Goal: Task Accomplishment & Management: Complete application form

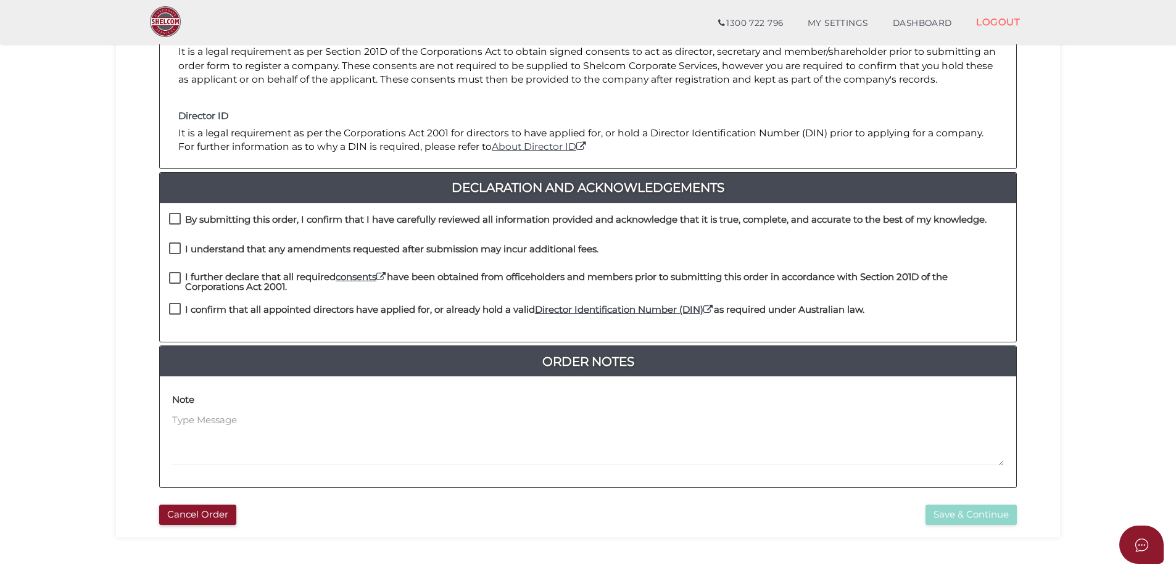
scroll to position [247, 0]
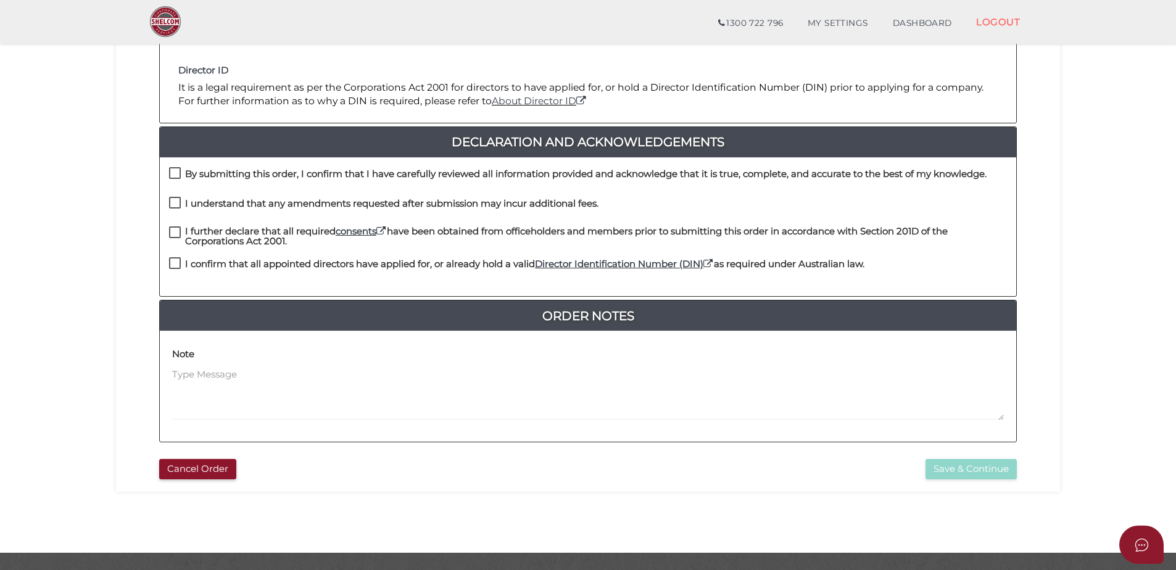
drag, startPoint x: 177, startPoint y: 172, endPoint x: 176, endPoint y: 185, distance: 13.0
click at [177, 173] on label "By submitting this order, I confirm that I have carefully reviewed all informat…" at bounding box center [577, 176] width 817 height 15
checkbox input "true"
drag, startPoint x: 176, startPoint y: 196, endPoint x: 176, endPoint y: 205, distance: 9.3
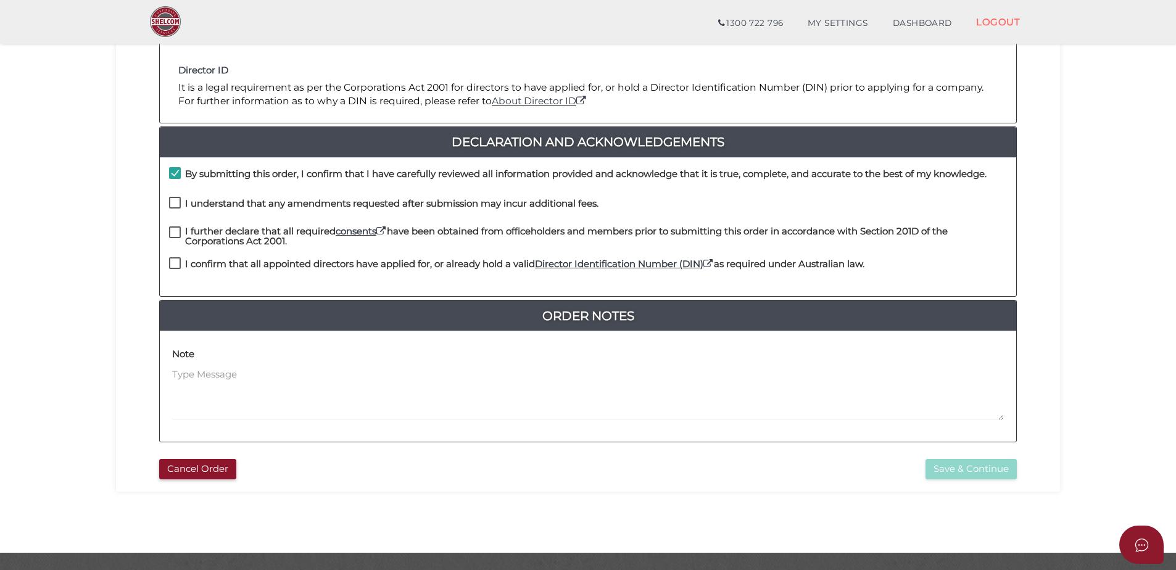
click at [176, 199] on label "I understand that any amendments requested after submission may incur additiona…" at bounding box center [383, 206] width 429 height 15
checkbox input "true"
click at [178, 233] on label "I further declare that all required consents have been obtained from officehold…" at bounding box center [588, 233] width 838 height 15
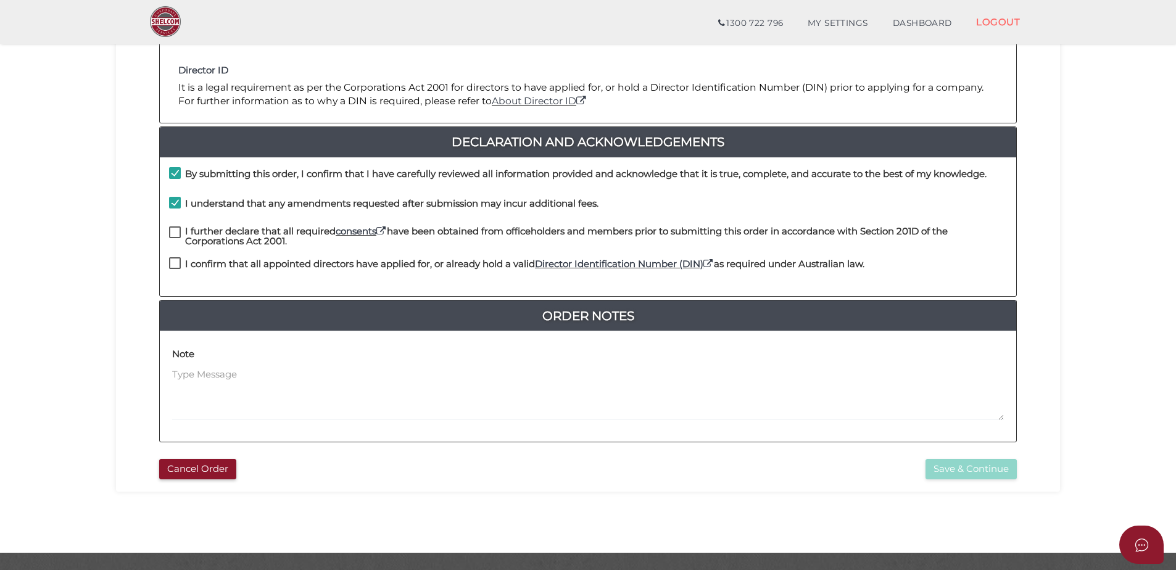
checkbox input "true"
click at [171, 265] on label "I confirm that all appointed directors have applied for, or already hold a vali…" at bounding box center [516, 266] width 695 height 15
checkbox input "true"
click at [937, 469] on button "Save & Continue" at bounding box center [970, 469] width 91 height 20
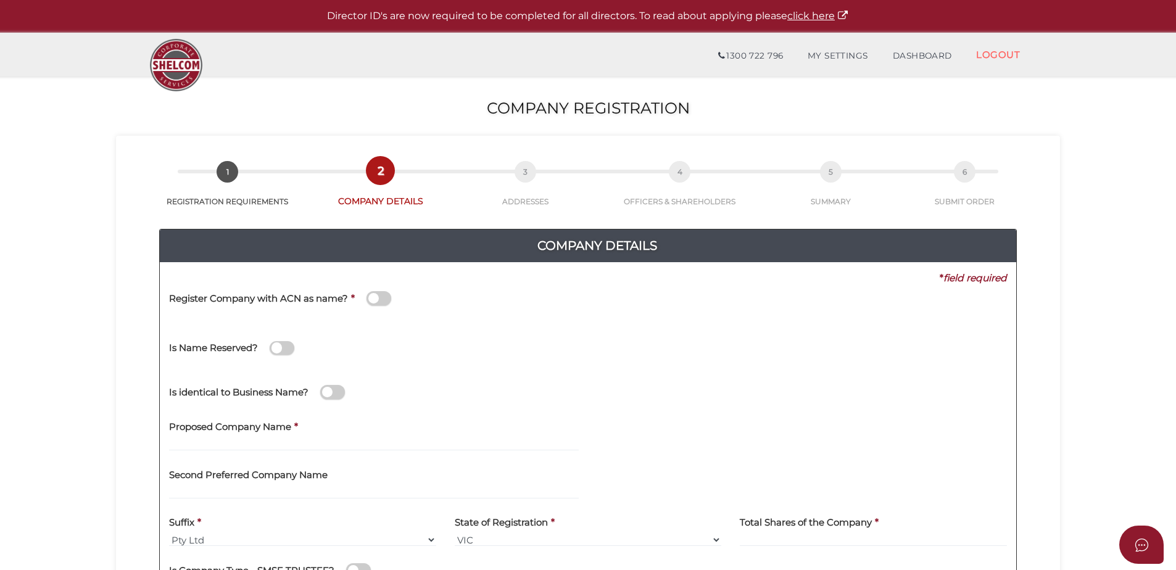
scroll to position [62, 0]
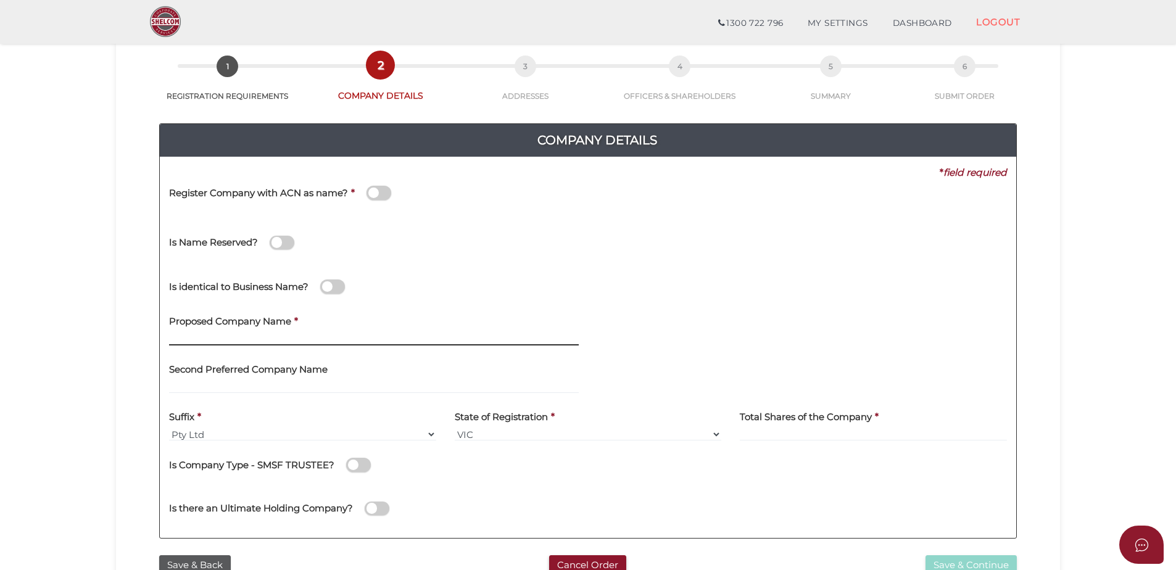
drag, startPoint x: 270, startPoint y: 343, endPoint x: 286, endPoint y: 345, distance: 16.1
click at [270, 344] on input "text" at bounding box center [374, 339] width 410 height 14
type input "Sunday & Co"
click at [197, 378] on label "Second Preferred Company Name" at bounding box center [248, 367] width 159 height 25
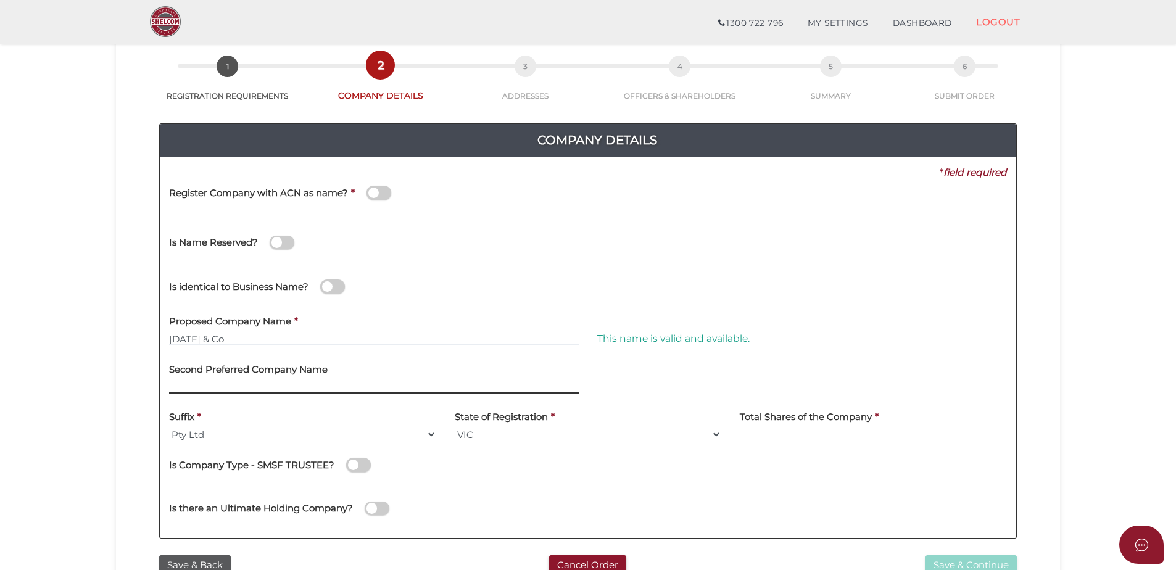
click at [196, 390] on input "text" at bounding box center [374, 387] width 410 height 14
type input "Sunday and Co"
click at [347, 416] on div "Suffix * Pty Ltd Pty Ltd Pty. Ltd. Pty Limited Proprietary Limited Proprietary …" at bounding box center [302, 422] width 267 height 39
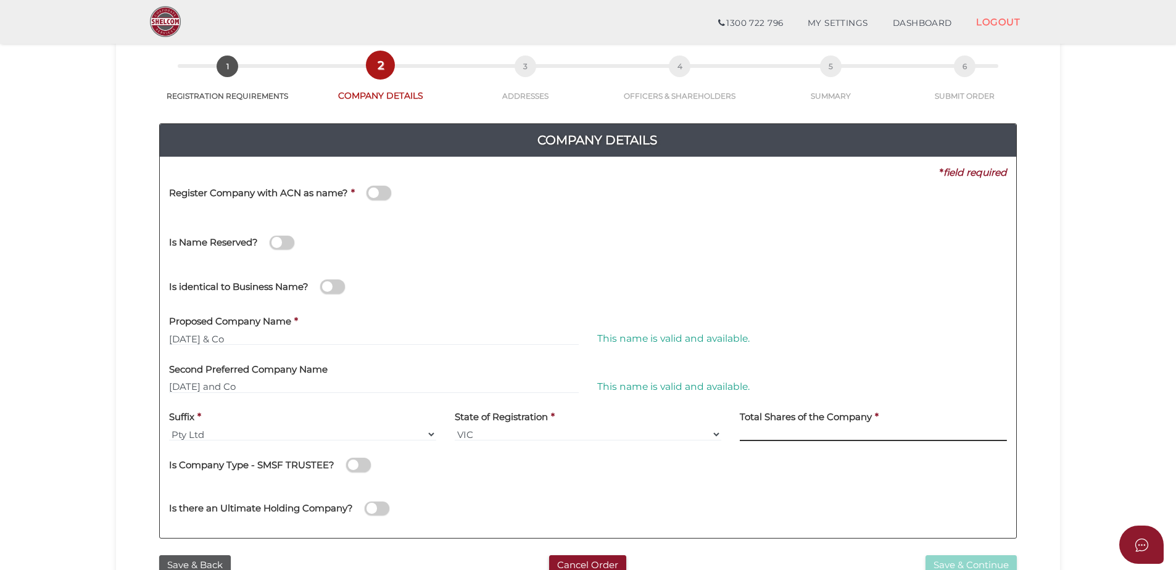
click at [759, 439] on input at bounding box center [873, 435] width 267 height 14
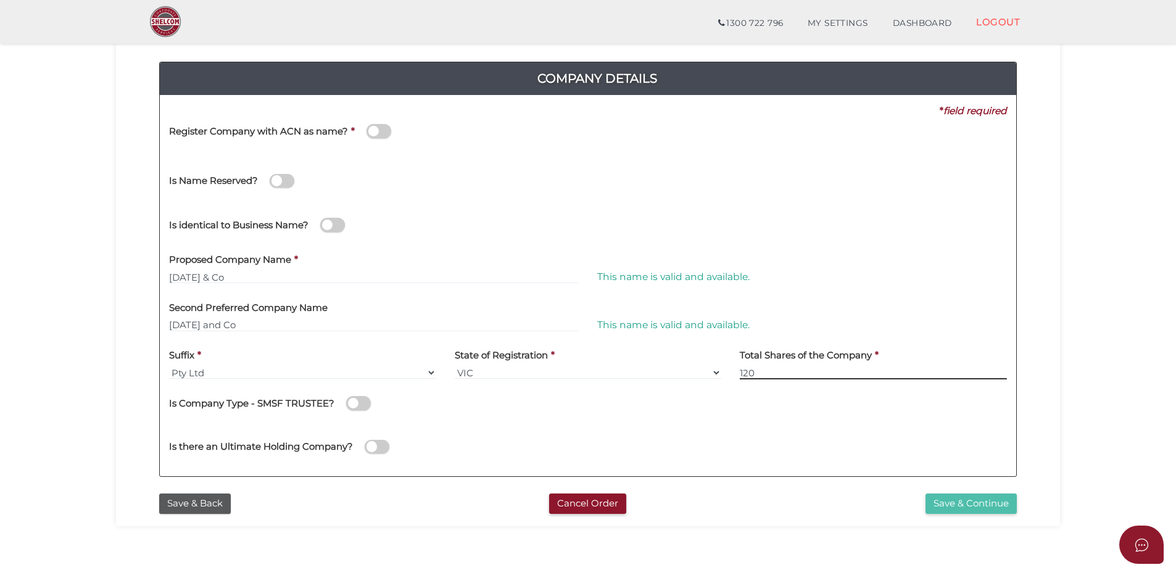
type input "120"
click at [967, 504] on button "Save & Continue" at bounding box center [970, 504] width 91 height 20
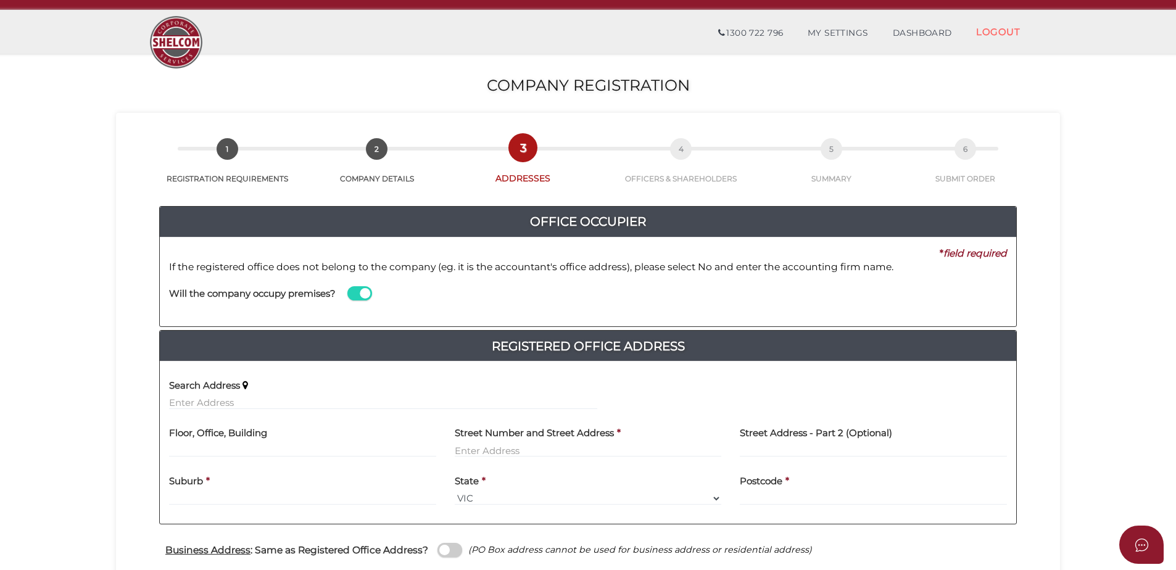
scroll to position [62, 0]
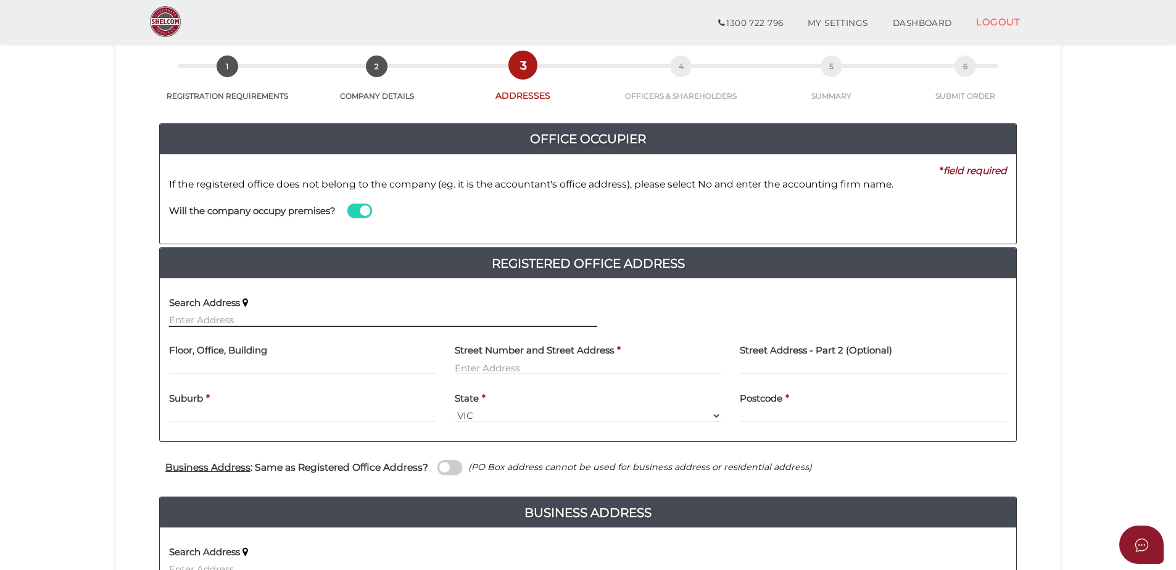
click at [199, 317] on input "text" at bounding box center [383, 320] width 428 height 14
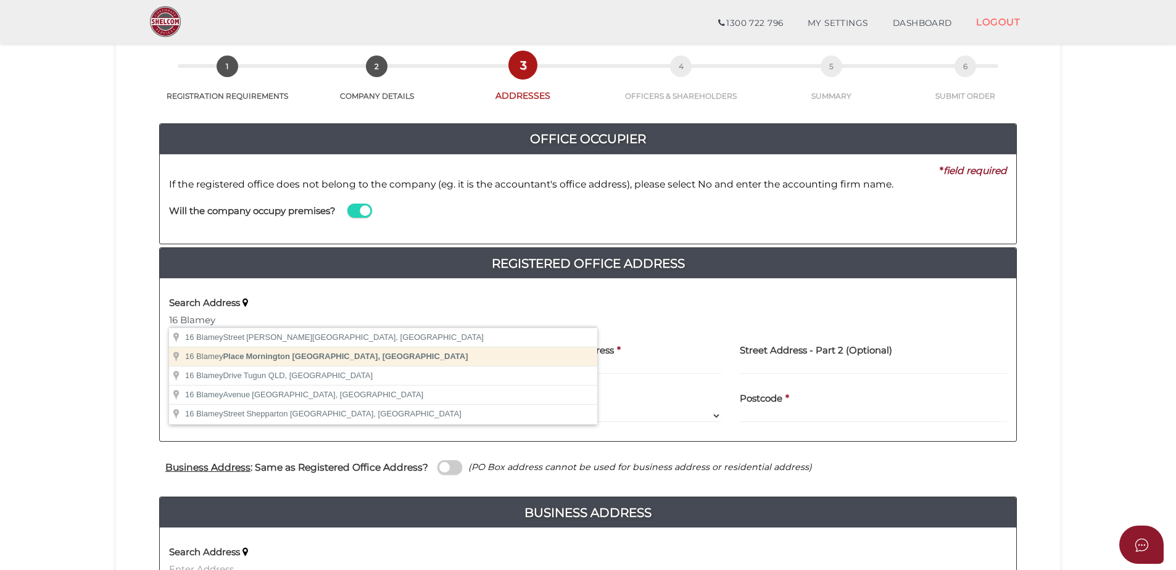
type input "16 Blamey Place, Mornington VIC, Australia"
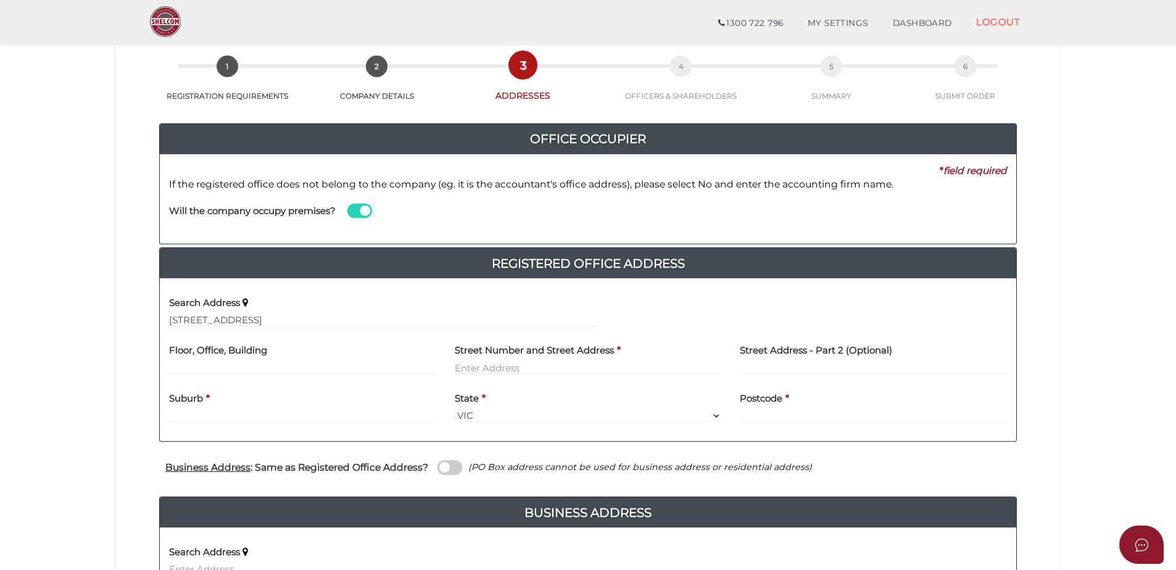
type input "16 Blamey Place"
type input "Mornington"
select select "VIC"
type input "3931"
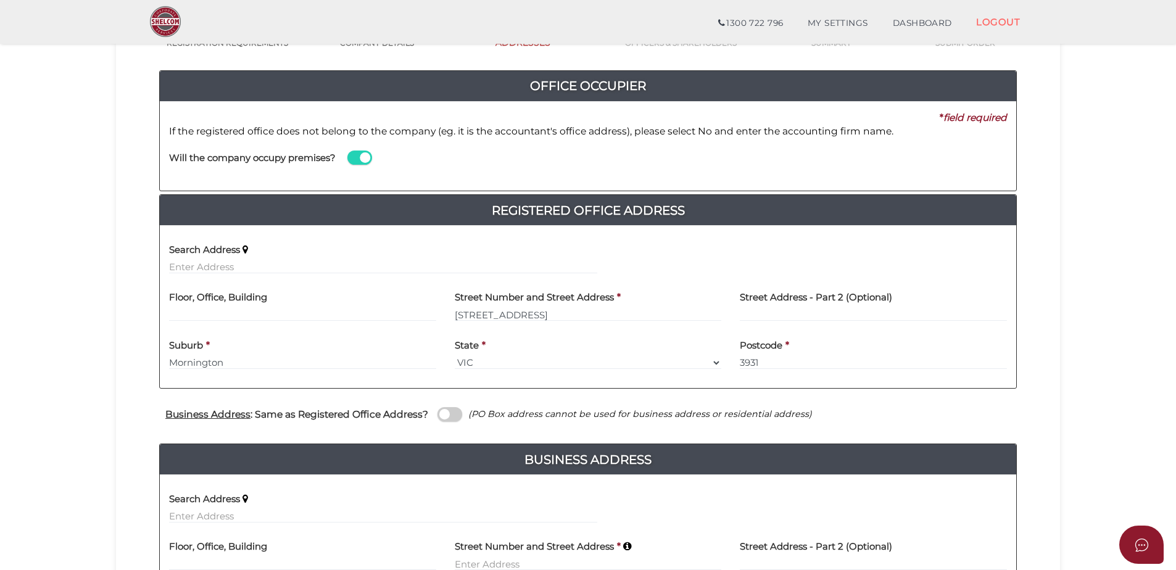
scroll to position [185, 0]
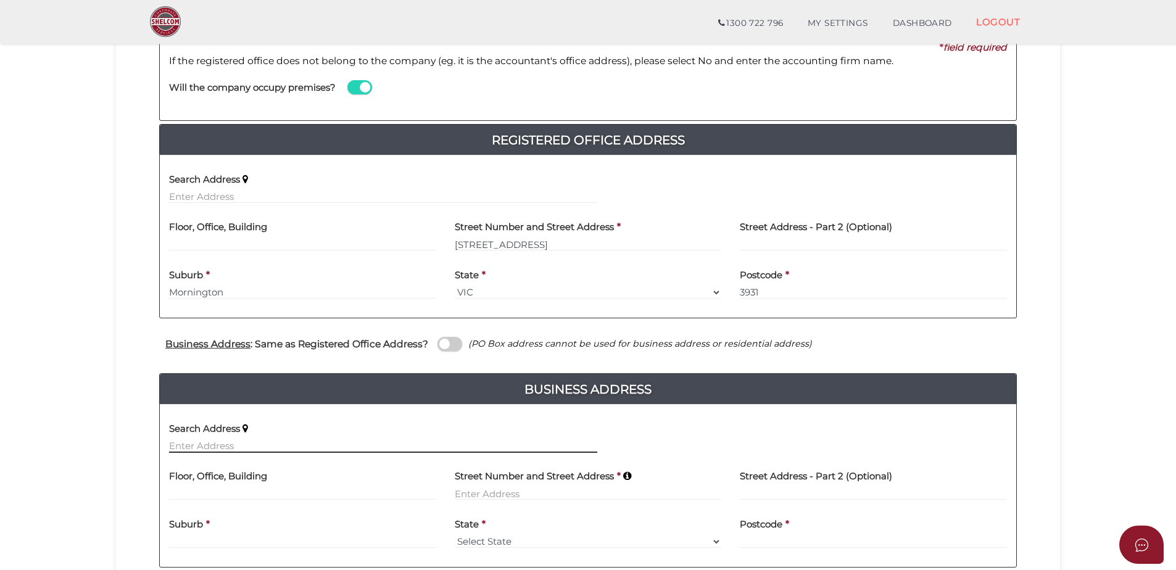
click at [242, 442] on input "text" at bounding box center [383, 446] width 428 height 14
click at [207, 450] on input "text" at bounding box center [383, 446] width 428 height 14
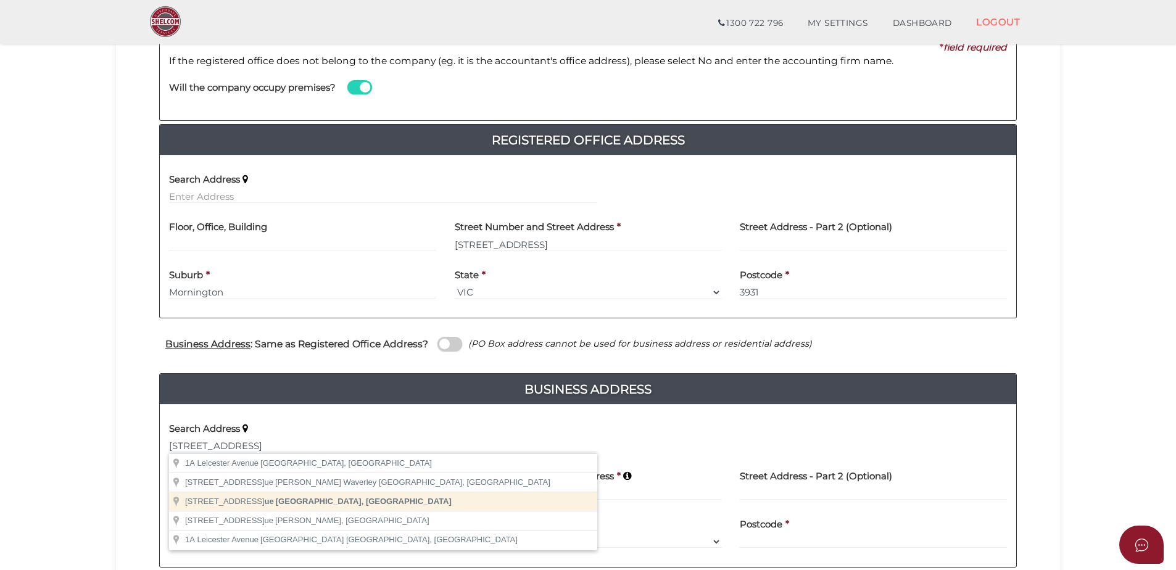
type input "[STREET_ADDRESS]"
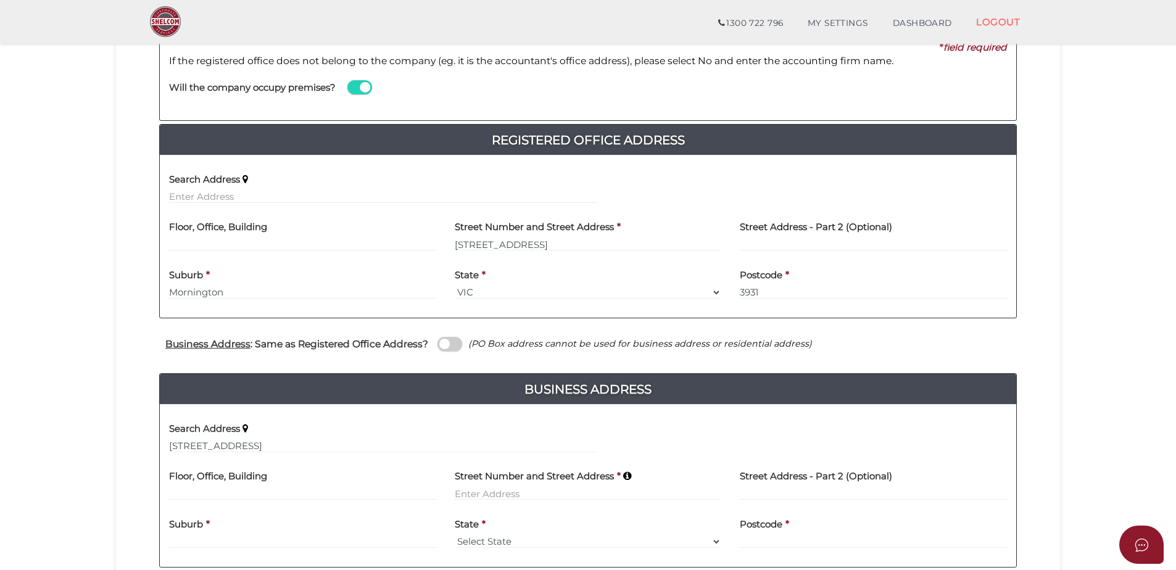
type input "[STREET_ADDRESS]"
type input "Mount [PERSON_NAME]"
select select "VIC"
type input "3930"
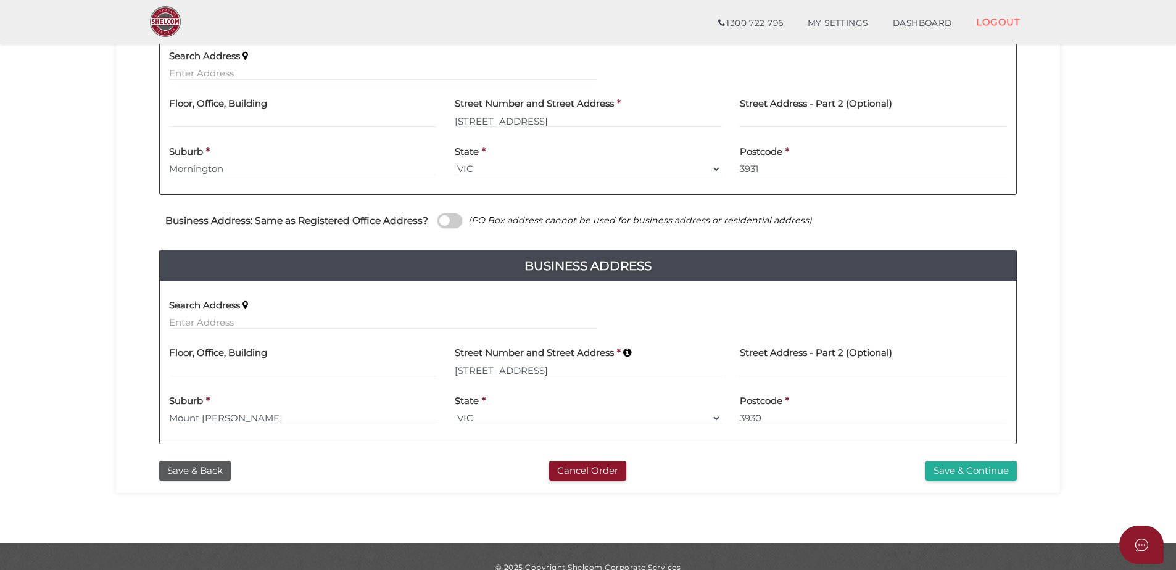
scroll to position [329, 0]
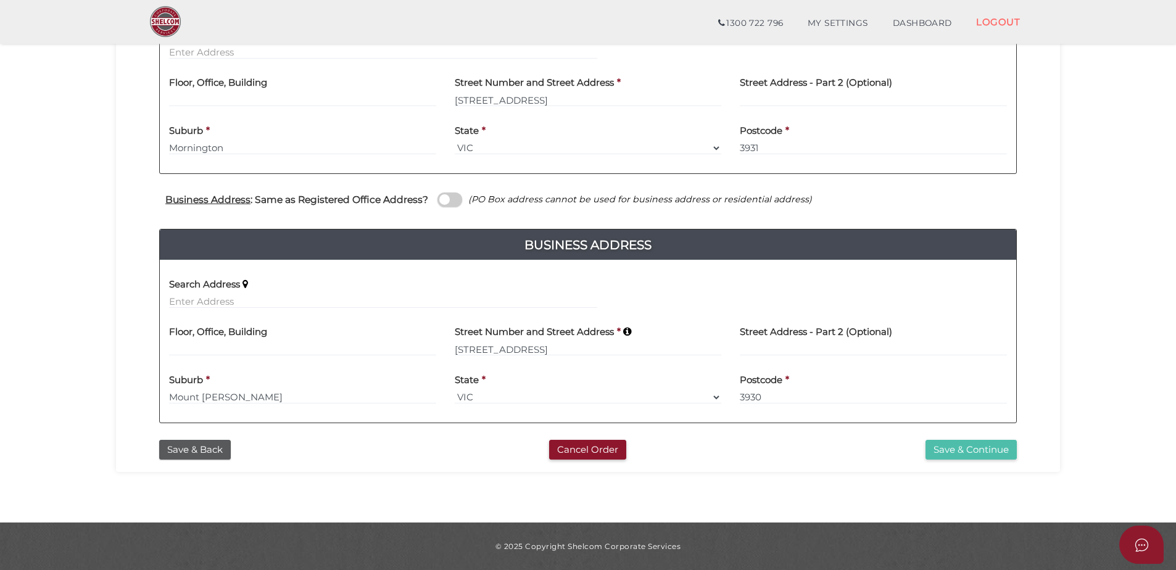
click at [962, 448] on button "Save & Continue" at bounding box center [970, 450] width 91 height 20
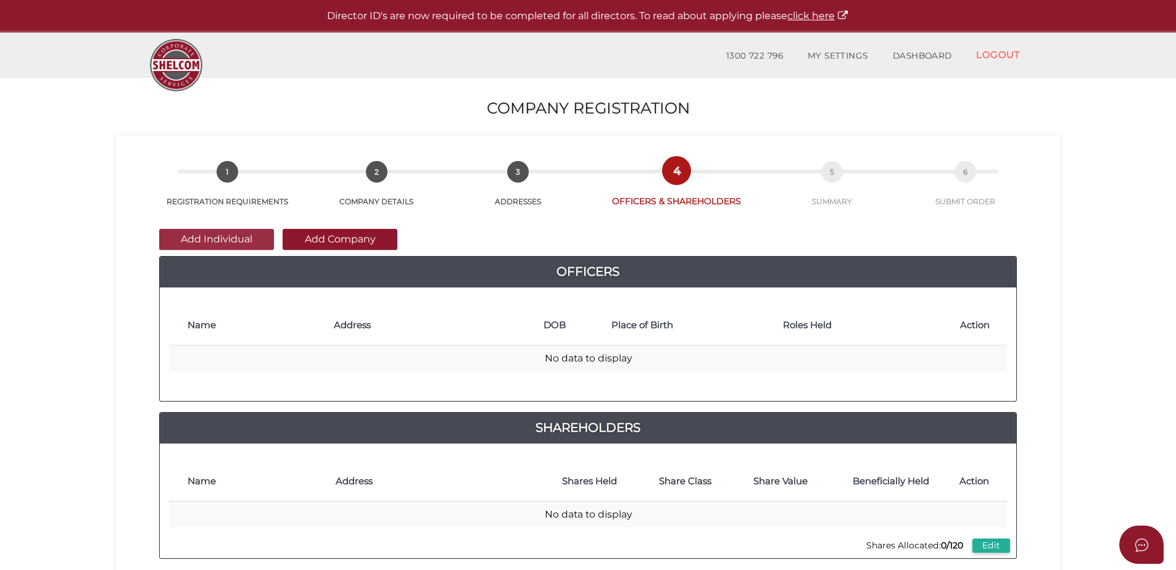
click at [234, 241] on button "Add Individual" at bounding box center [216, 239] width 115 height 21
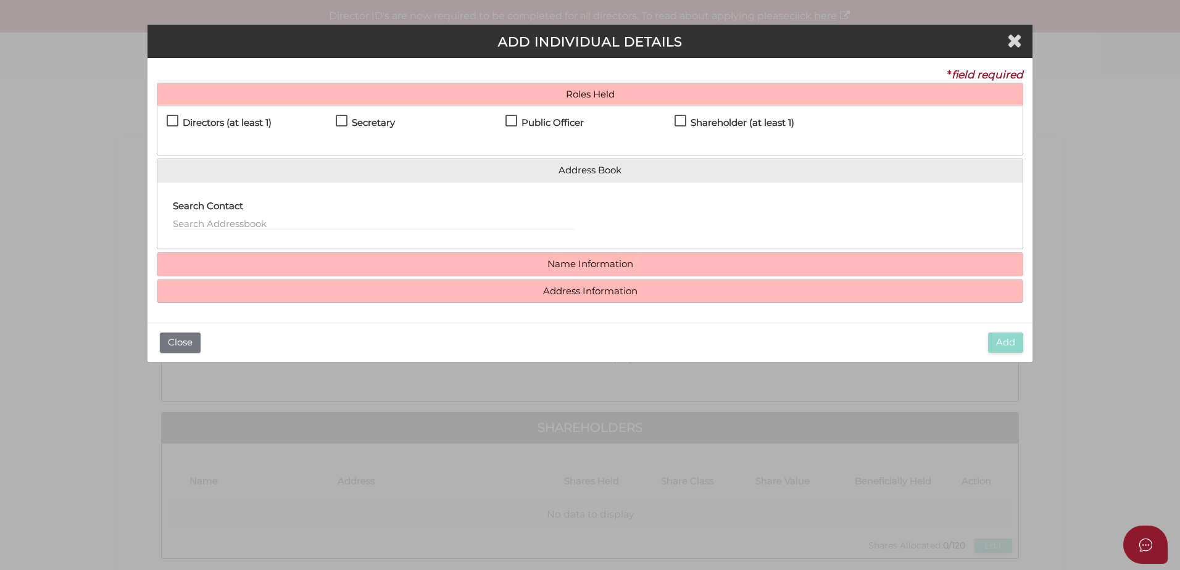
drag, startPoint x: 172, startPoint y: 120, endPoint x: 238, endPoint y: 122, distance: 66.7
click at [172, 120] on label "Directors (at least 1)" at bounding box center [219, 125] width 105 height 15
checkbox input "true"
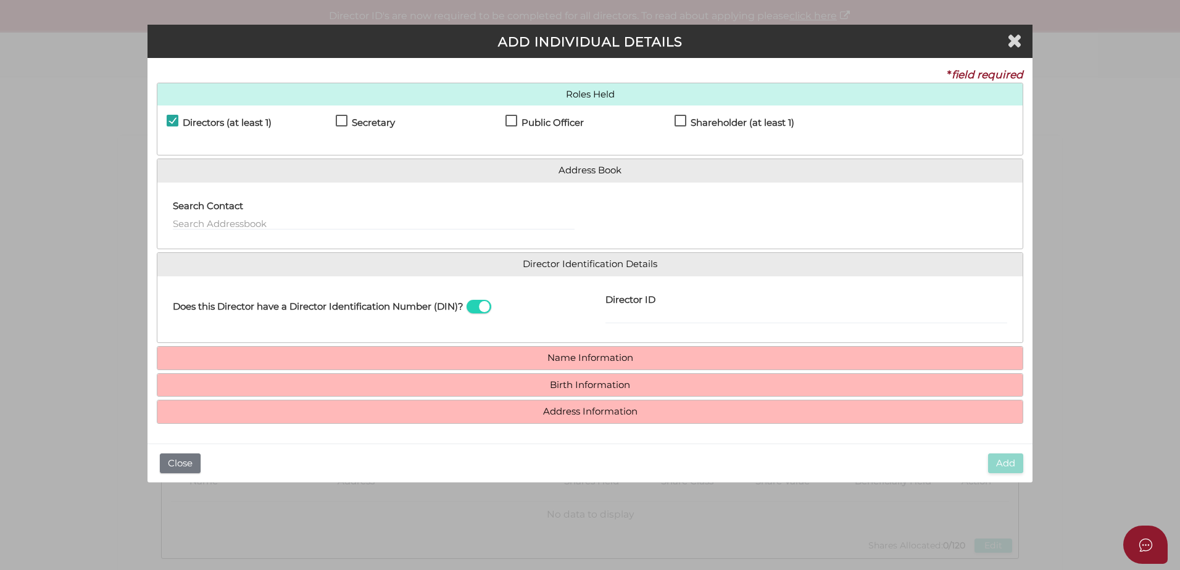
click at [339, 118] on label "Secretary" at bounding box center [365, 125] width 59 height 15
checkbox input "true"
click at [682, 120] on label "Shareholder (at least 1)" at bounding box center [734, 125] width 120 height 15
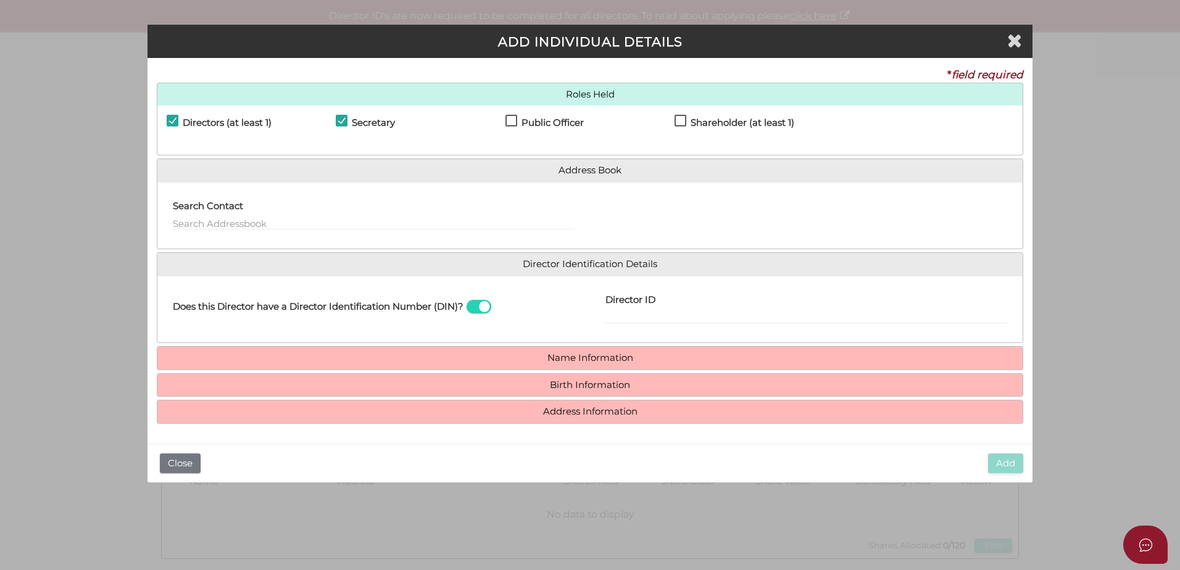
checkbox input "true"
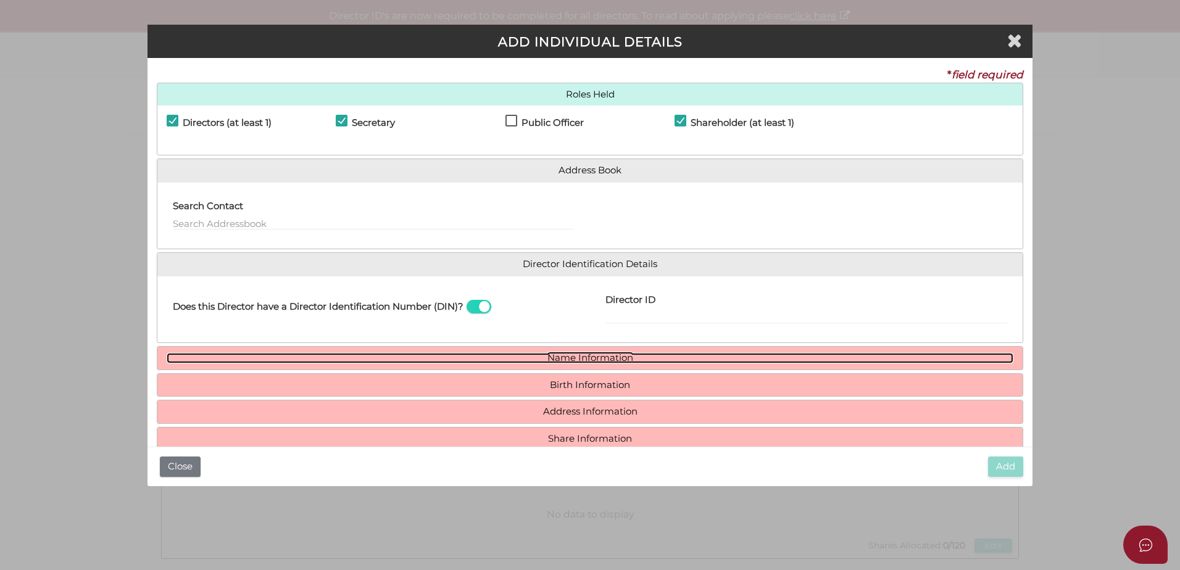
click at [532, 358] on link "Name Information" at bounding box center [590, 358] width 846 height 10
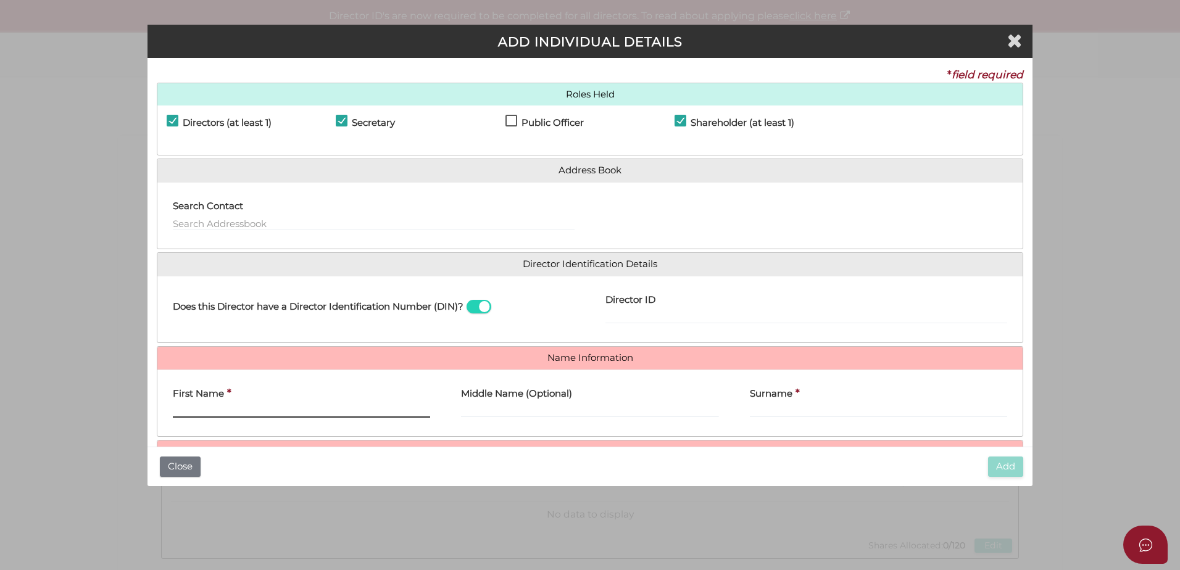
click at [208, 415] on input "First Name" at bounding box center [301, 411] width 257 height 14
click at [193, 407] on input "First Name" at bounding box center [301, 411] width 257 height 14
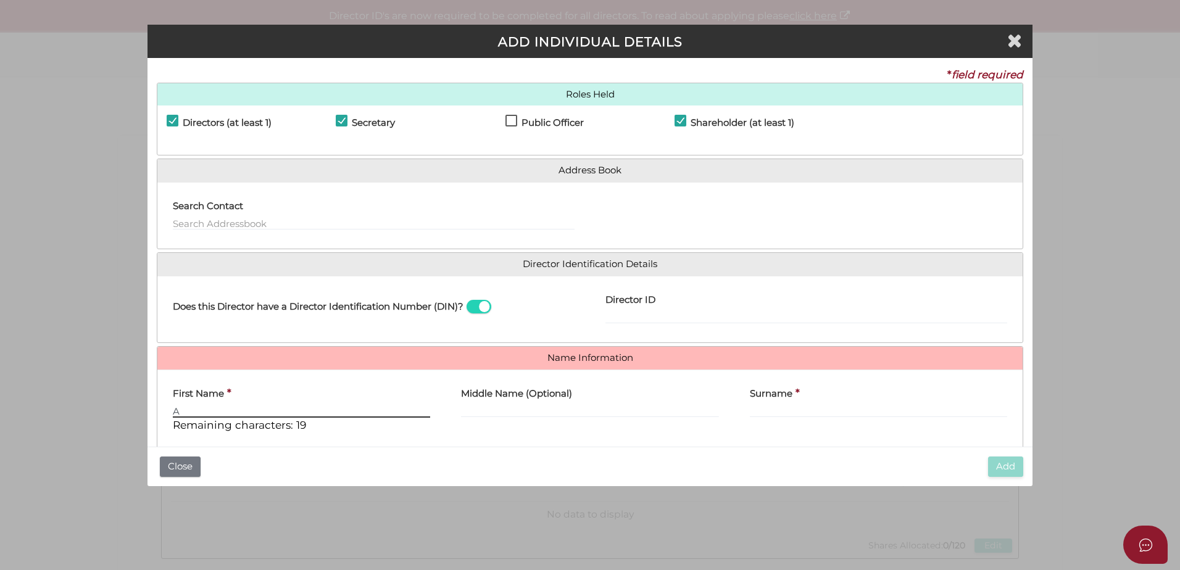
type input "A"
drag, startPoint x: 191, startPoint y: 404, endPoint x: 165, endPoint y: 410, distance: 26.6
click at [165, 410] on div "First Name * A Remaining characters: 19" at bounding box center [301, 410] width 288 height 63
drag, startPoint x: 165, startPoint y: 410, endPoint x: 185, endPoint y: 412, distance: 20.4
click at [185, 412] on input "A" at bounding box center [301, 411] width 257 height 14
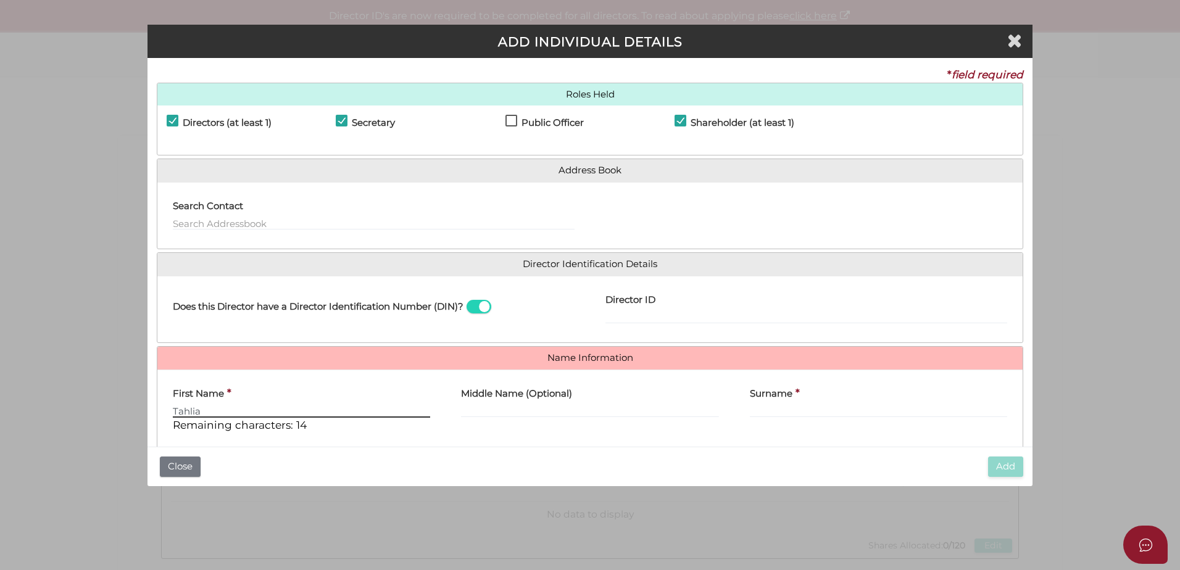
type input "Tahlia"
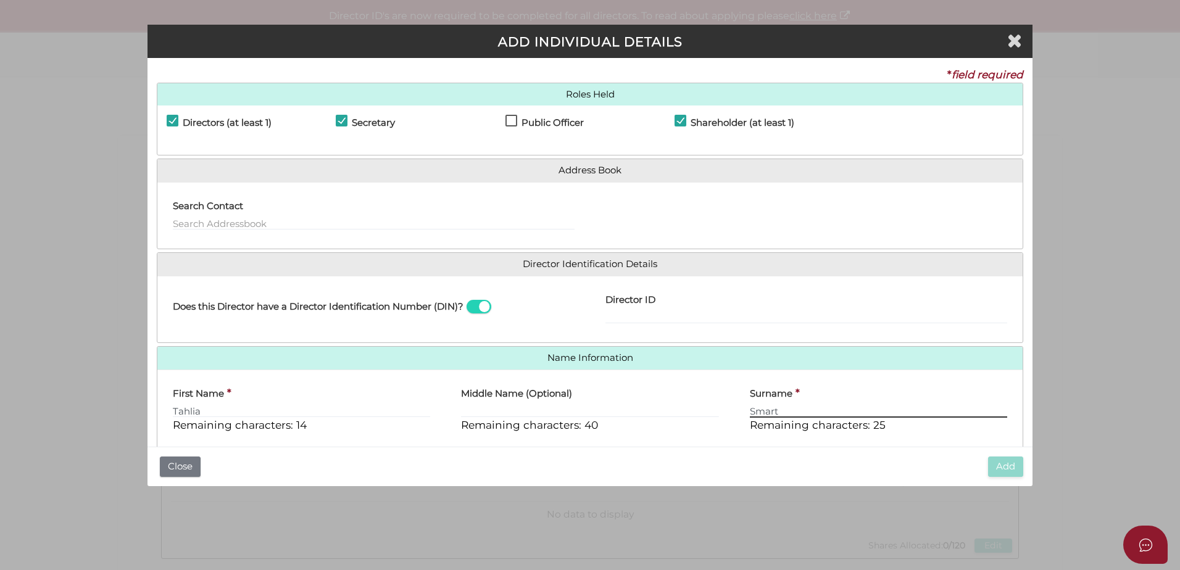
type input "Smart"
click at [656, 449] on div "Add Close" at bounding box center [589, 466] width 885 height 39
click at [473, 303] on span at bounding box center [478, 307] width 25 height 14
click at [0, 0] on input "checkbox" at bounding box center [0, 0] width 0 height 0
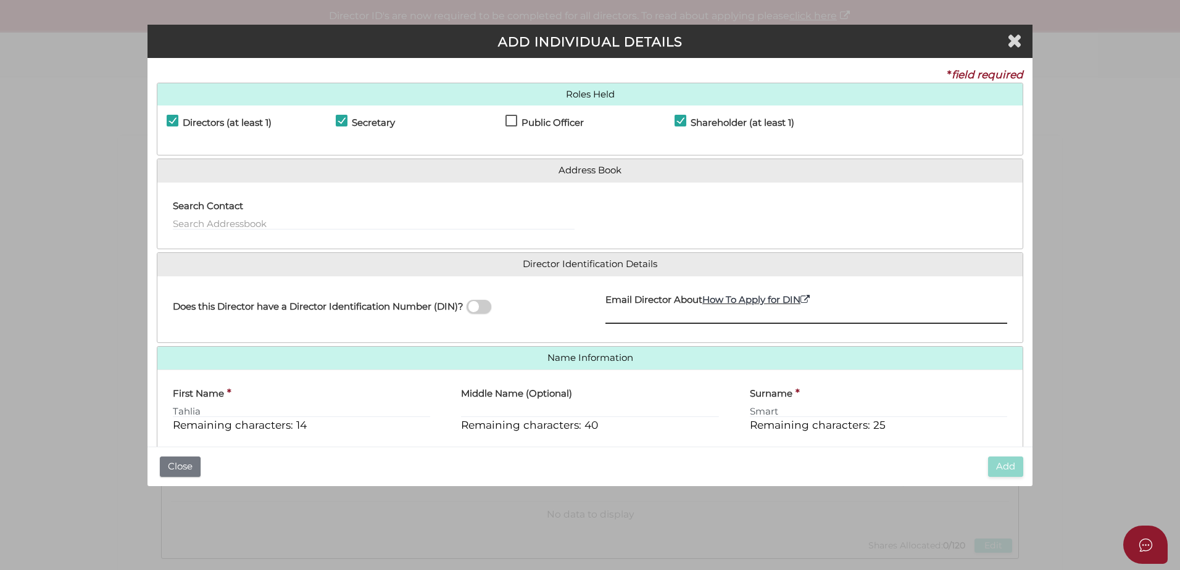
click at [660, 317] on input "Email Director About How To Apply for DIN" at bounding box center [806, 317] width 402 height 14
click at [661, 320] on input "Email Director About How To Apply for DIN" at bounding box center [806, 317] width 402 height 14
paste input "tahliaholding@gmail.com"
type input "tahliaholding@gmail.com"
click at [442, 465] on div "Add Close" at bounding box center [589, 466] width 885 height 39
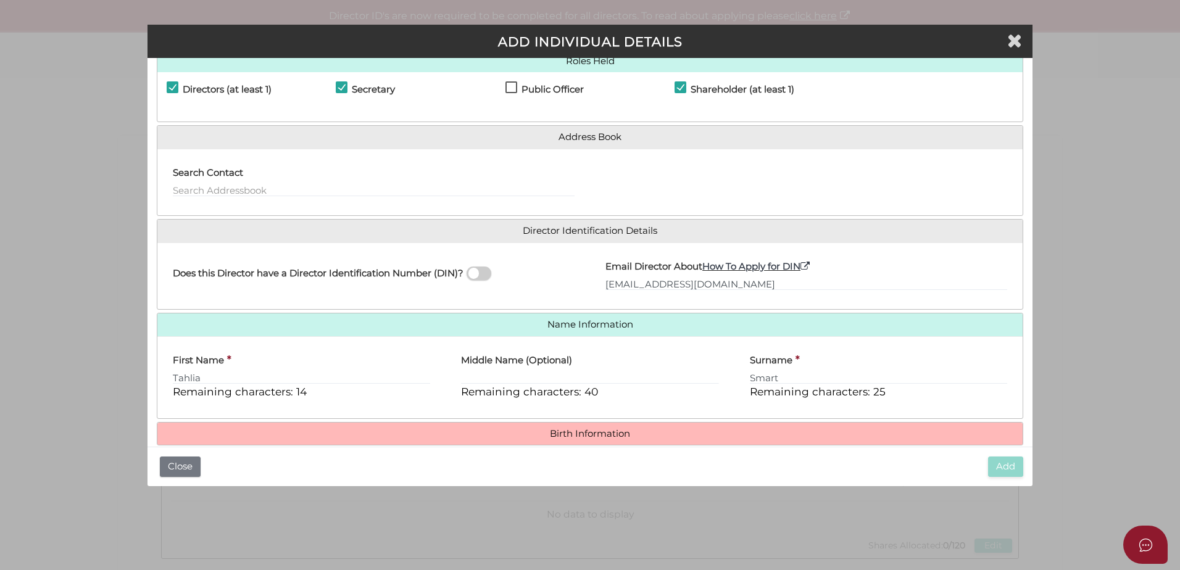
scroll to position [62, 0]
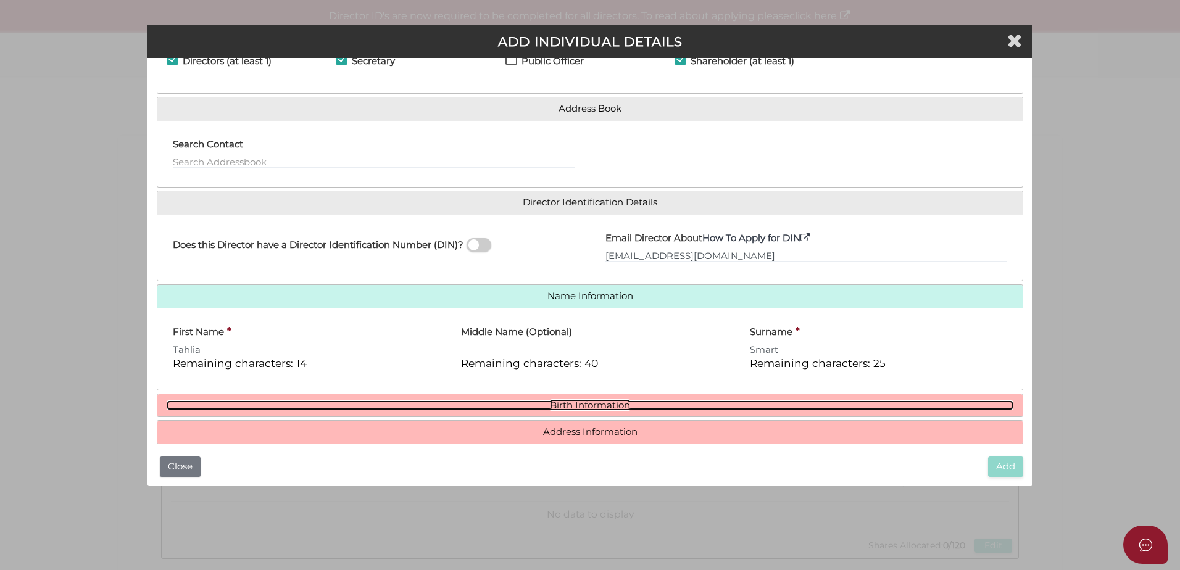
click at [559, 407] on link "Birth Information" at bounding box center [590, 405] width 846 height 10
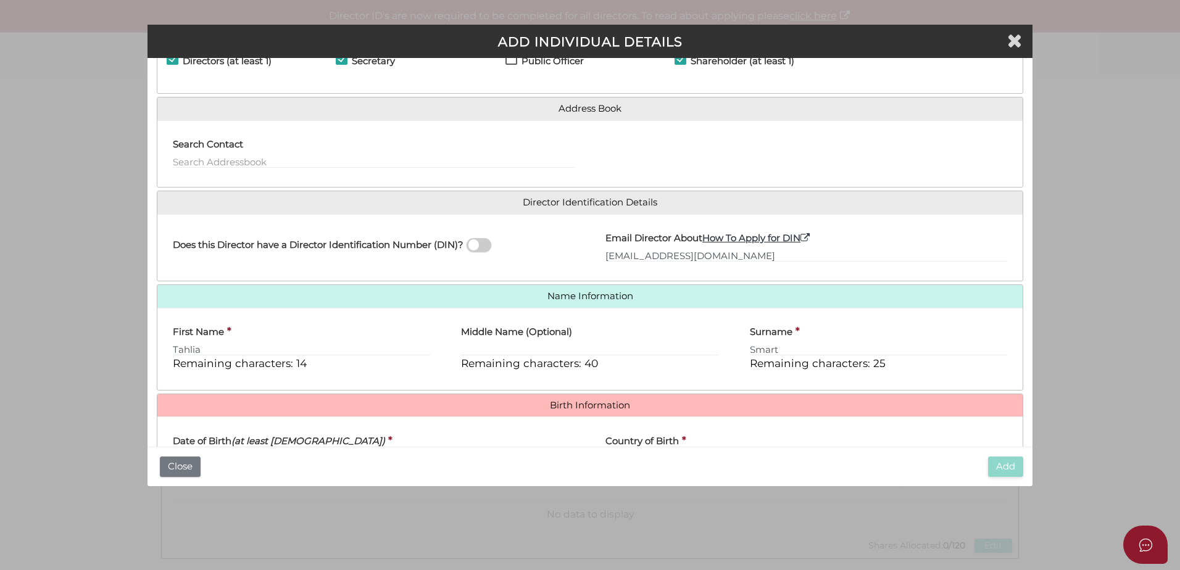
click at [238, 441] on icon "(at least [DEMOGRAPHIC_DATA])" at bounding box center [308, 441] width 154 height 12
click at [238, 452] on input "Date of Birth (at least 18 years old)" at bounding box center [374, 459] width 402 height 14
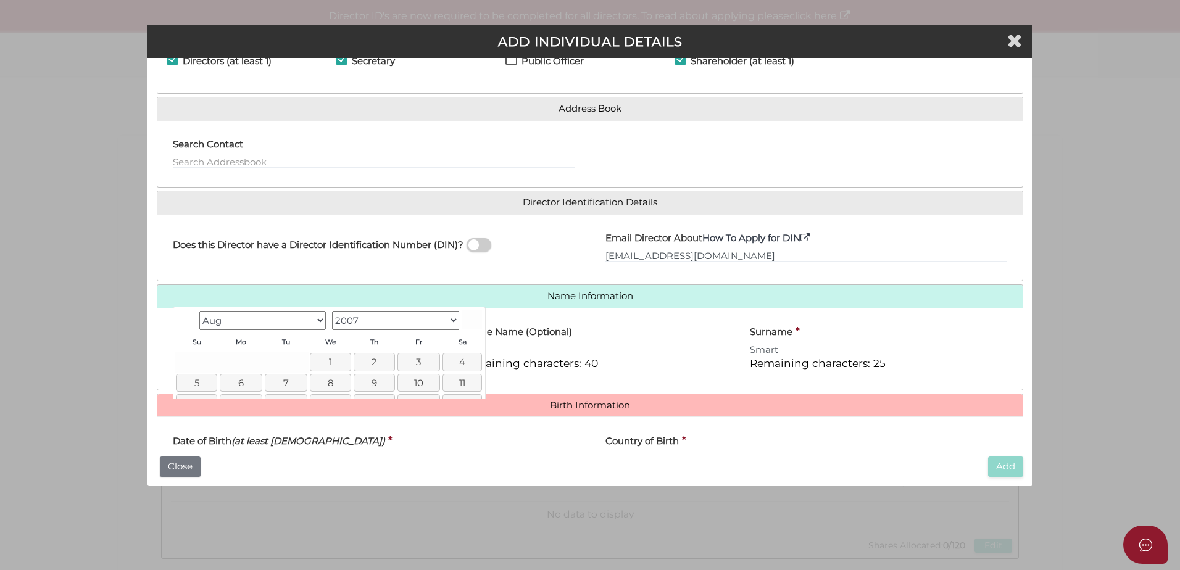
scroll to position [220, 0]
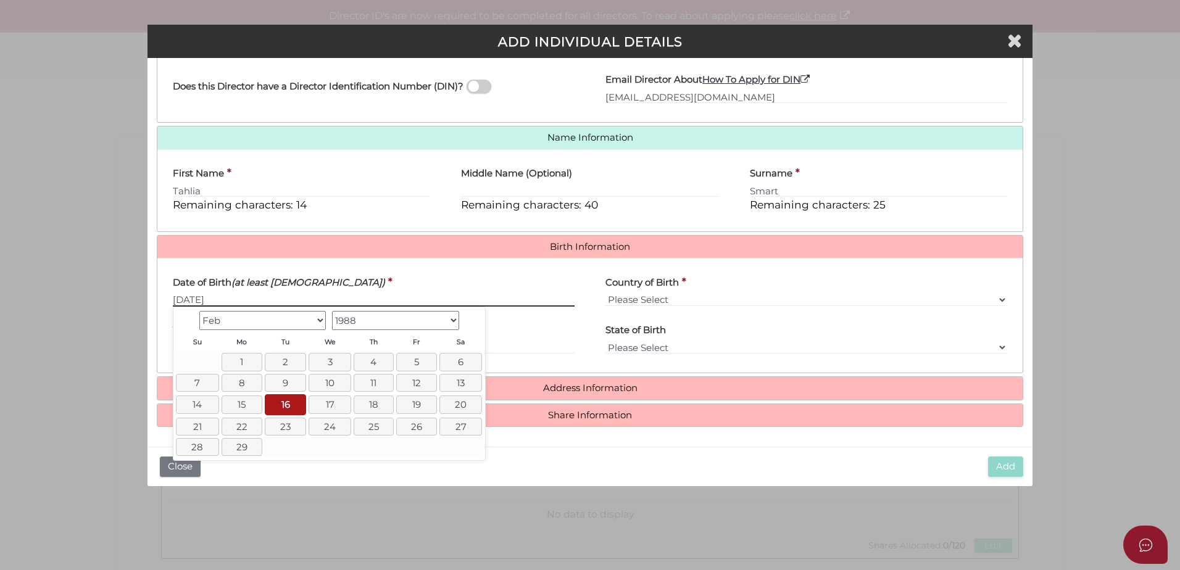
type input "[DATE]"
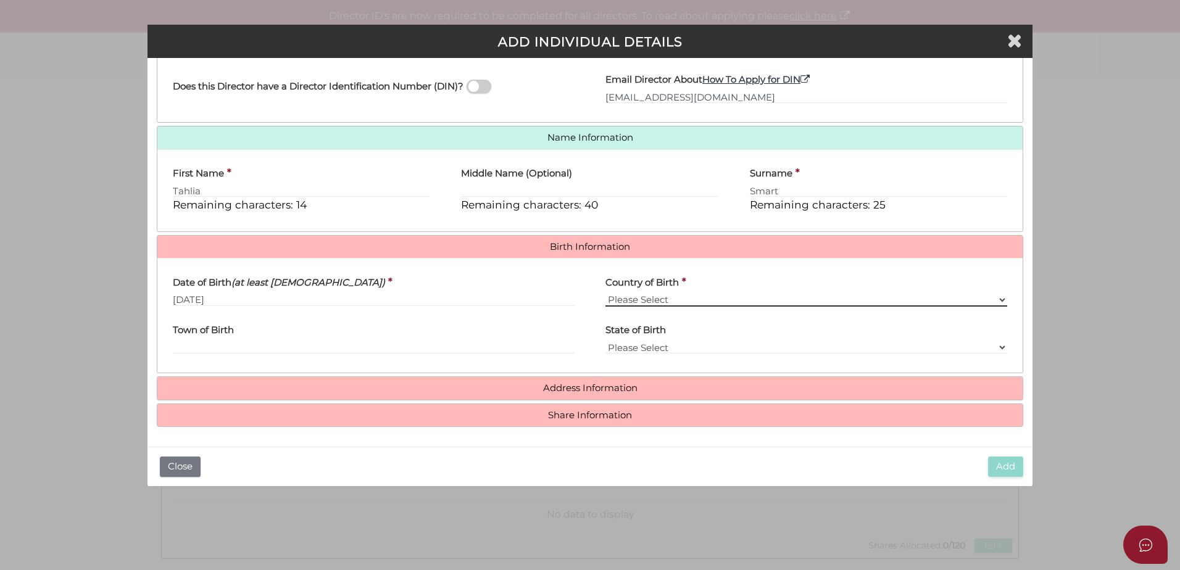
click at [649, 299] on select "Please Select v Australia Afghanistan Albania Algeria American Samoa Andorra An…" at bounding box center [806, 300] width 402 height 14
select select "[GEOGRAPHIC_DATA]"
click at [605, 293] on select "Please Select v Australia Afghanistan Albania Algeria American Samoa Andorra An…" at bounding box center [806, 300] width 402 height 14
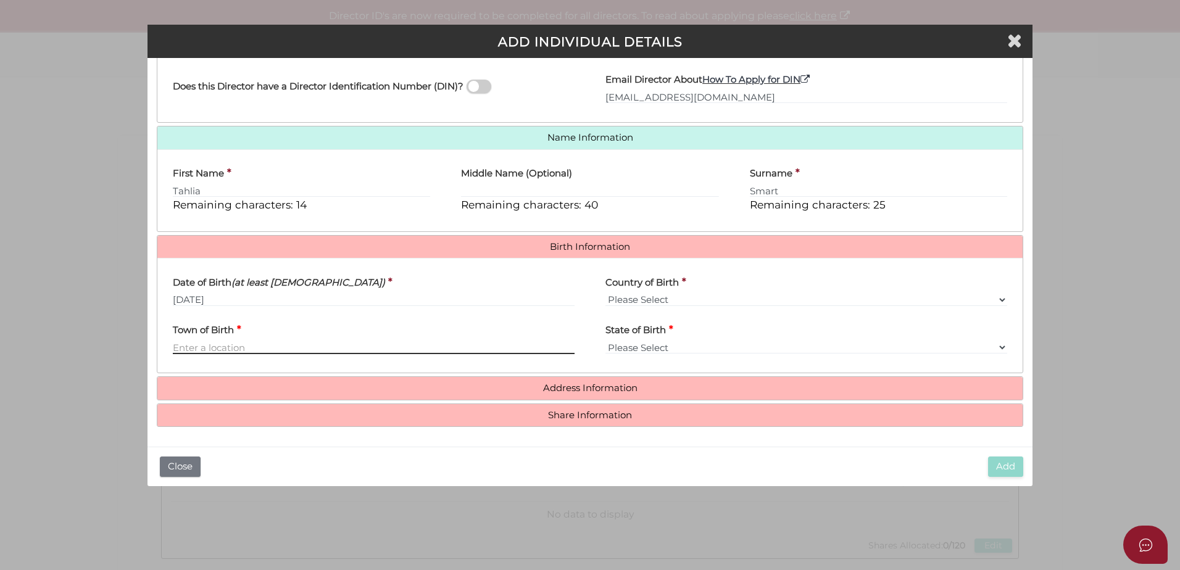
click at [331, 354] on input "Town of Birth" at bounding box center [374, 348] width 402 height 14
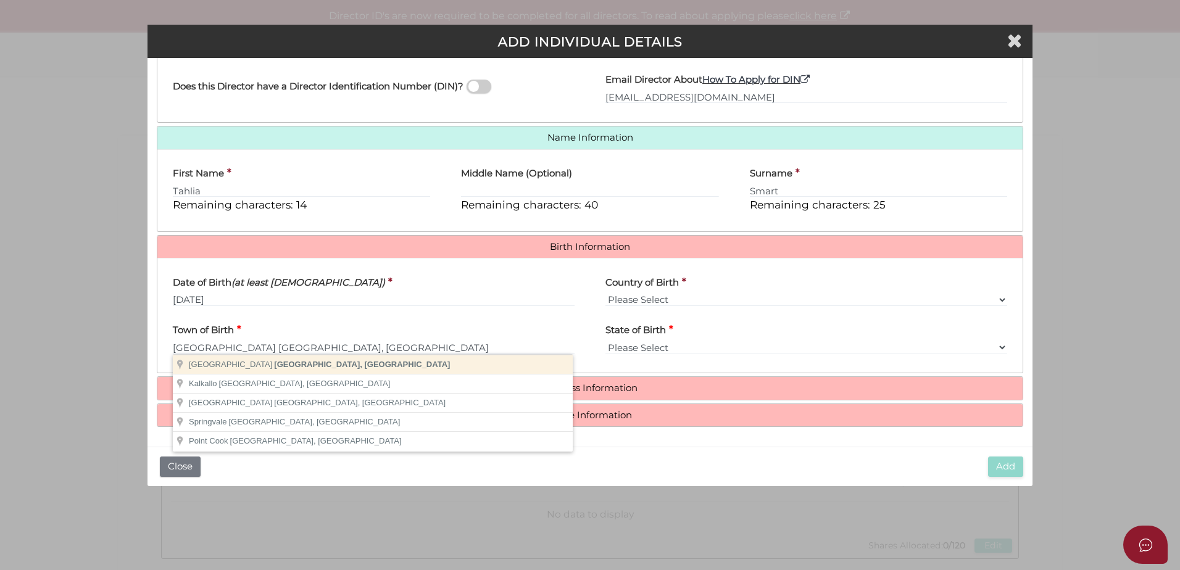
type input "[GEOGRAPHIC_DATA]"
select select "VIC"
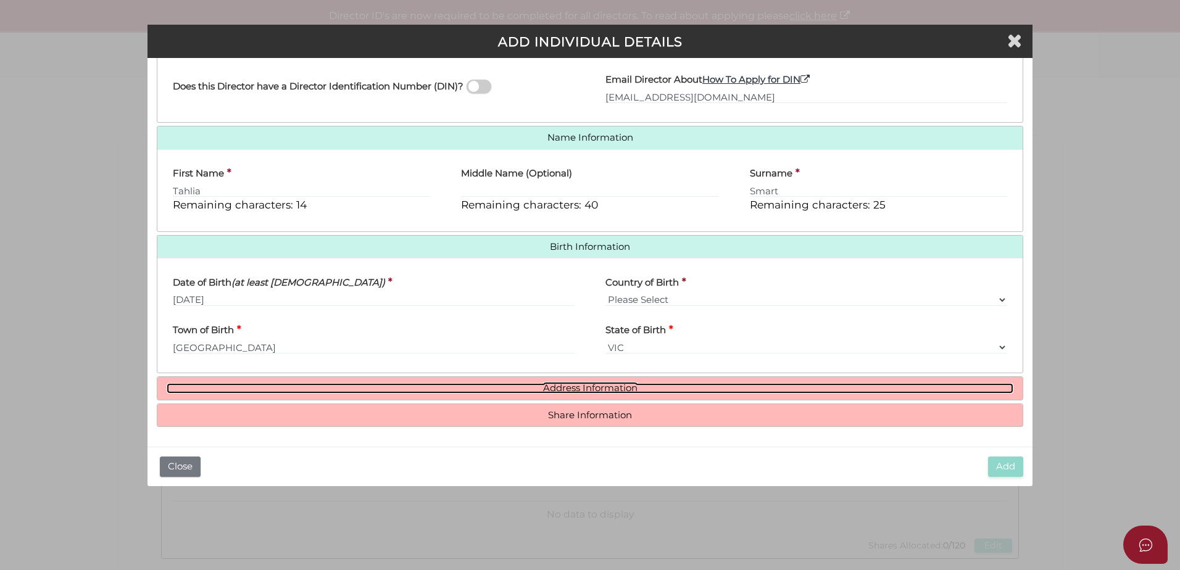
click at [594, 385] on link "Address Information" at bounding box center [590, 388] width 846 height 10
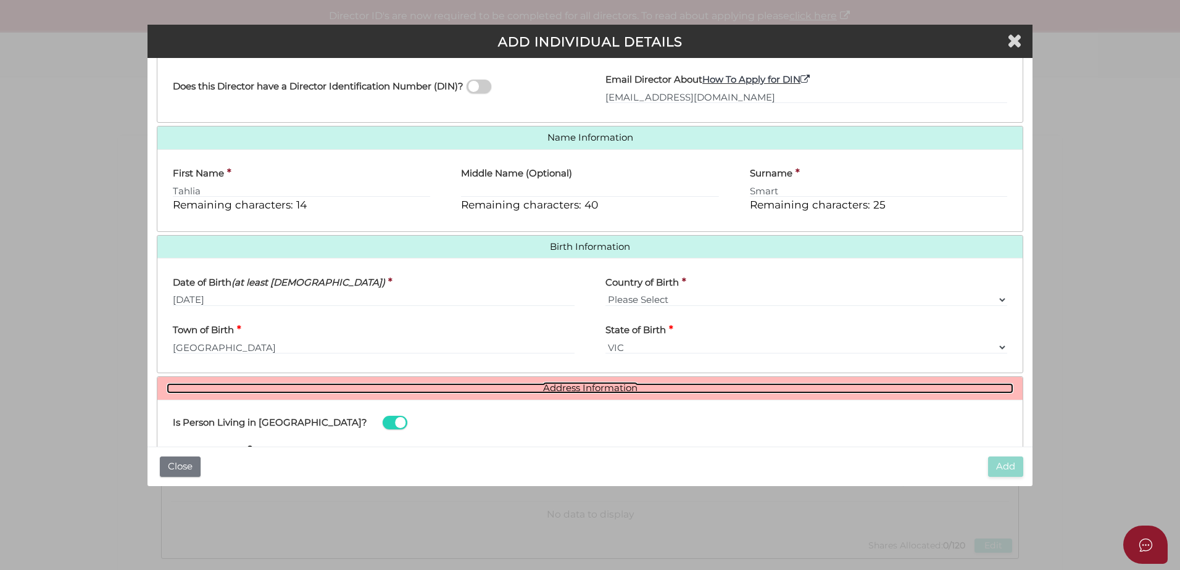
scroll to position [410, 0]
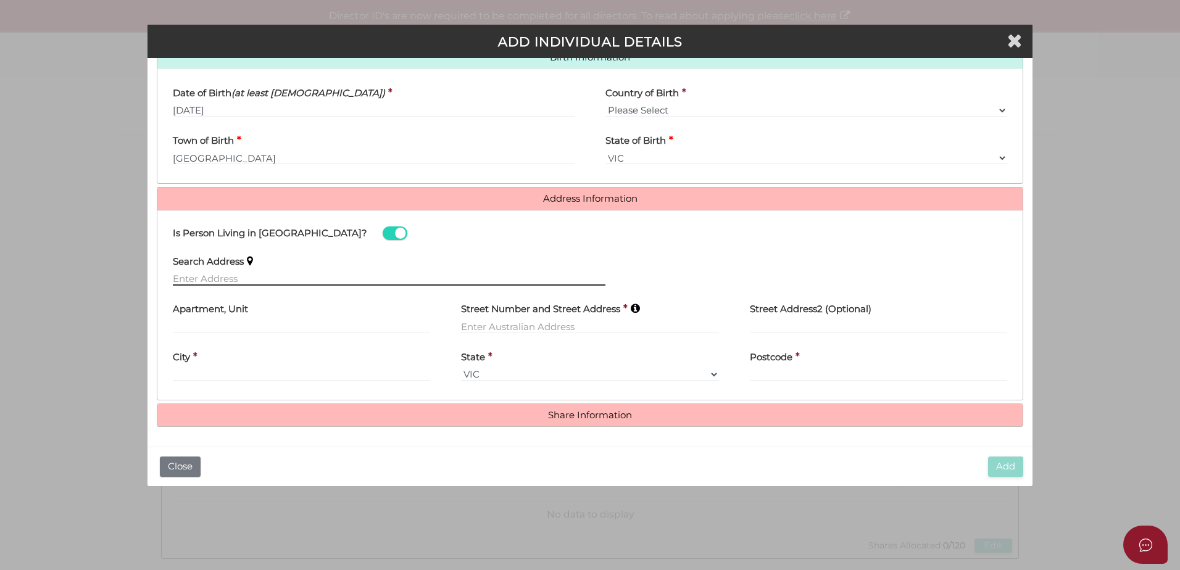
click at [180, 278] on input "text" at bounding box center [389, 279] width 432 height 14
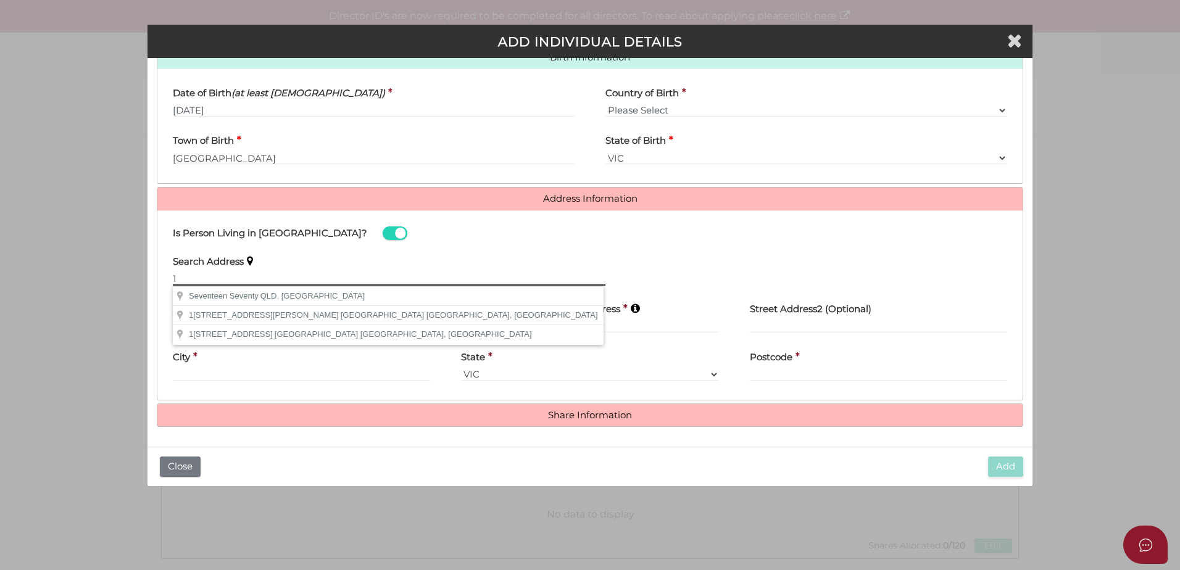
type input "1a"
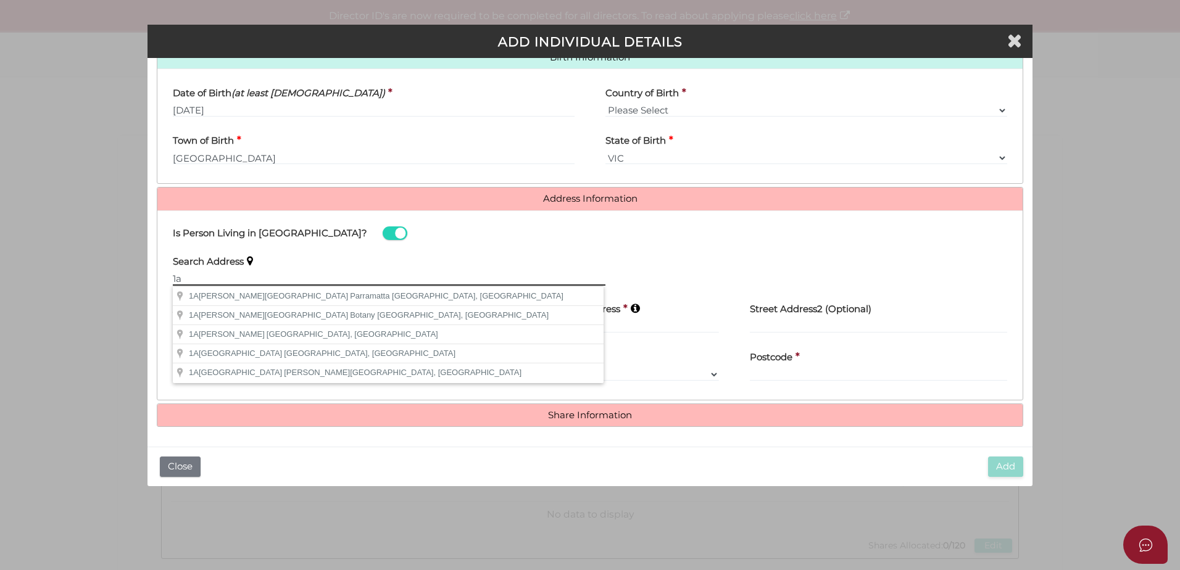
drag, startPoint x: 192, startPoint y: 277, endPoint x: 143, endPoint y: 275, distance: 49.4
click at [143, 275] on div "Pty Ltd ADD INDIVIDUAL DETAILS * field required Roles Held Directors (at least …" at bounding box center [590, 285] width 1180 height 570
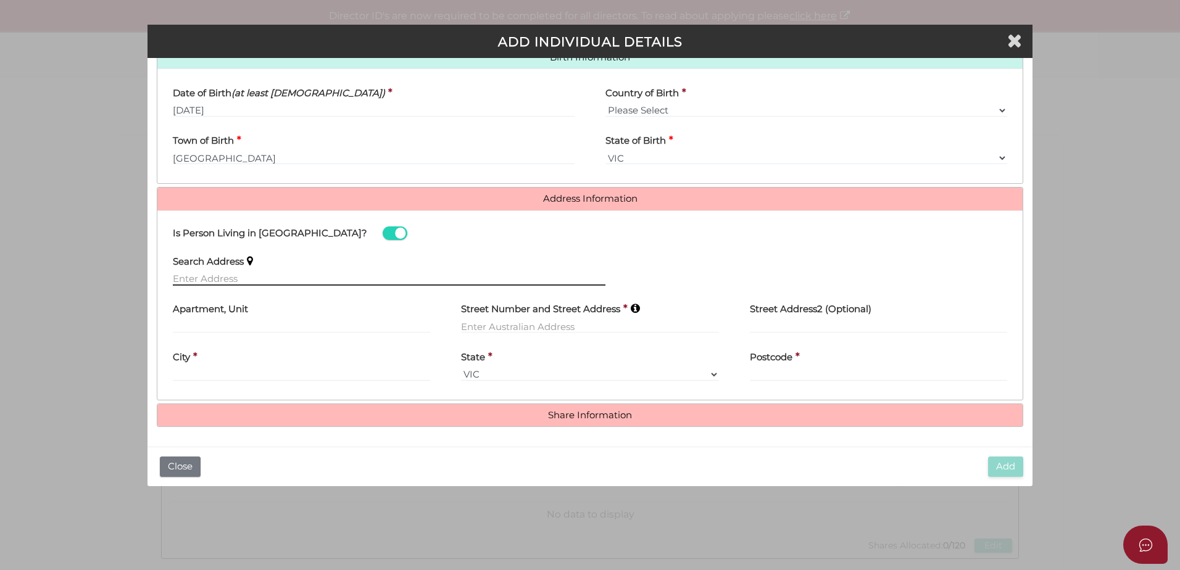
click at [220, 277] on input "text" at bounding box center [389, 279] width 432 height 14
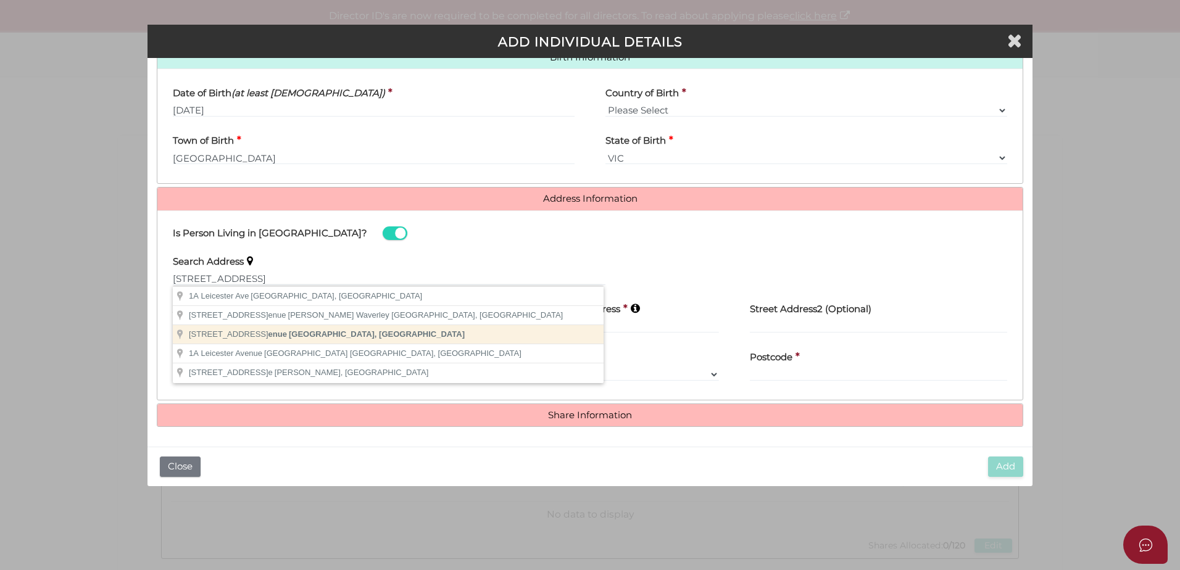
type input "1a Leicester Avenue, Mount Eliza VIC, Australia"
type input "1 Leicester Avenue"
type input "Mount Eliza"
select select "VIC"
type input "3930"
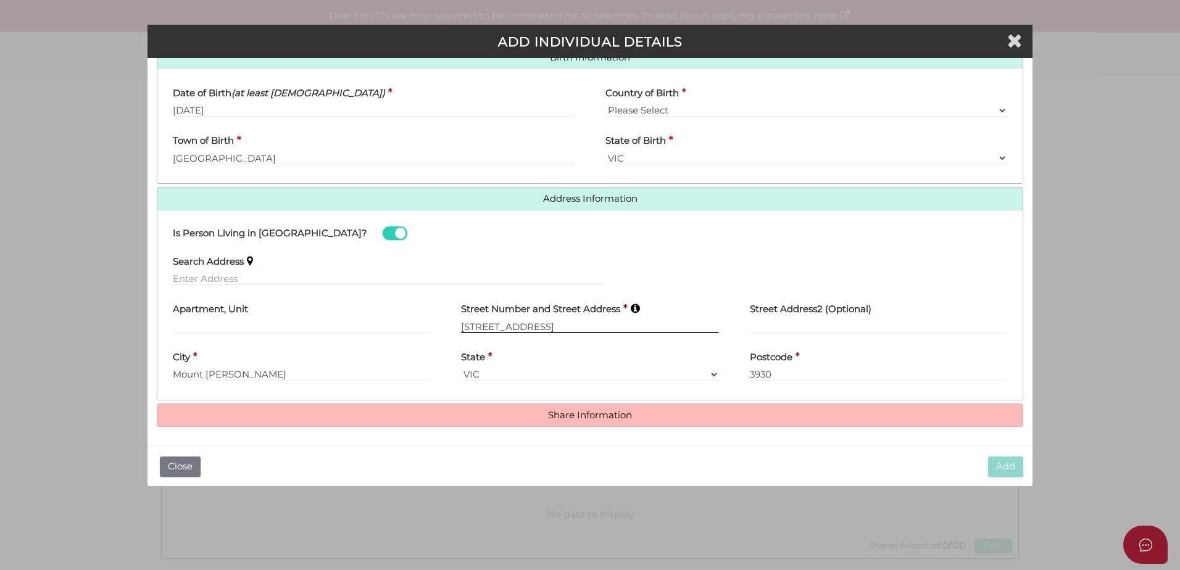
drag, startPoint x: 531, startPoint y: 326, endPoint x: 416, endPoint y: 318, distance: 115.7
click at [416, 318] on div "Apartment, Unit Street Number and Street Address * 1 Leicester Avenue Street Ad…" at bounding box center [589, 319] width 865 height 48
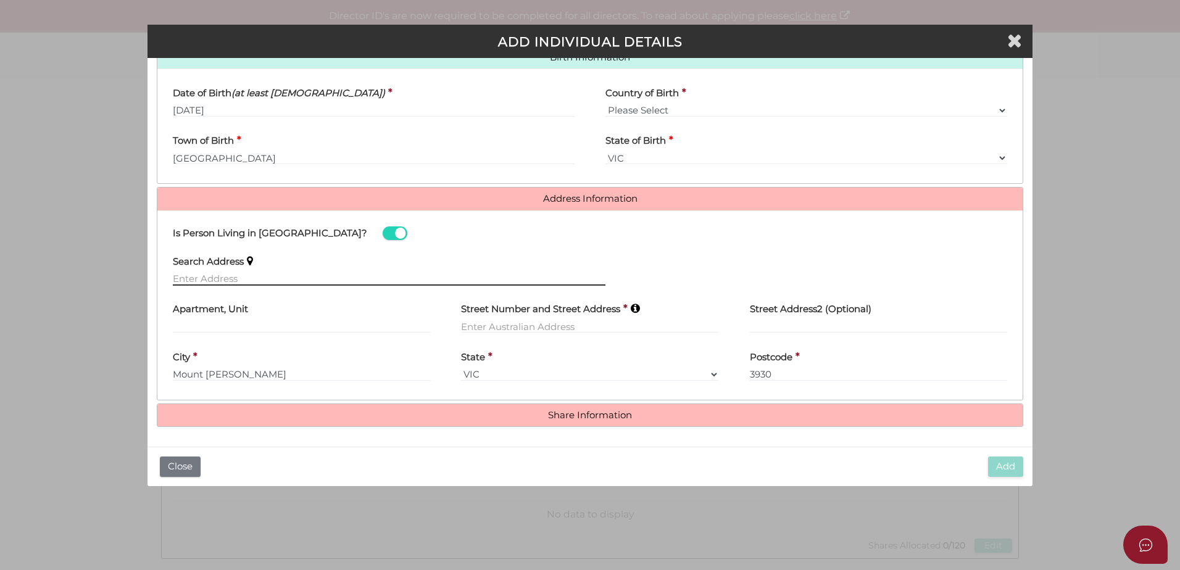
click at [235, 281] on input "text" at bounding box center [389, 279] width 432 height 14
click at [201, 281] on input "text" at bounding box center [389, 279] width 432 height 14
click at [248, 279] on input "text" at bounding box center [389, 279] width 432 height 14
drag, startPoint x: 188, startPoint y: 276, endPoint x: 75, endPoint y: 268, distance: 113.2
click at [75, 268] on div "Pty Ltd ADD INDIVIDUAL DETAILS * field required Roles Held Directors (at least …" at bounding box center [590, 285] width 1180 height 570
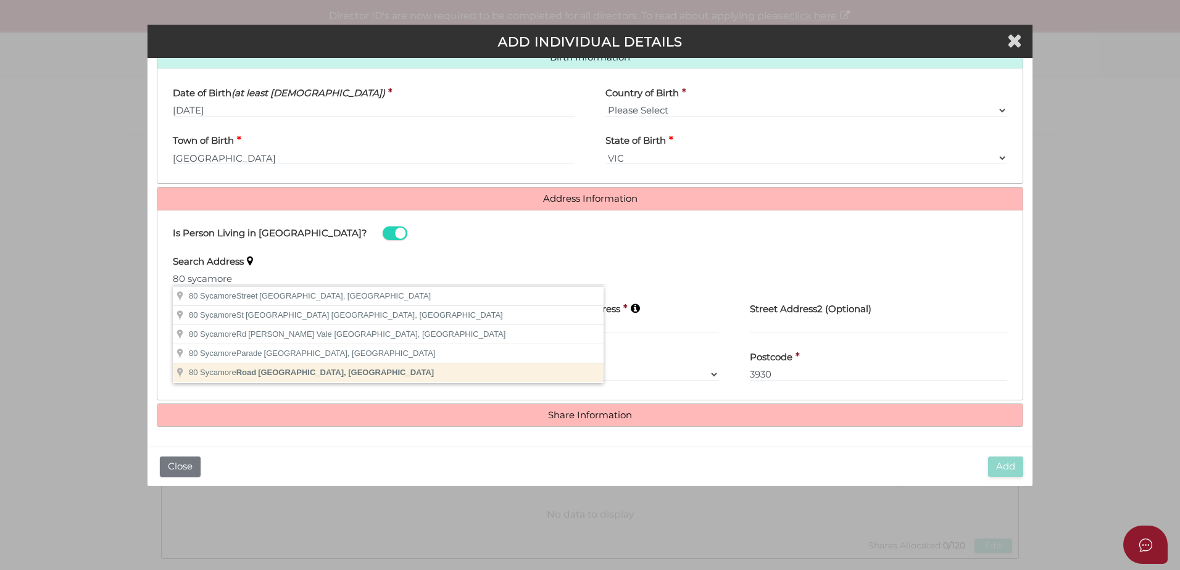
type input "80 Sycamore Road, Frankston South VIC, Australia"
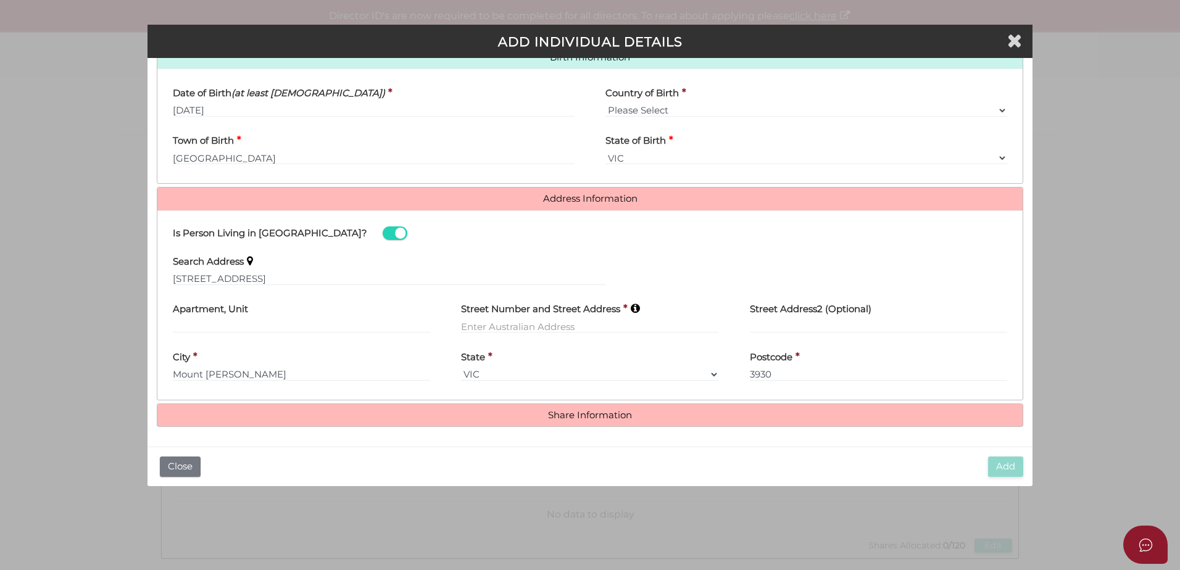
type input "80 Sycamore Road"
type input "Frankston South"
select select "VIC"
type input "3199"
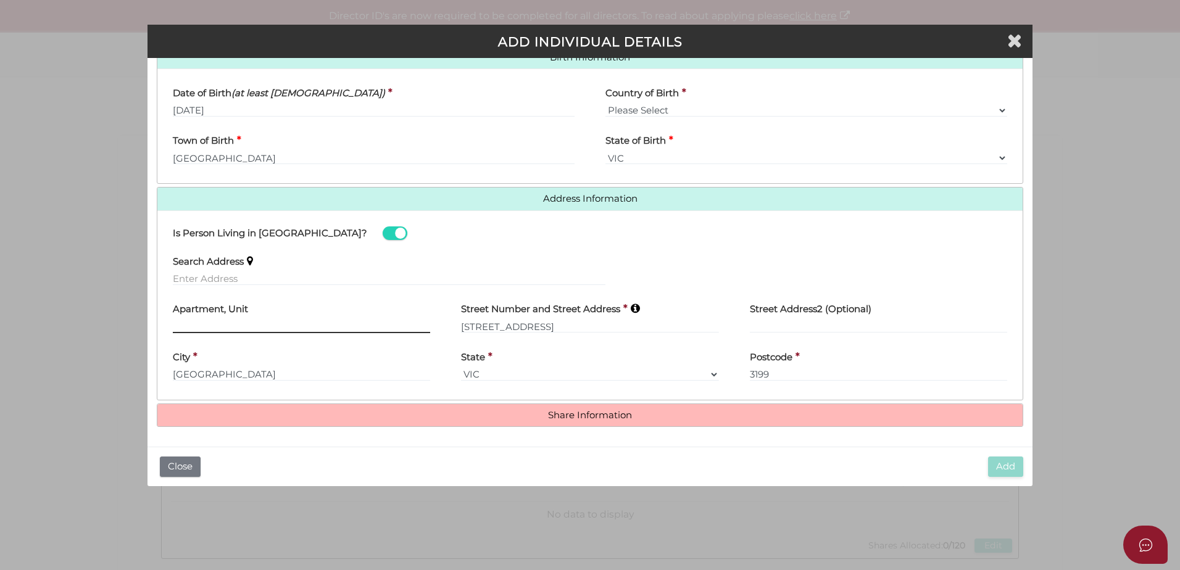
click at [252, 323] on input "text" at bounding box center [301, 327] width 257 height 14
type input "Unit 3"
click at [349, 360] on div "City * Frankston South" at bounding box center [301, 361] width 257 height 39
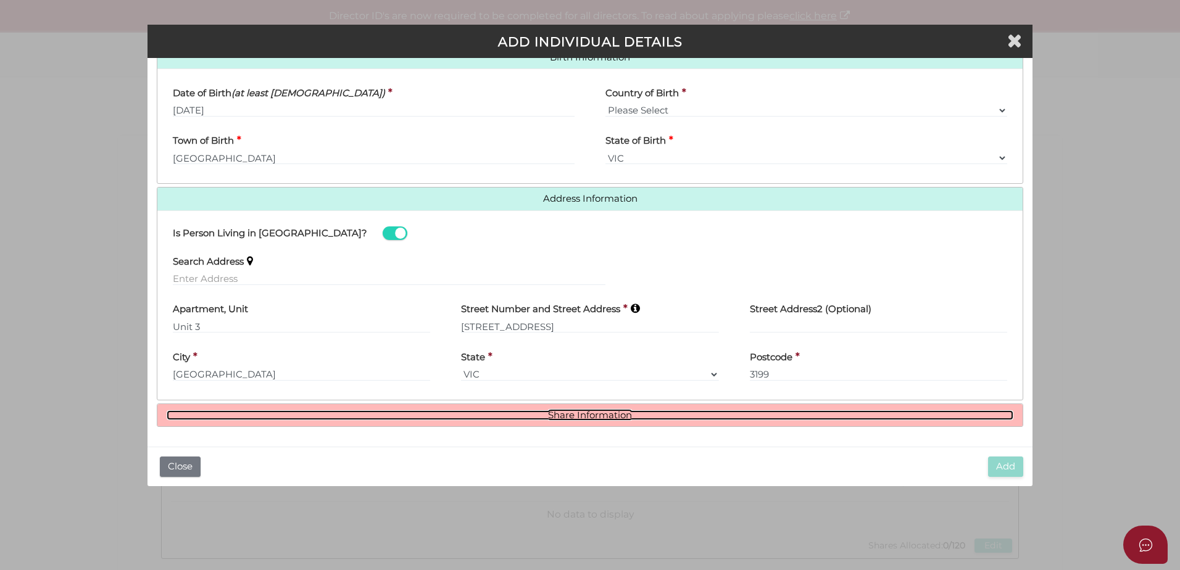
click at [518, 420] on link "Share Information" at bounding box center [590, 415] width 846 height 10
click at [566, 416] on link "Share Information" at bounding box center [590, 415] width 846 height 10
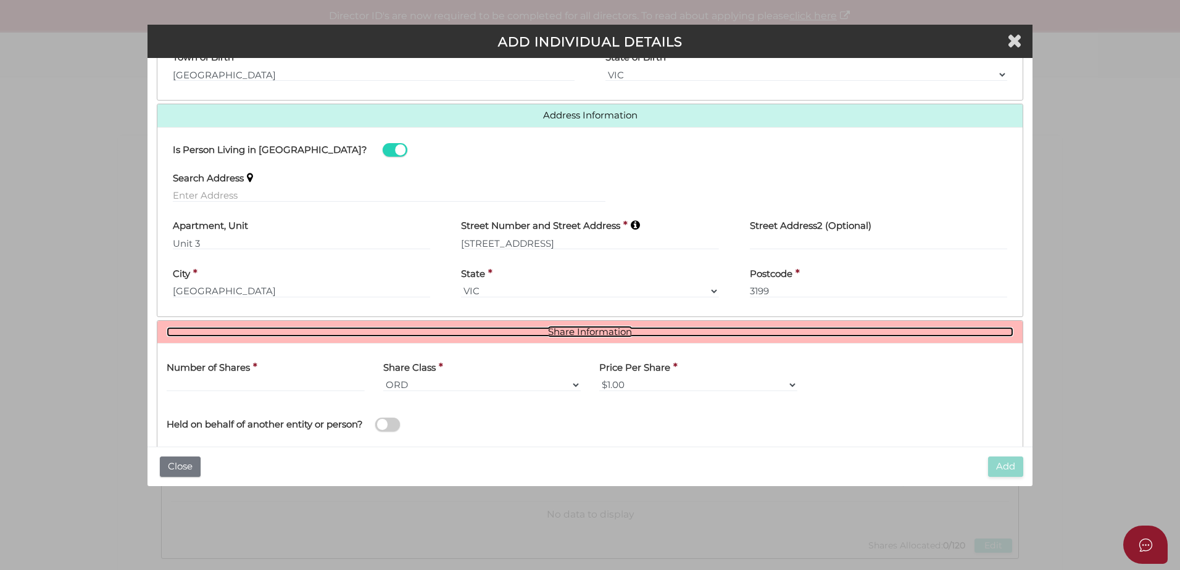
scroll to position [533, 0]
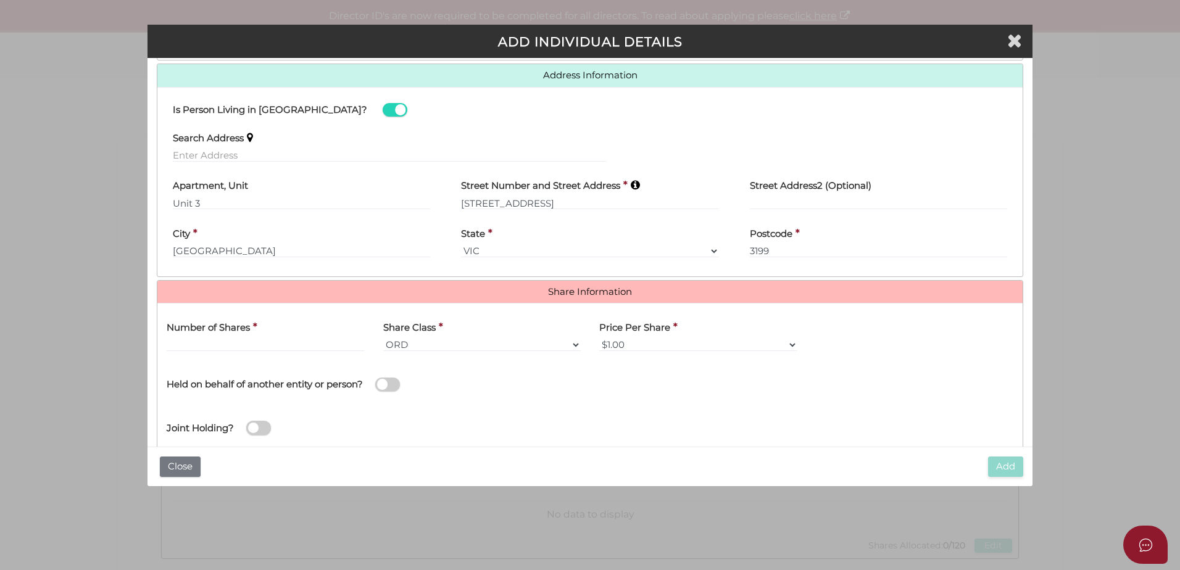
click at [287, 358] on div "Number of Shares *" at bounding box center [265, 337] width 217 height 48
click at [259, 344] on input "text" at bounding box center [266, 345] width 198 height 14
type input "60"
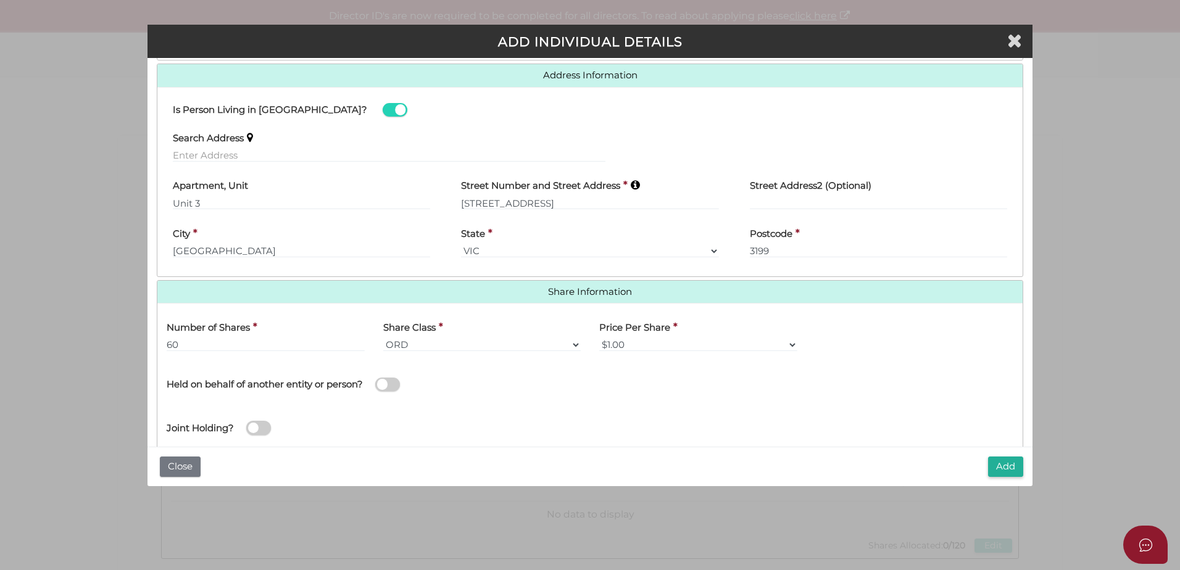
click at [658, 352] on div "Price Per Share * $1.00 $0.01 $0.001 $0.0001 $0.10 $0.50 $2.00 $5.00 $10.00 Oth…" at bounding box center [698, 337] width 217 height 48
click at [643, 343] on select "$1.00 $0.01 $0.001 $0.0001 $0.10 $0.50 $2.00 $5.00 $10.00 Other" at bounding box center [698, 345] width 198 height 14
click at [615, 339] on select "$1.00 $0.01 $0.001 $0.0001 $0.10 $0.50 $2.00 $5.00 $10.00 Other" at bounding box center [698, 345] width 198 height 14
click at [500, 408] on div "Joint Holding?" at bounding box center [589, 424] width 865 height 40
click at [307, 433] on div "Joint Holding?" at bounding box center [239, 421] width 144 height 35
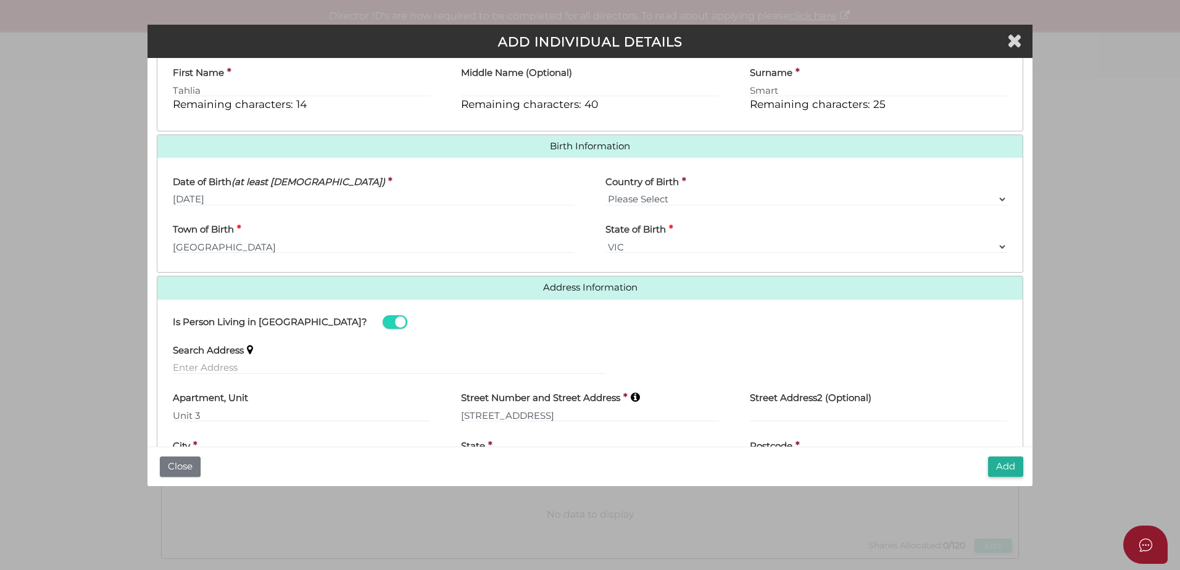
scroll to position [348, 0]
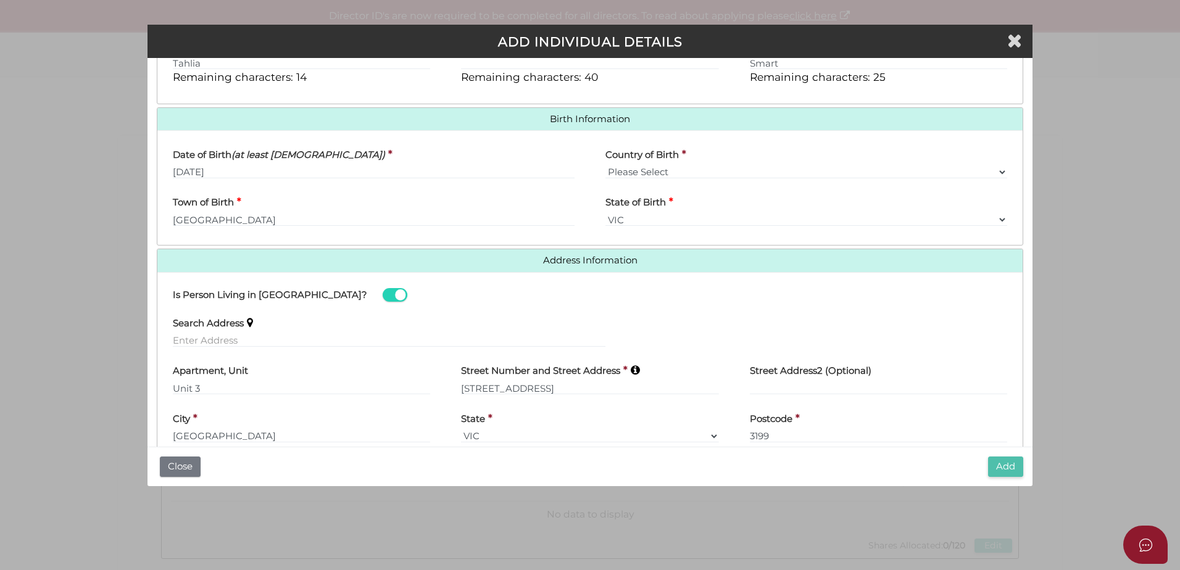
click at [1010, 469] on button "Add" at bounding box center [1005, 467] width 35 height 20
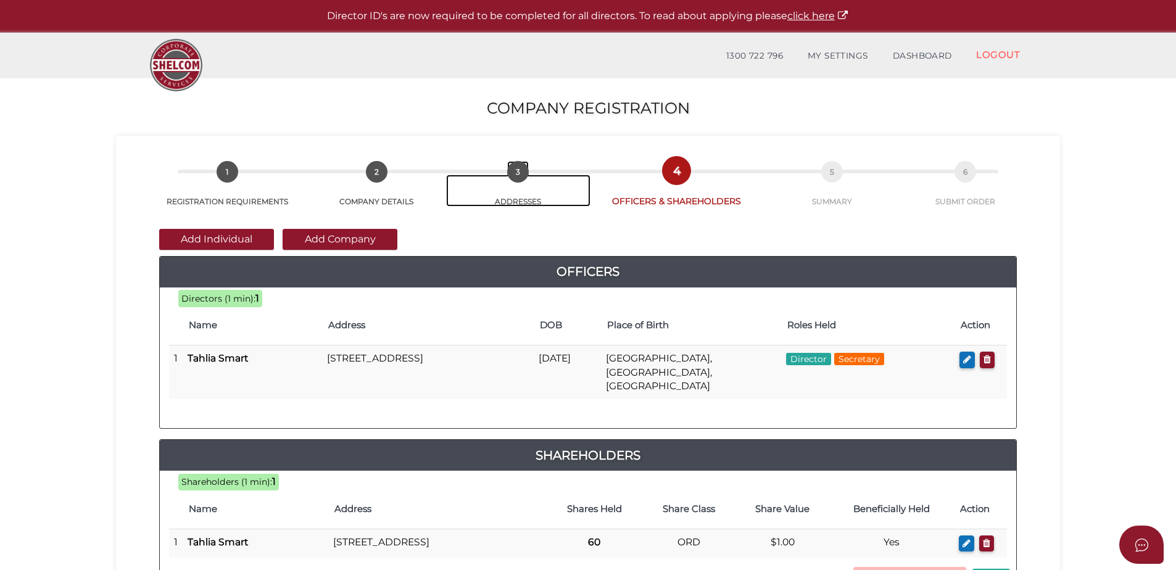
click at [520, 175] on span "3" at bounding box center [518, 172] width 22 height 22
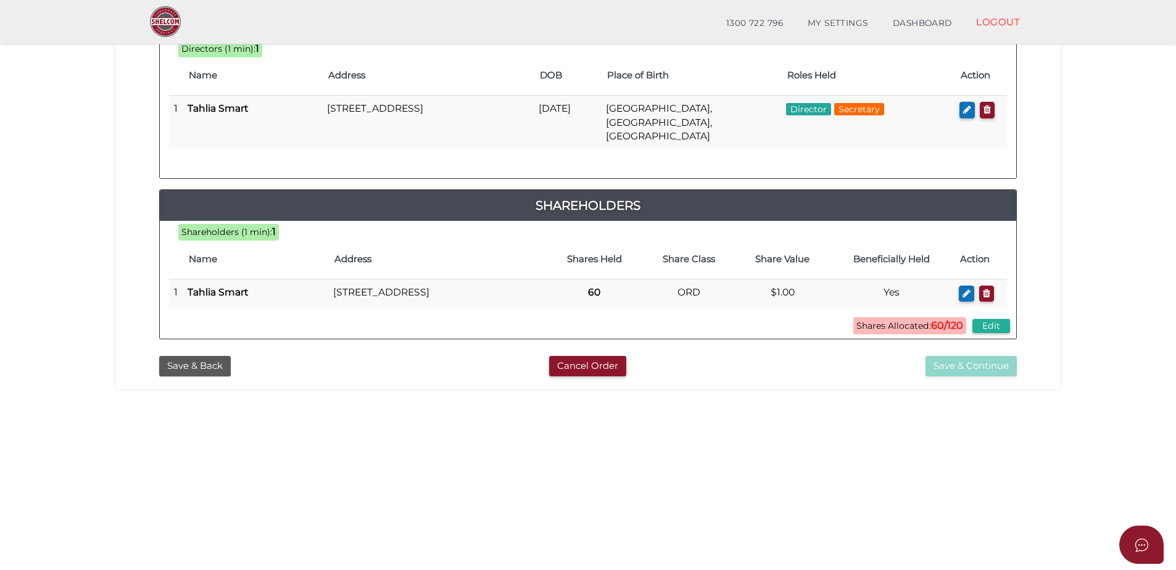
scroll to position [247, 0]
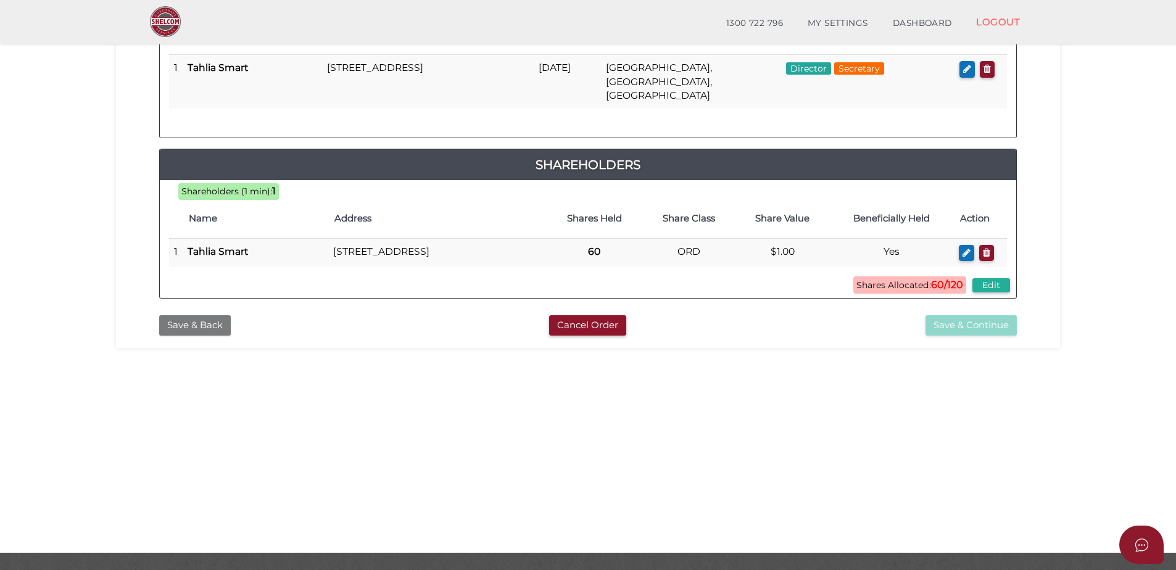
click at [203, 325] on button "Save & Back" at bounding box center [195, 325] width 72 height 20
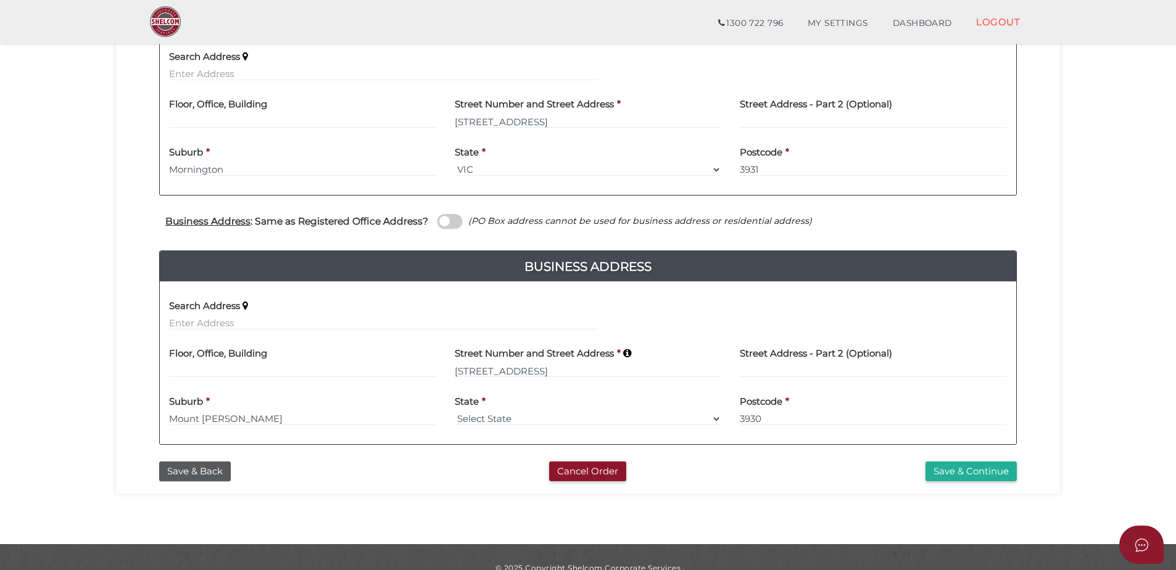
scroll to position [308, 0]
click at [223, 325] on input "text" at bounding box center [383, 323] width 428 height 14
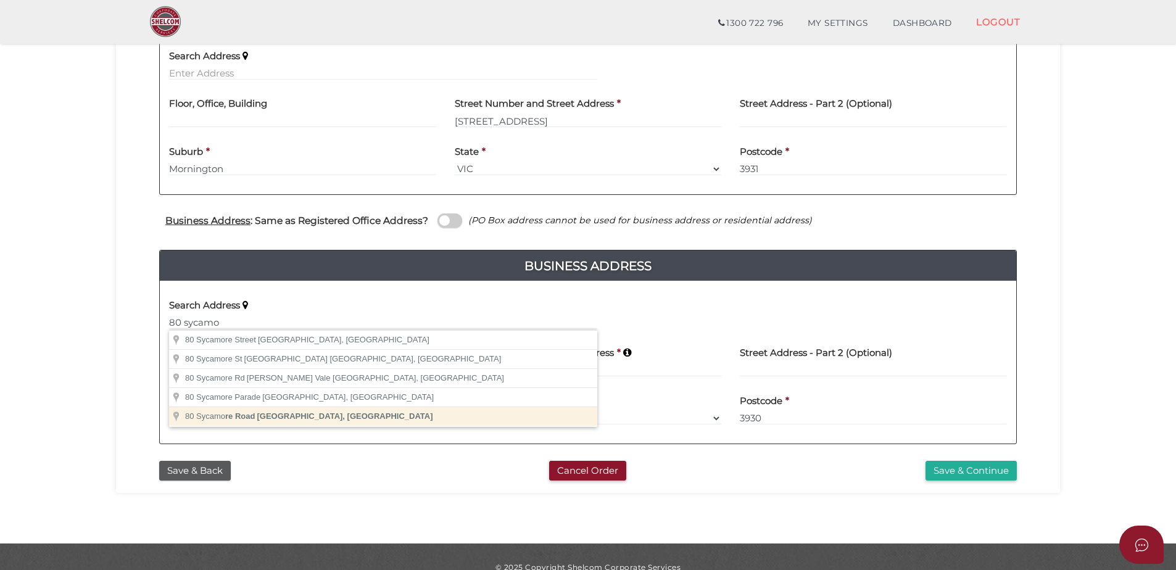
type input "80 Sycamore Road, Frankston South VIC, Australia"
type input "[STREET_ADDRESS]"
type input "[GEOGRAPHIC_DATA]"
select select "VIC"
type input "3199"
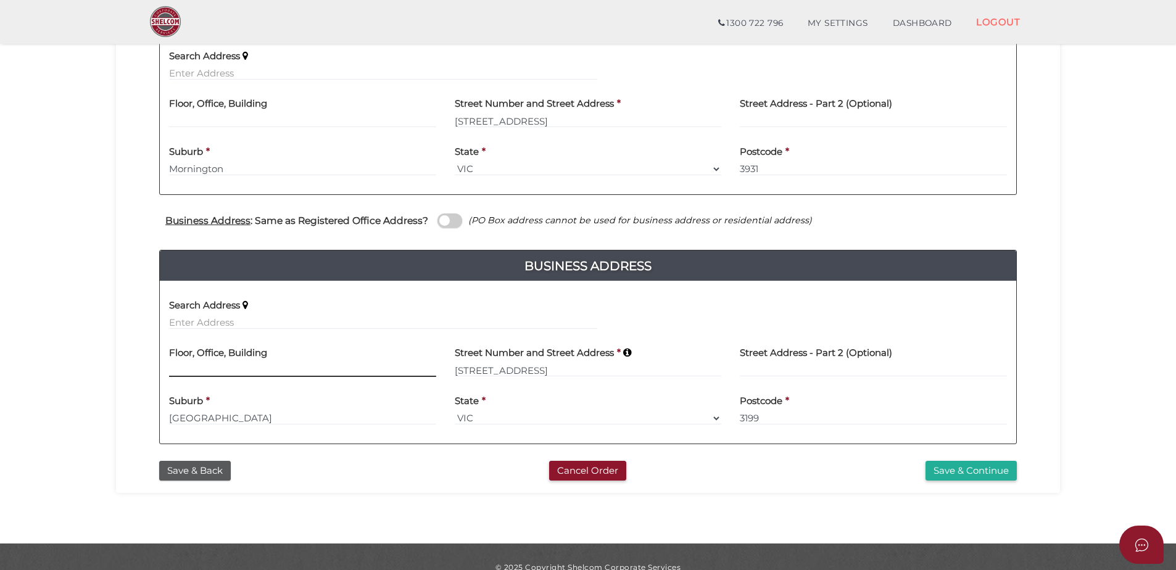
click at [192, 370] on input at bounding box center [302, 370] width 267 height 14
type input "Unit 3"
click at [373, 430] on div "Suburb * Frankston South" at bounding box center [303, 410] width 286 height 48
click at [980, 469] on button "Save & Continue" at bounding box center [970, 471] width 91 height 20
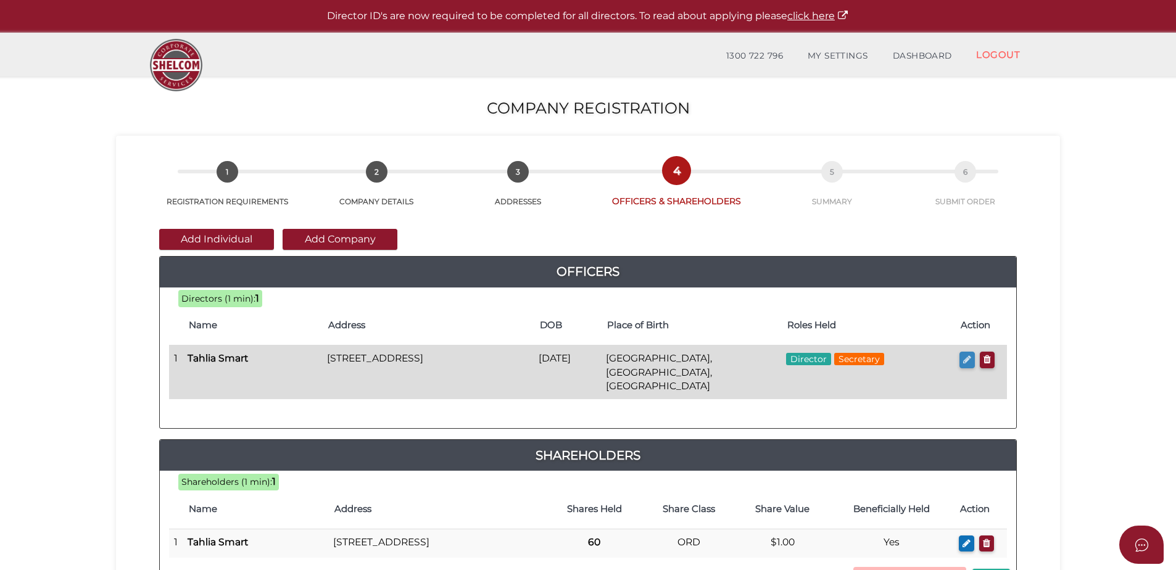
click at [967, 357] on icon "button" at bounding box center [967, 359] width 8 height 9
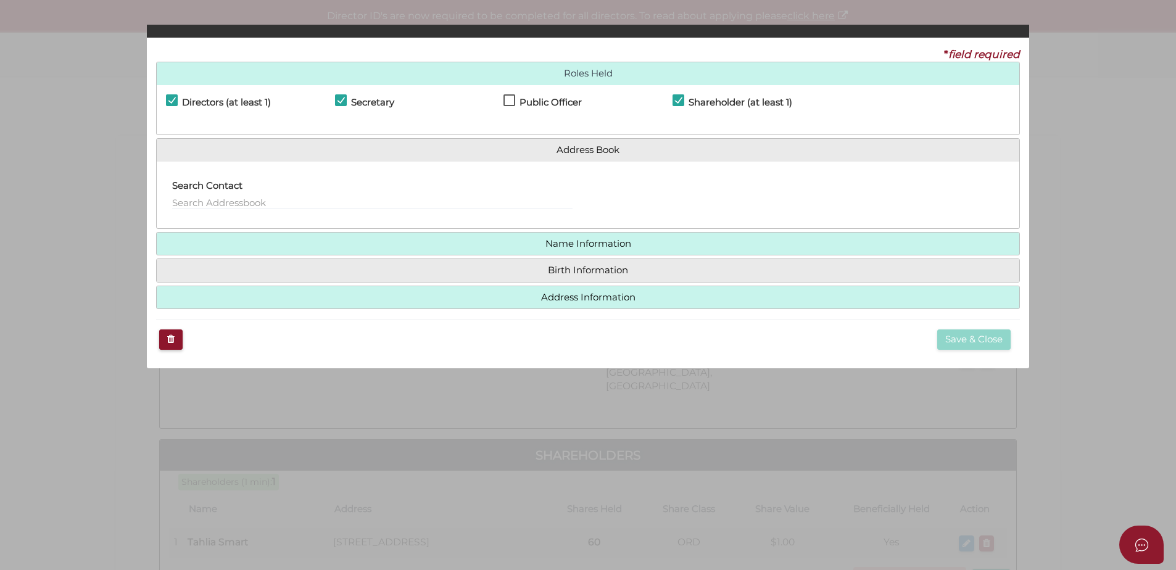
checkbox input "true"
type input "[EMAIL_ADDRESS][DOMAIN_NAME]"
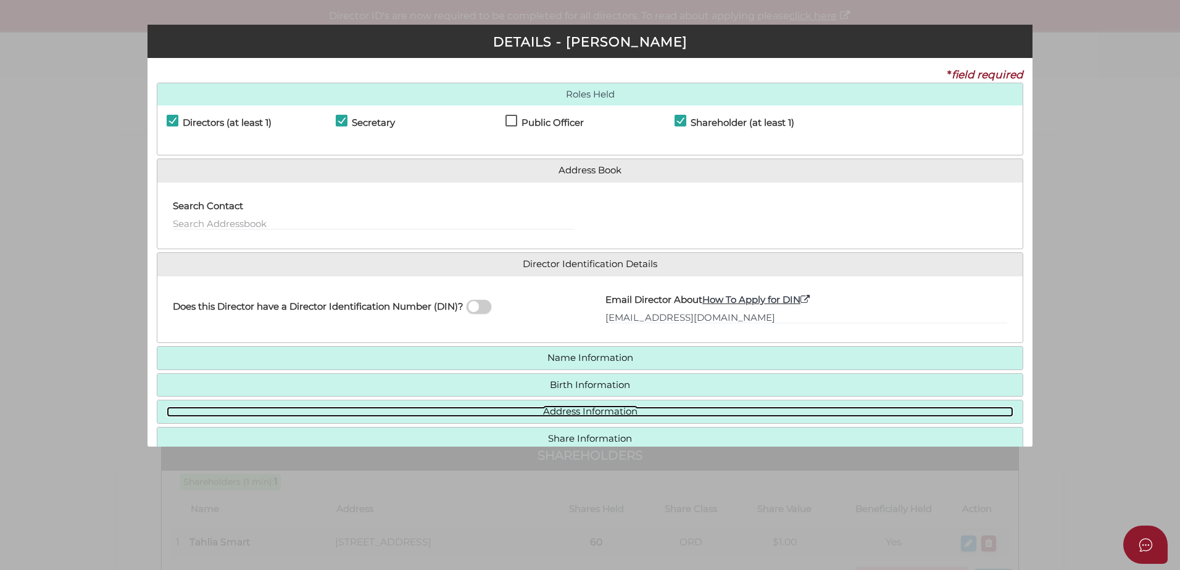
click at [526, 408] on link "Address Information" at bounding box center [590, 412] width 846 height 10
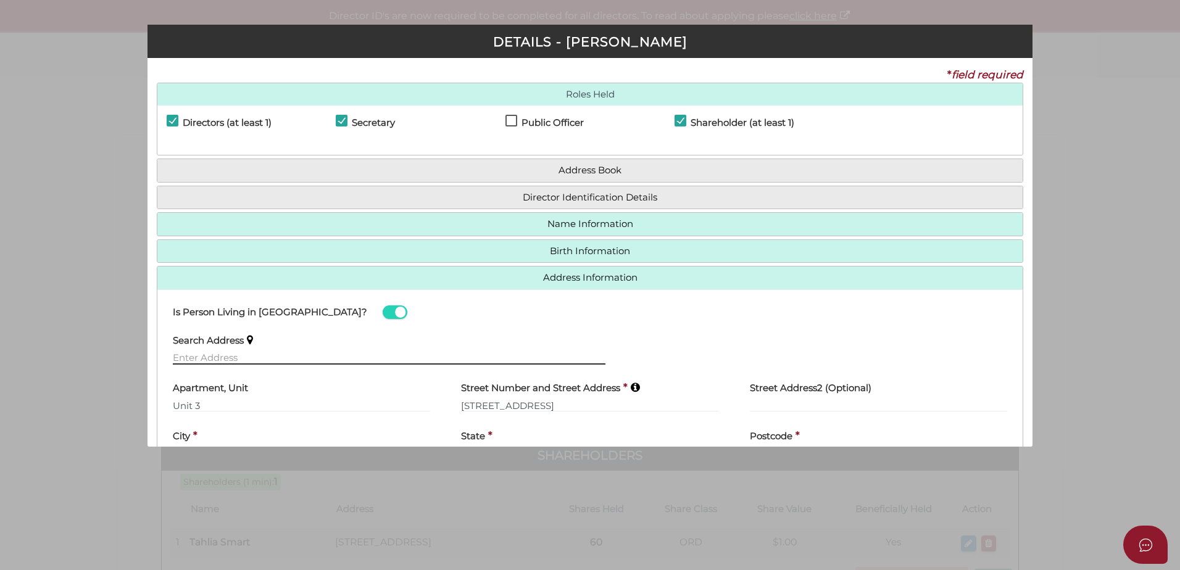
click at [204, 358] on input "text" at bounding box center [389, 358] width 432 height 14
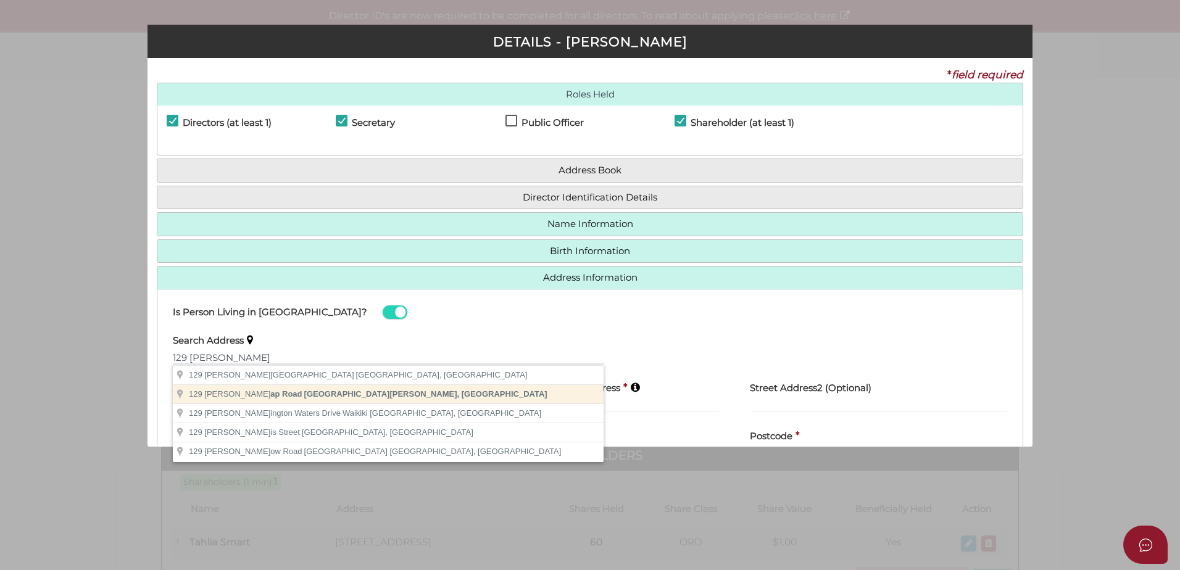
type input "129 Harrap Road, Mount Martha VIC, Australia"
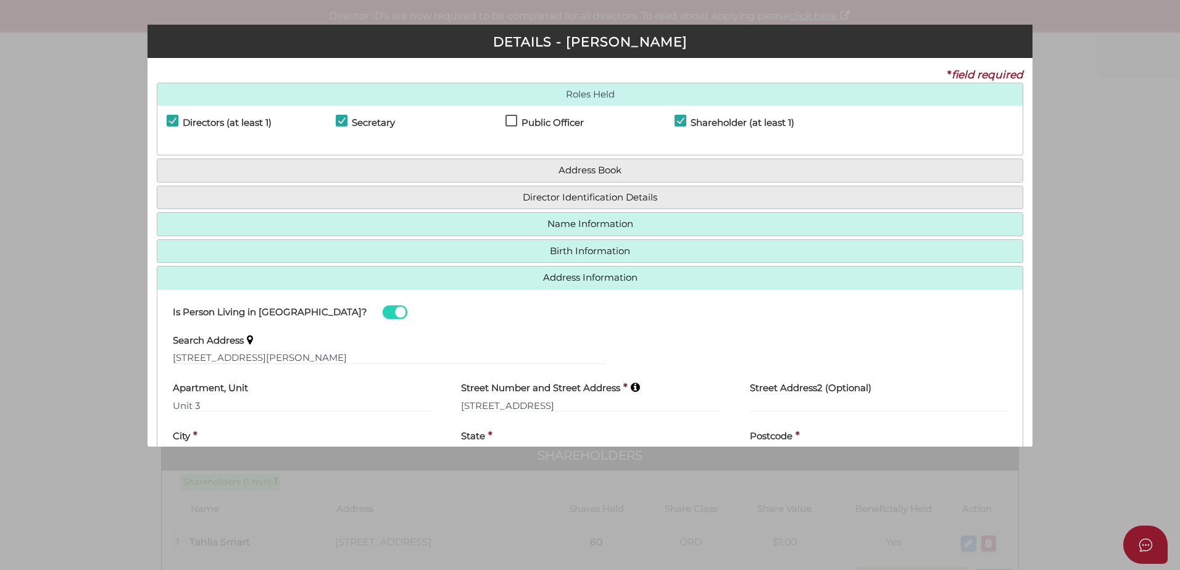
type input "129 Harrap Road"
type input "Mount Martha"
select select "VIC"
type input "3934"
click at [210, 402] on input "Unit 3" at bounding box center [301, 406] width 257 height 14
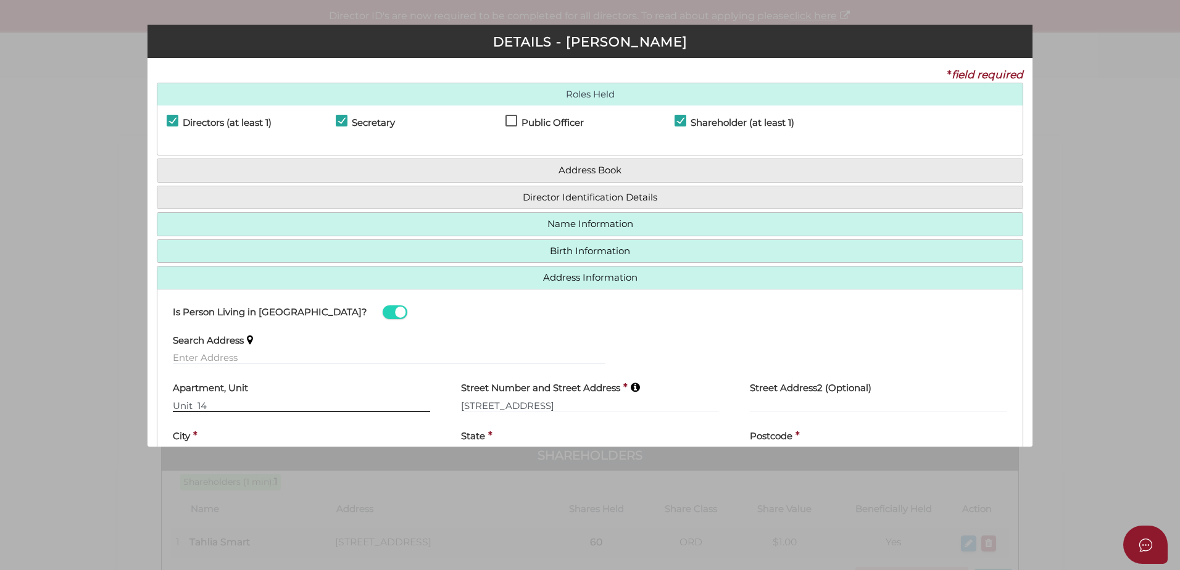
type input "Unit 14"
click at [291, 370] on div "Search Address" at bounding box center [388, 350] width 463 height 48
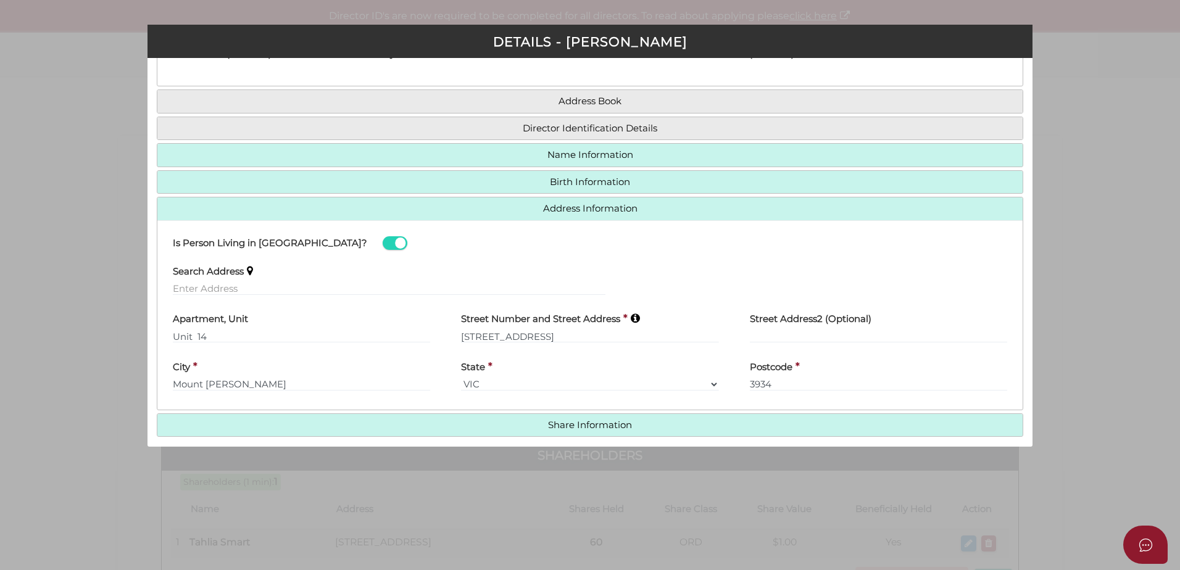
scroll to position [118, 0]
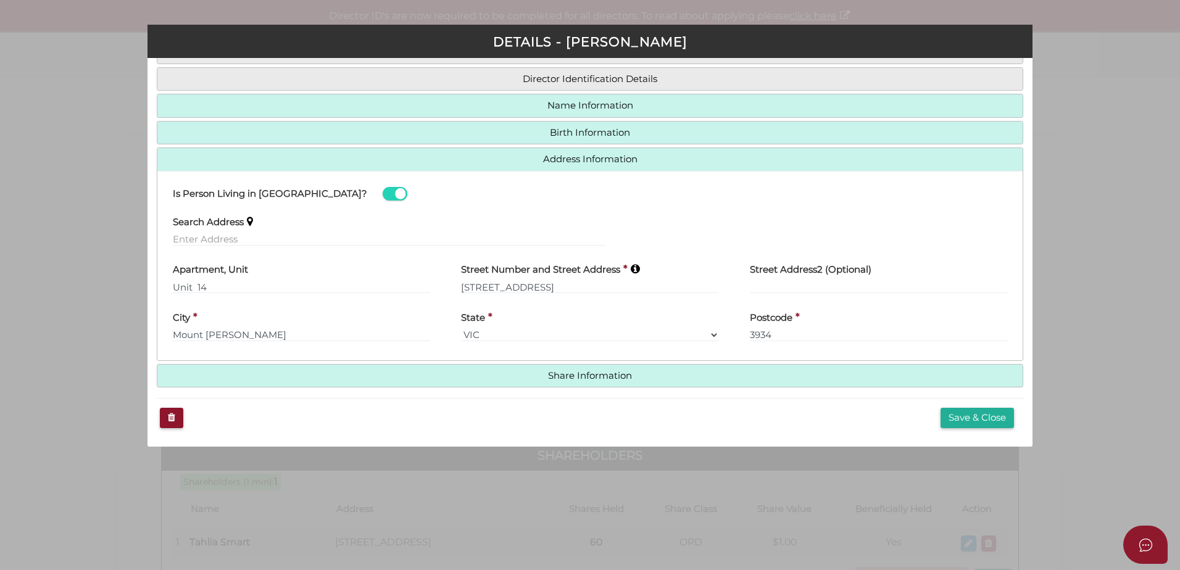
click at [626, 381] on h4 "Share Information" at bounding box center [589, 376] width 865 height 23
click at [954, 415] on button "Save & Close" at bounding box center [976, 418] width 73 height 20
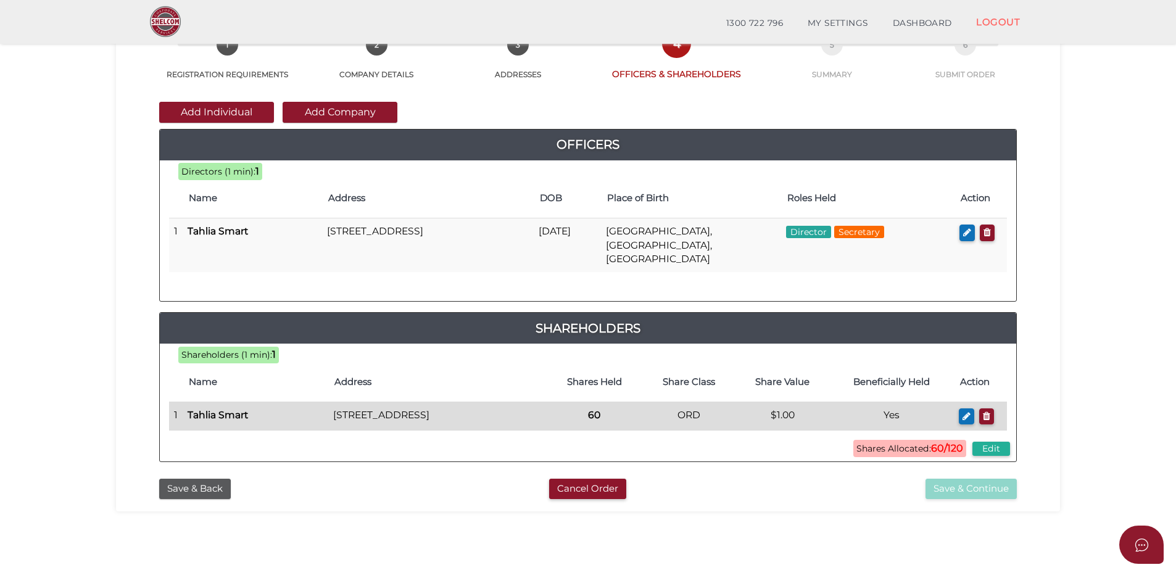
scroll to position [62, 0]
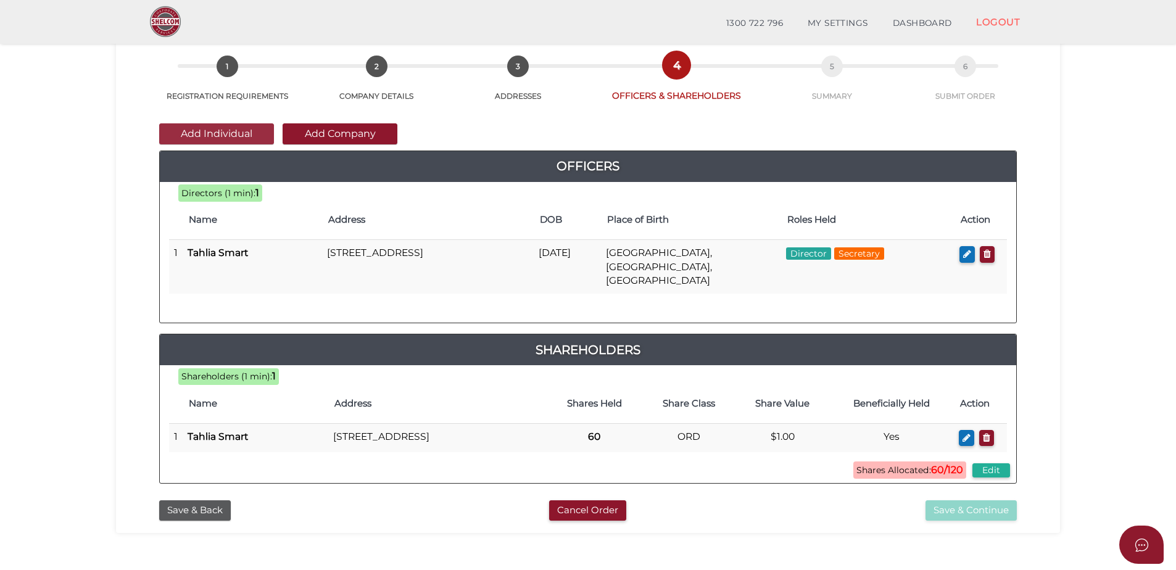
click at [225, 139] on button "Add Individual" at bounding box center [216, 133] width 115 height 21
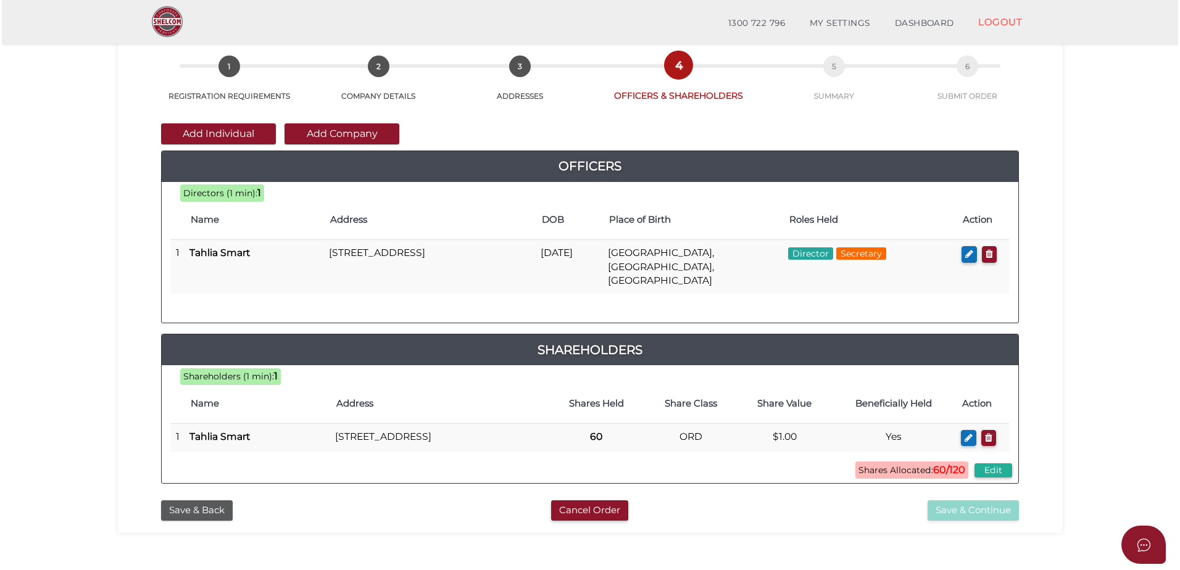
scroll to position [0, 0]
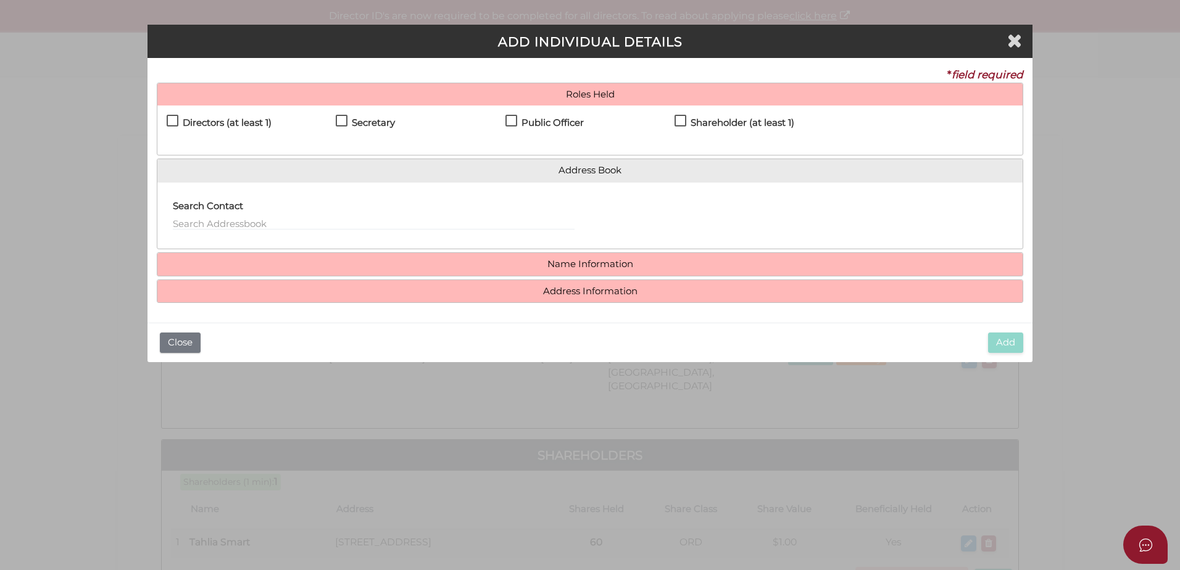
click at [176, 122] on label "Directors (at least 1)" at bounding box center [219, 125] width 105 height 15
checkbox input "true"
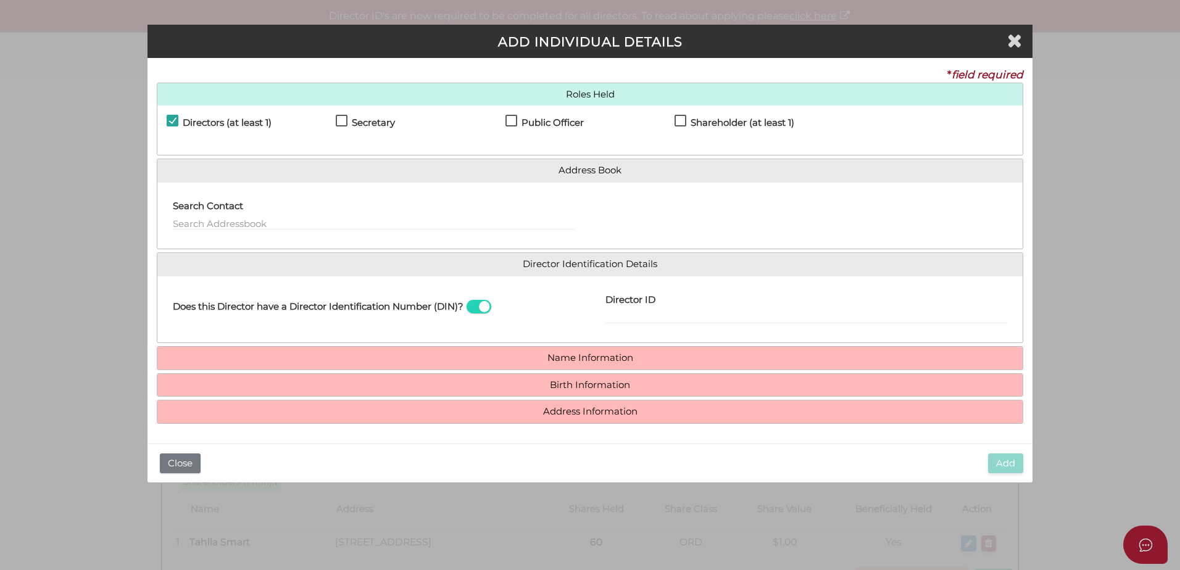
click at [514, 122] on label "Public Officer" at bounding box center [544, 125] width 78 height 15
checkbox input "true"
click at [681, 118] on label "Shareholder (at least 1)" at bounding box center [734, 125] width 120 height 15
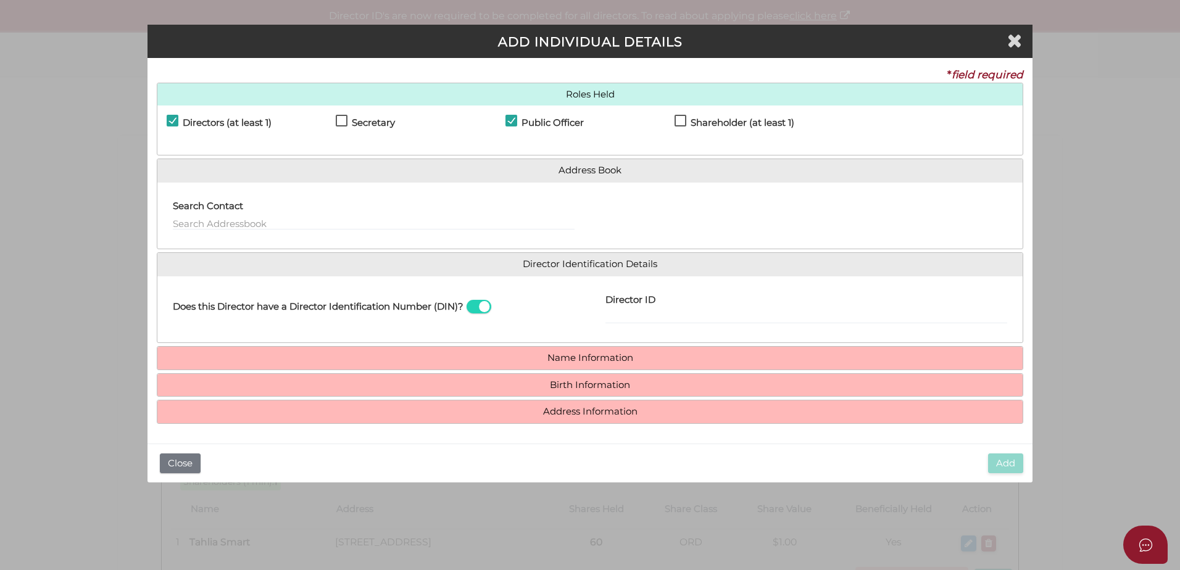
checkbox input "true"
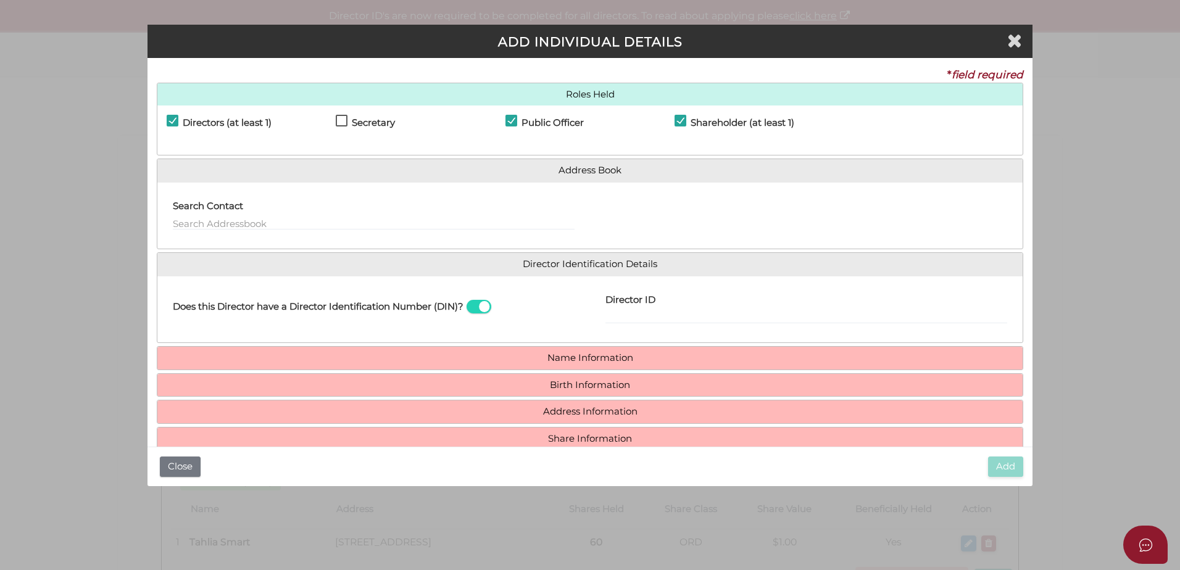
click at [477, 305] on span at bounding box center [478, 307] width 25 height 14
click at [0, 0] on input "checkbox" at bounding box center [0, 0] width 0 height 0
click at [632, 308] on label "Email Director About How To Apply for DIN" at bounding box center [707, 298] width 205 height 25
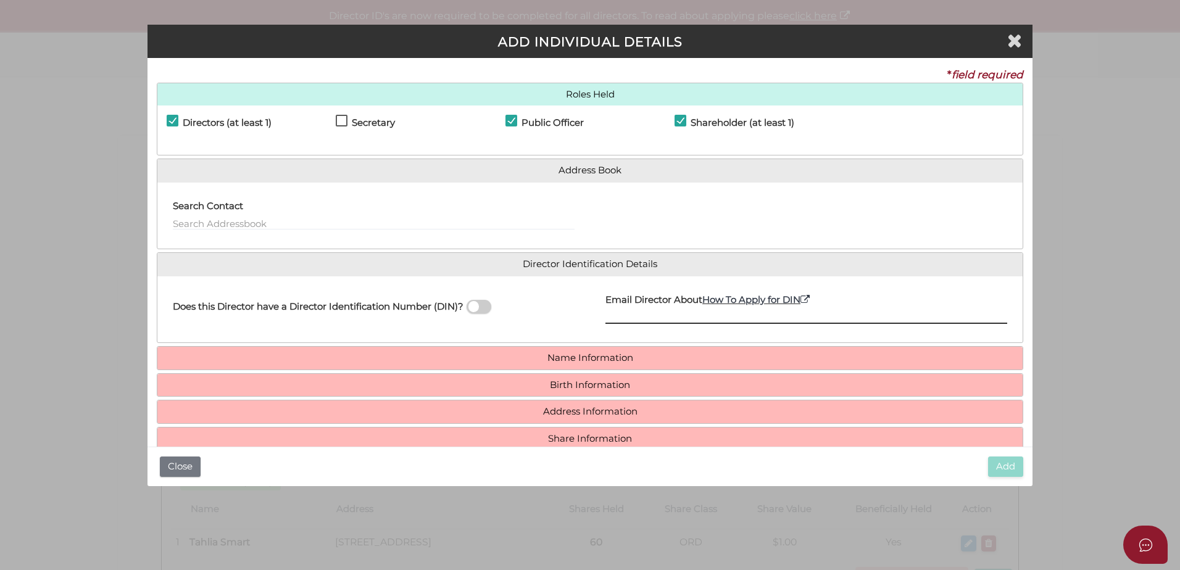
click at [632, 310] on input "Email Director About How To Apply for DIN" at bounding box center [806, 317] width 402 height 14
paste input "nick.bunting1@icloud.com"
type input "nick.bunting1@icloud.com"
click at [576, 327] on div "Does this Director have a Director Identification Number (DIN)?" at bounding box center [373, 310] width 432 height 48
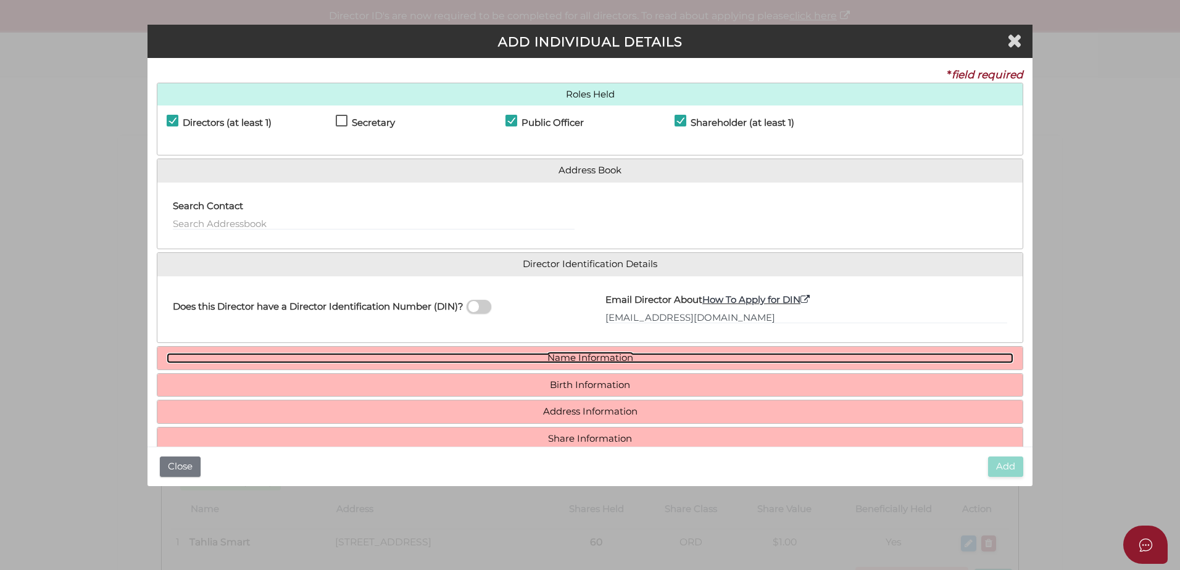
click at [539, 356] on link "Name Information" at bounding box center [590, 358] width 846 height 10
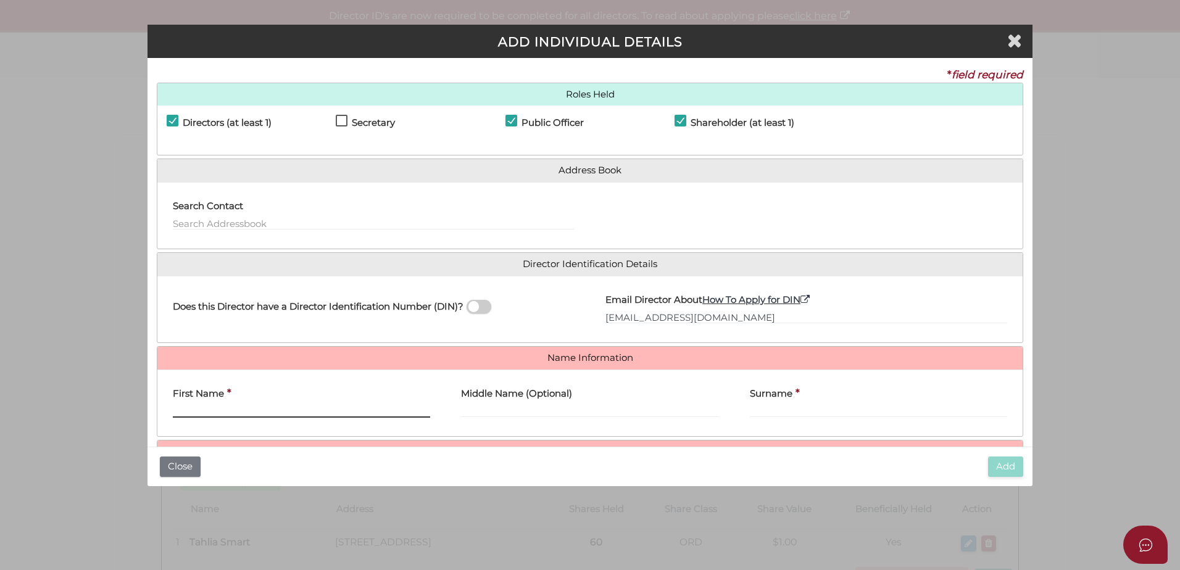
click at [231, 414] on input "First Name" at bounding box center [301, 411] width 257 height 14
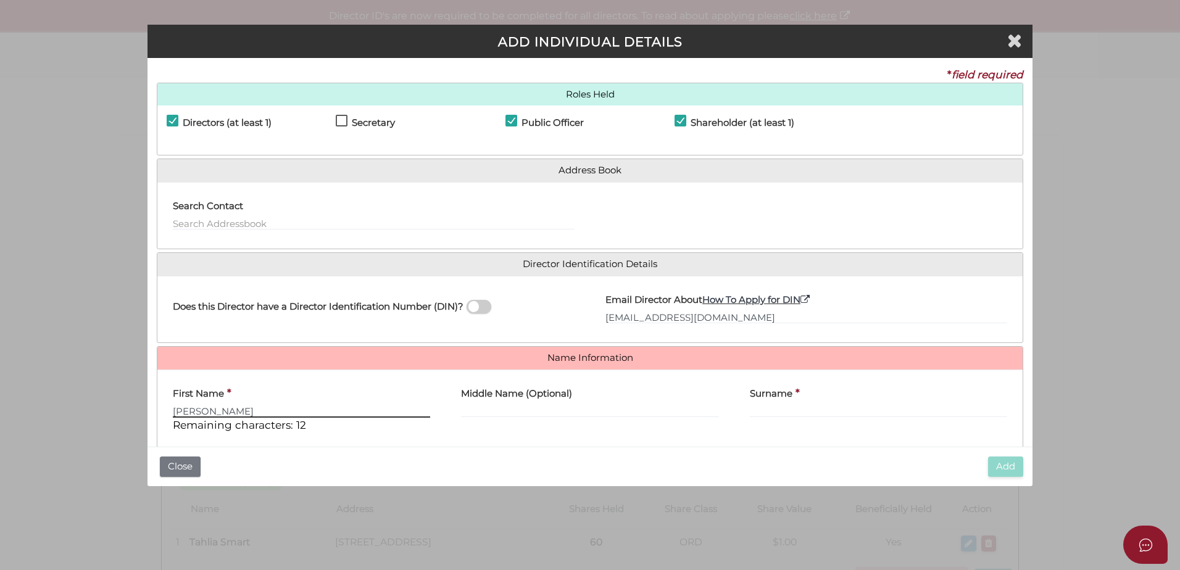
type input "Nicholas"
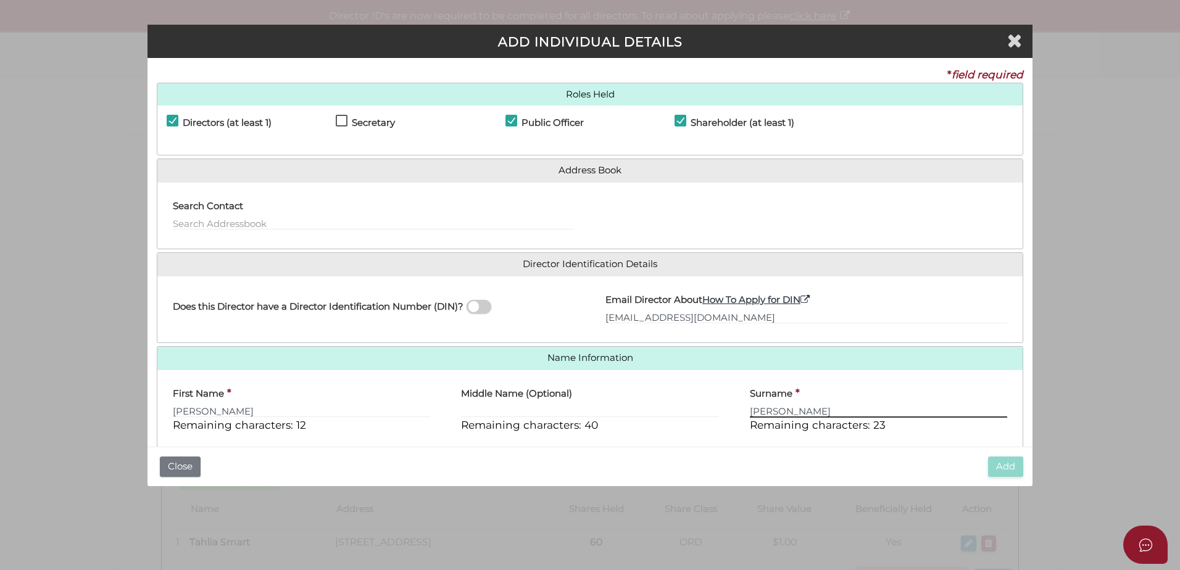
type input "[PERSON_NAME]"
click at [722, 436] on div "Middle Name (Optional) Remaining characters: 40" at bounding box center [589, 410] width 288 height 63
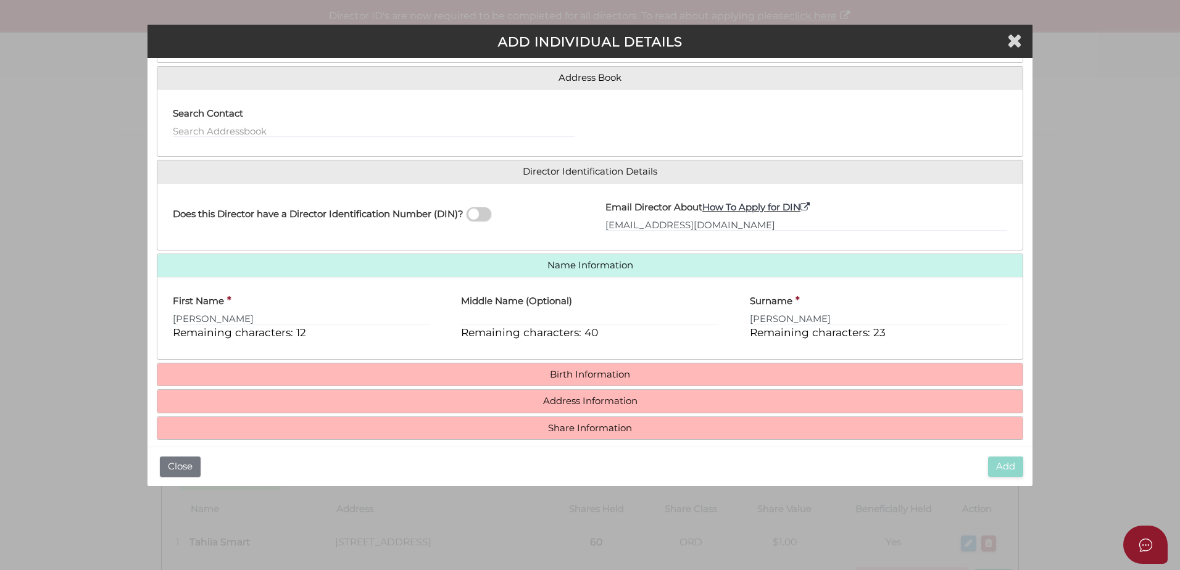
scroll to position [106, 0]
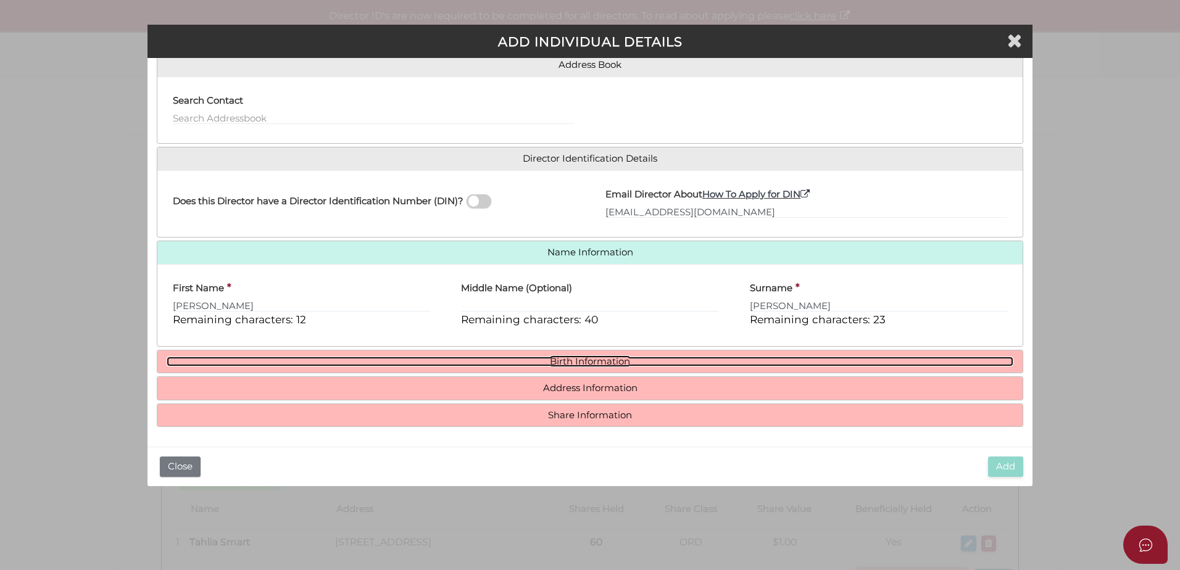
click at [581, 365] on link "Birth Information" at bounding box center [590, 362] width 846 height 10
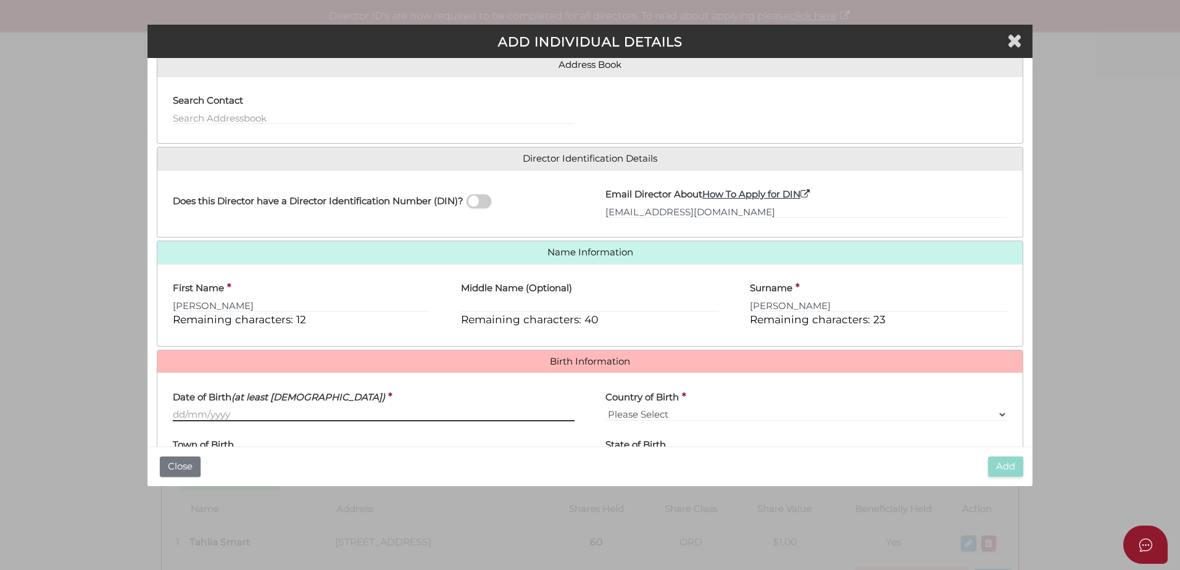
click at [262, 412] on input "Date of Birth (at least 18 years old)" at bounding box center [374, 415] width 402 height 14
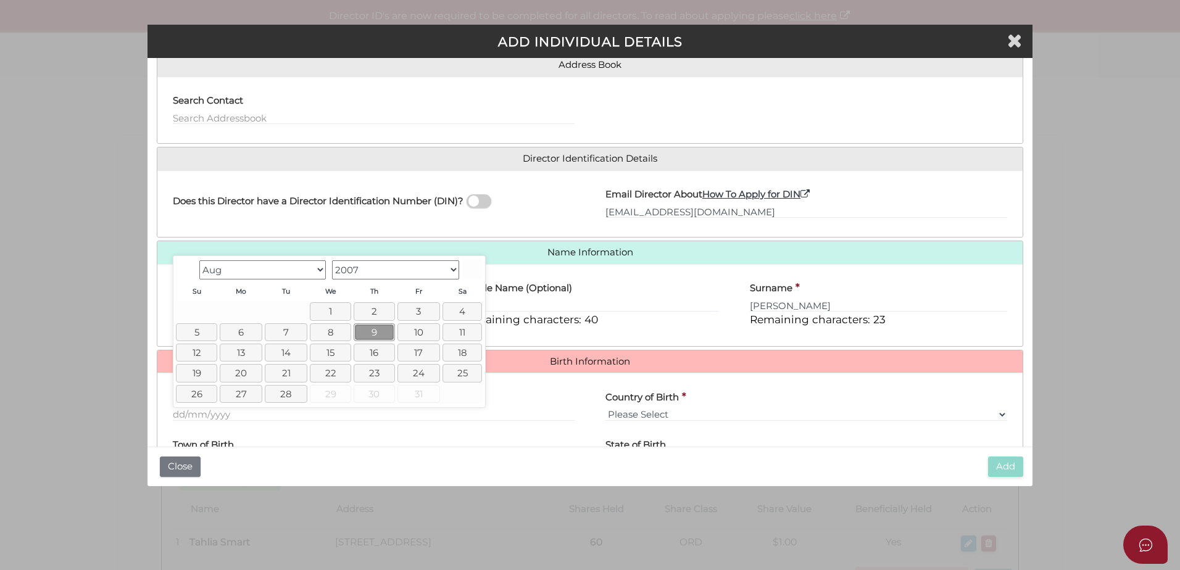
click at [369, 337] on link "9" at bounding box center [374, 332] width 41 height 18
drag, startPoint x: 233, startPoint y: 417, endPoint x: 128, endPoint y: 415, distance: 104.9
click at [128, 415] on div "Pty Ltd ADD INDIVIDUAL DETAILS * field required Roles Held Directors (at least …" at bounding box center [590, 285] width 1180 height 570
type input "[DATE]"
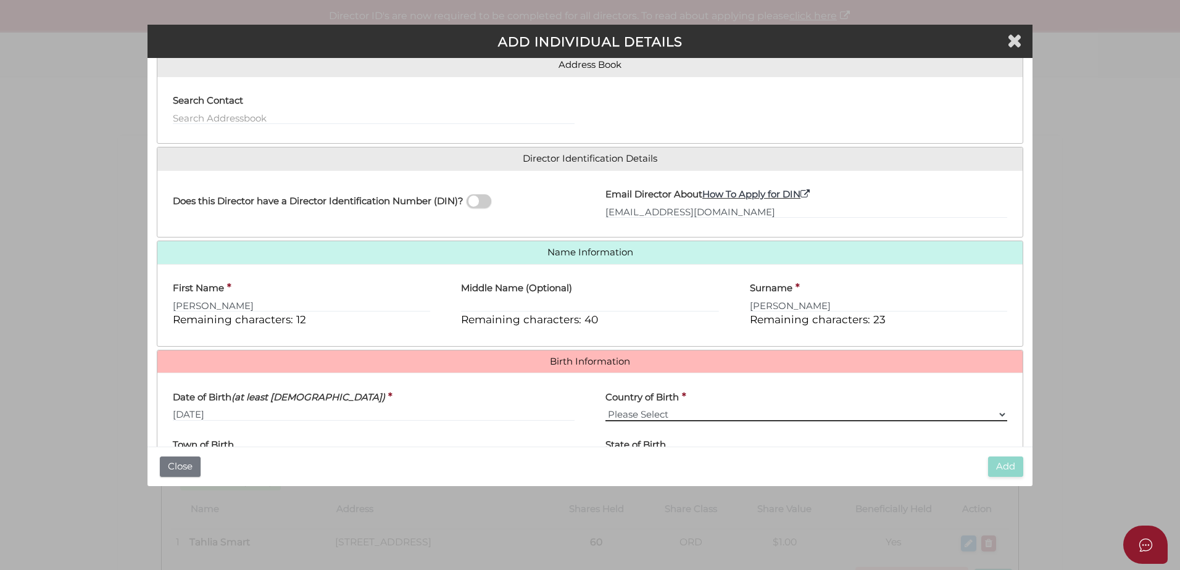
click at [639, 415] on select "Please Select v Australia Afghanistan Albania Algeria American Samoa Andorra An…" at bounding box center [806, 415] width 402 height 14
select select "Australia"
click at [605, 408] on select "Please Select v Australia Afghanistan Albania Algeria American Samoa Andorra An…" at bounding box center [806, 415] width 402 height 14
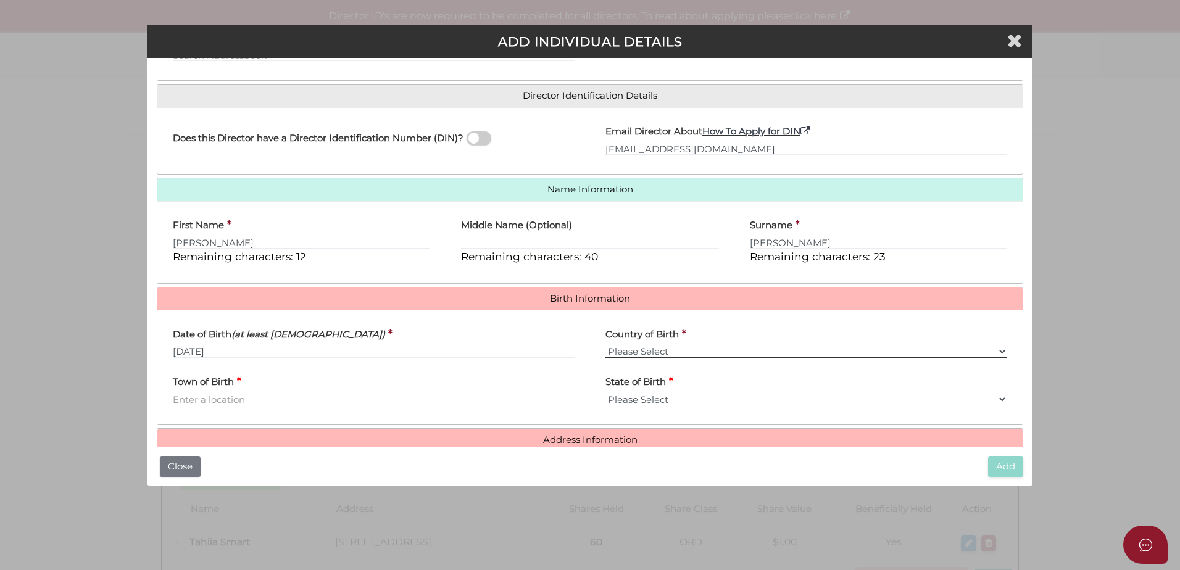
scroll to position [220, 0]
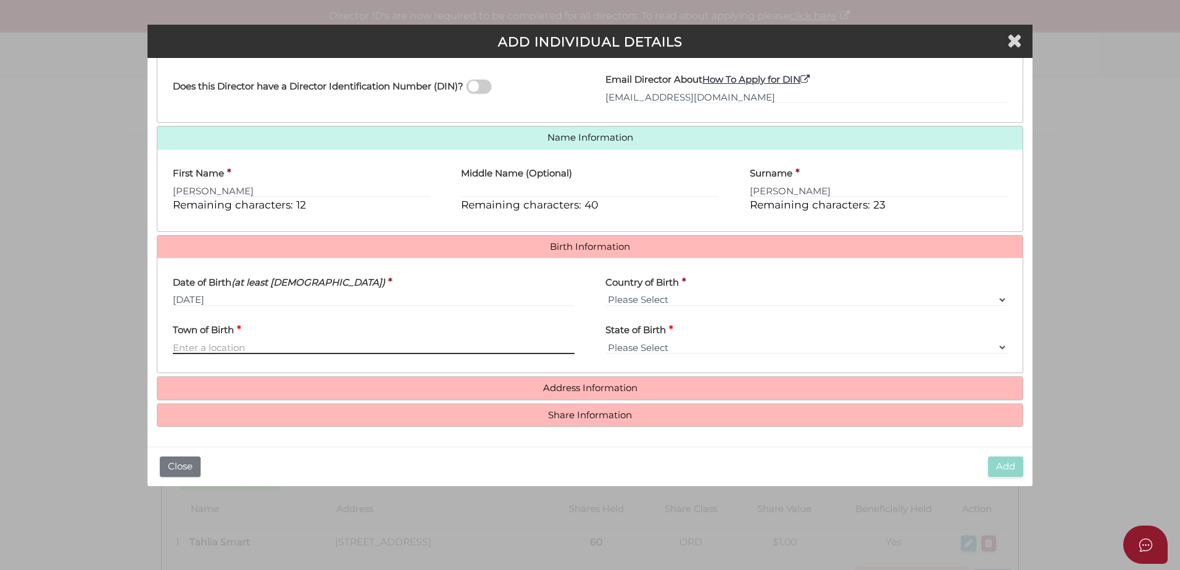
click at [225, 348] on input "Town of Birth" at bounding box center [374, 348] width 402 height 14
click at [287, 344] on input "Town of Birth" at bounding box center [374, 348] width 402 height 14
type input "Melbourne"
select select "VIC"
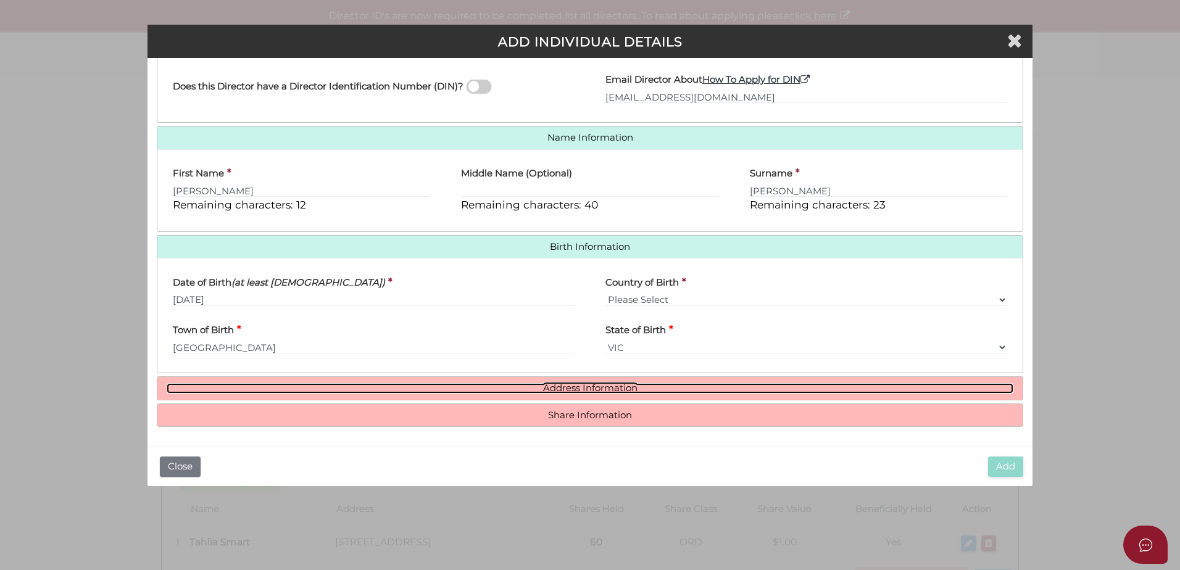
click at [600, 387] on link "Address Information" at bounding box center [590, 388] width 846 height 10
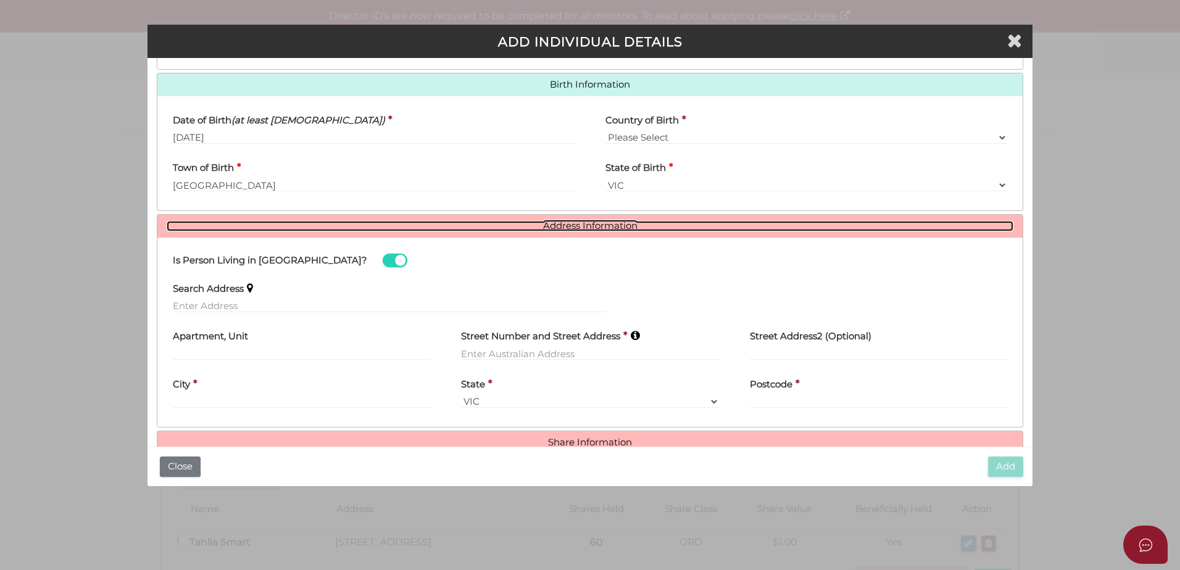
scroll to position [410, 0]
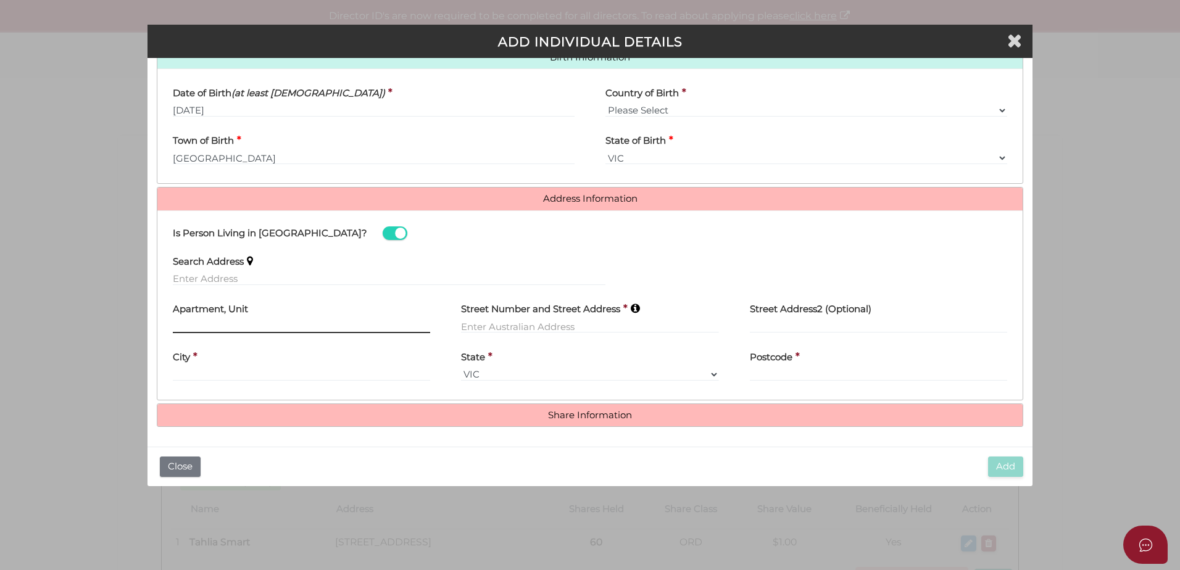
click at [238, 326] on input "text" at bounding box center [301, 327] width 257 height 14
click at [200, 275] on input "text" at bounding box center [389, 279] width 432 height 14
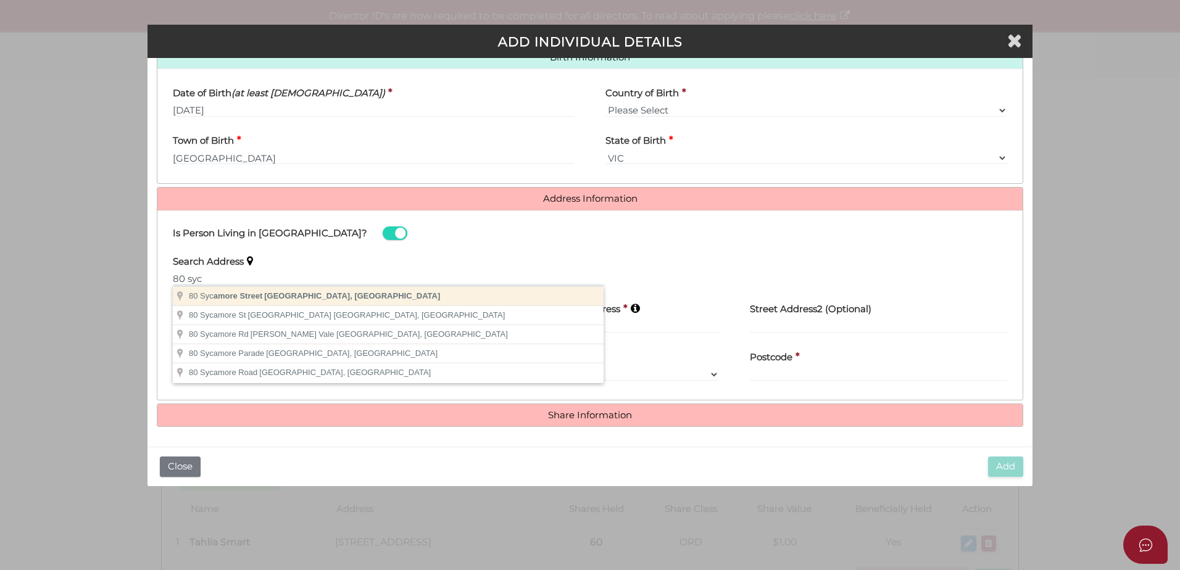
type input "80 Sycamore Street, Caulfield South VIC, Australia"
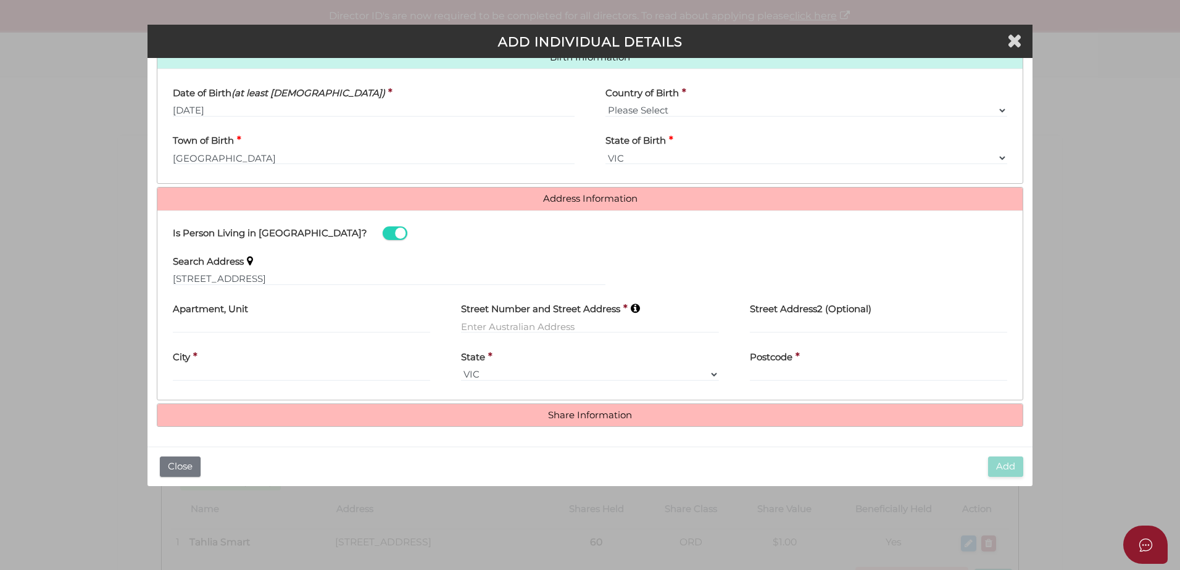
type input "80 Sycamore Street"
type input "Caulfield South"
select select "VIC"
type input "3162"
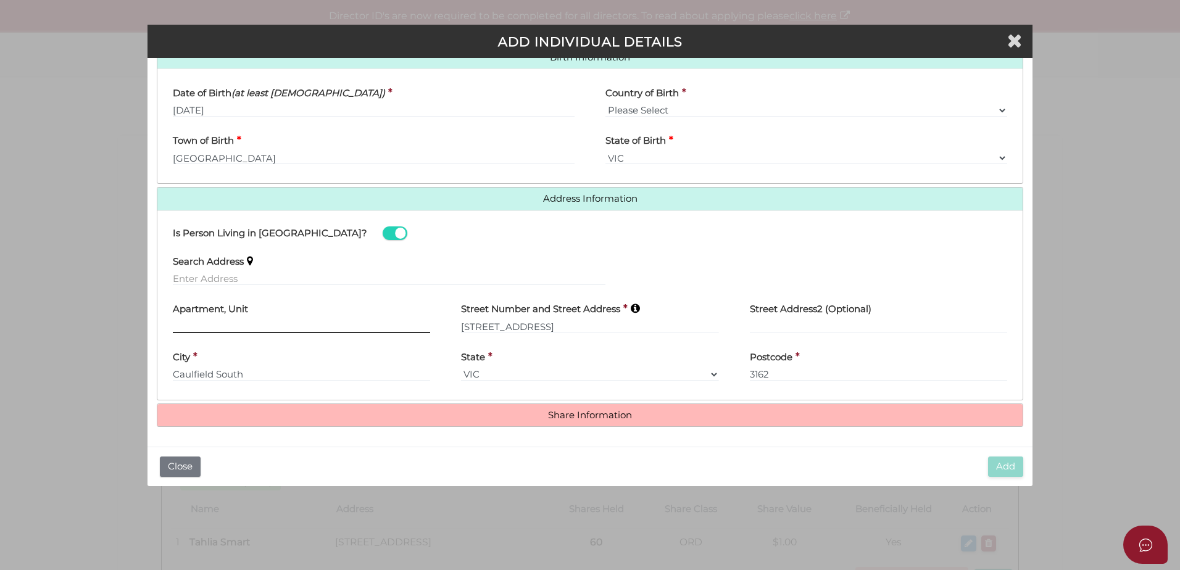
click at [285, 322] on input "text" at bounding box center [301, 327] width 257 height 14
type input "Unit 3"
click at [484, 400] on div "Address Information Is Person Living in Australia? Search Address Apartment, Un…" at bounding box center [590, 293] width 866 height 213
click at [543, 402] on div "Roles Held Directors (at least 1) Secretary Public Officer Member Shareholder (…" at bounding box center [590, 50] width 866 height 755
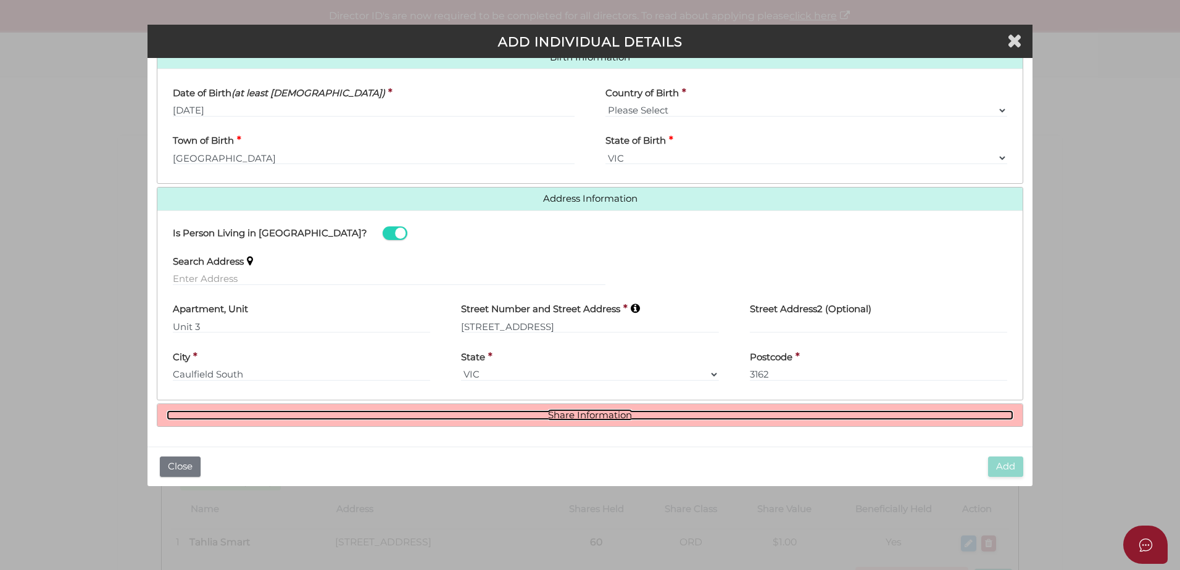
click at [558, 412] on link "Share Information" at bounding box center [590, 415] width 846 height 10
click at [524, 410] on link "Share Information" at bounding box center [590, 415] width 846 height 10
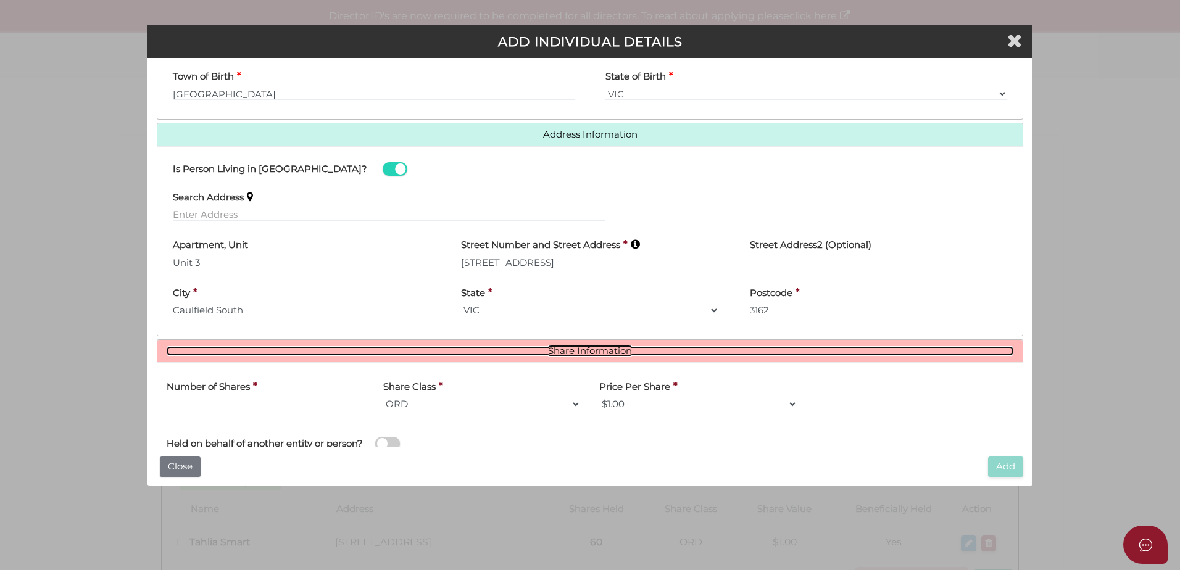
scroll to position [560, 0]
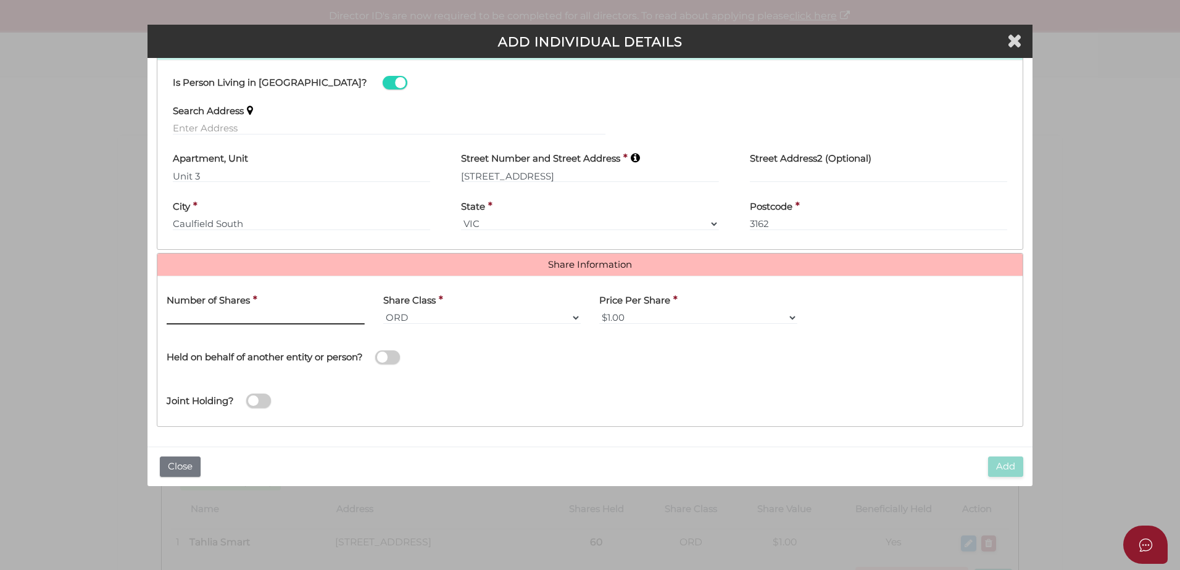
click at [218, 319] on input "text" at bounding box center [266, 318] width 198 height 14
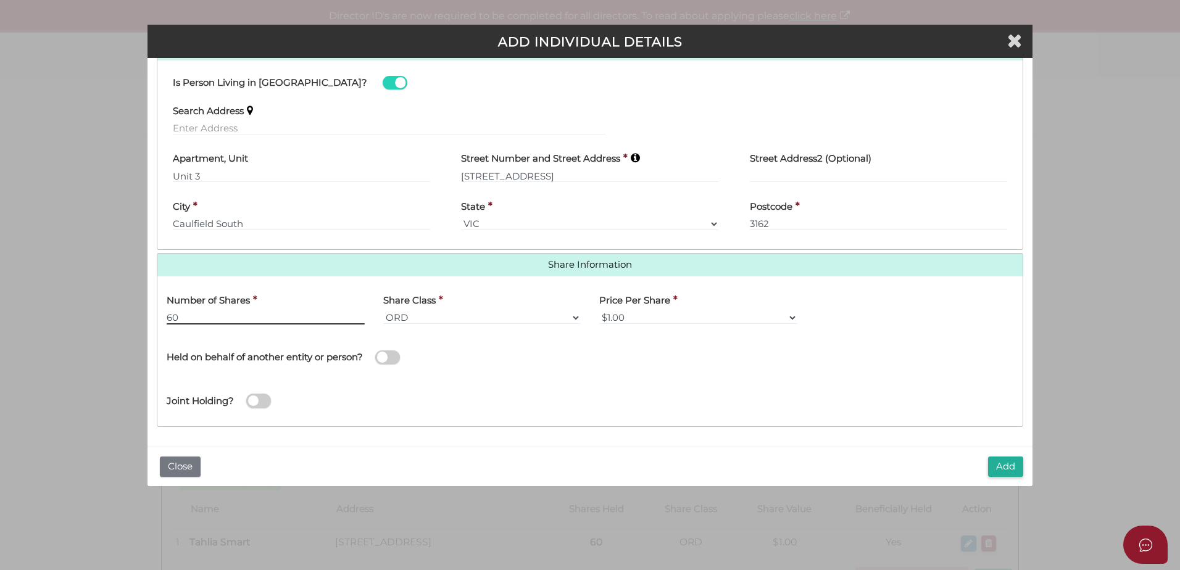
type input "60"
click at [1007, 466] on button "Add" at bounding box center [1005, 467] width 35 height 20
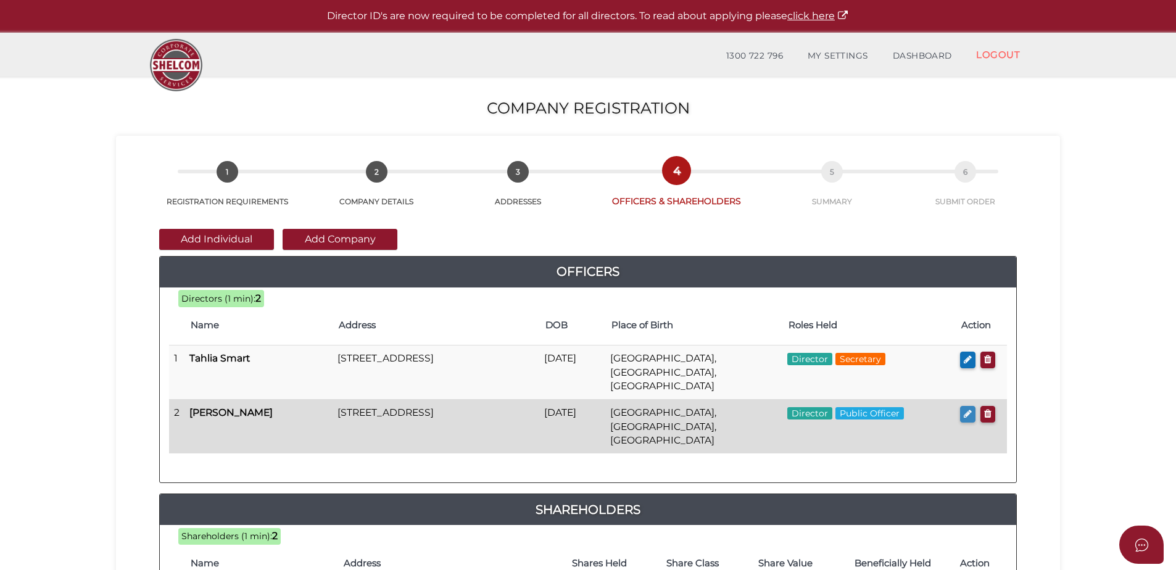
click at [960, 406] on button "button" at bounding box center [967, 414] width 15 height 17
checkbox input "true"
type input "[EMAIL_ADDRESS][DOMAIN_NAME]"
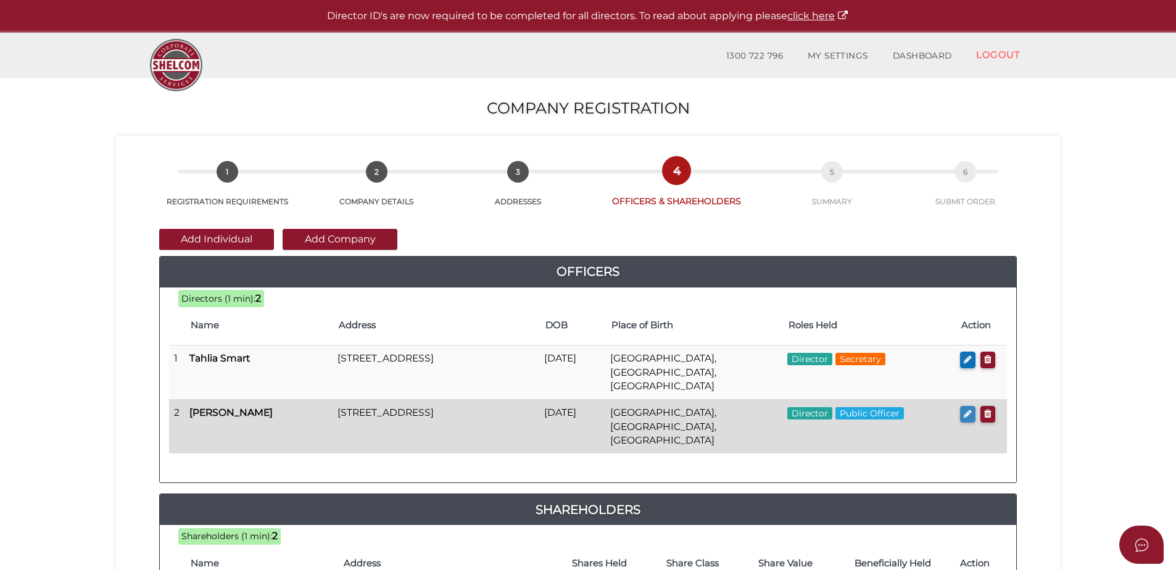
type input "Unit 3"
type input "[STREET_ADDRESS]"
type input "Caulfield South"
type input "3162"
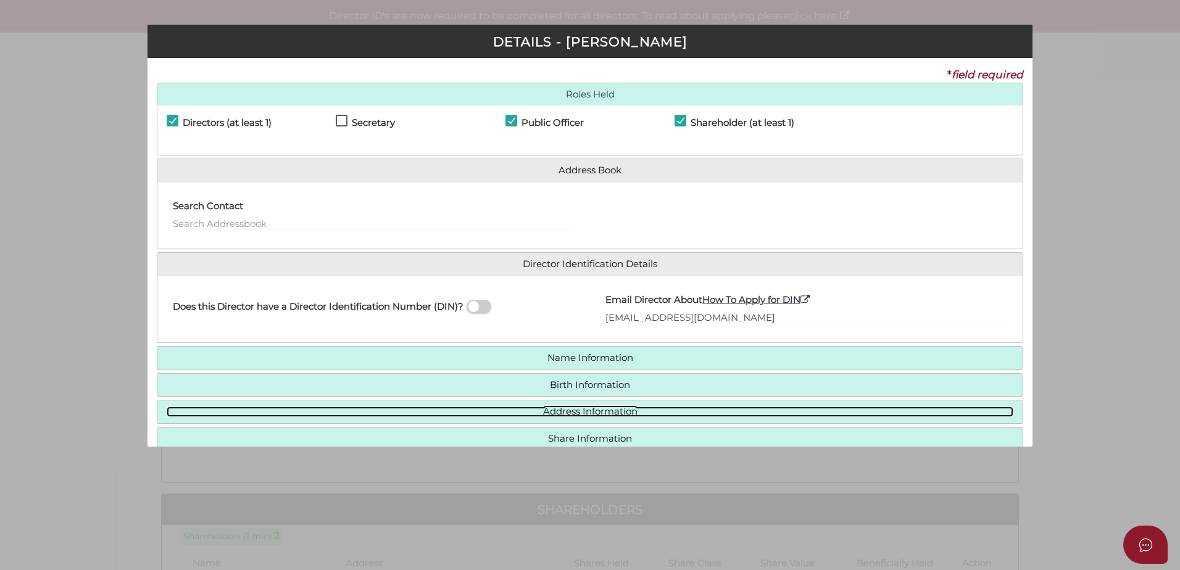
click at [529, 411] on link "Address Information" at bounding box center [590, 412] width 846 height 10
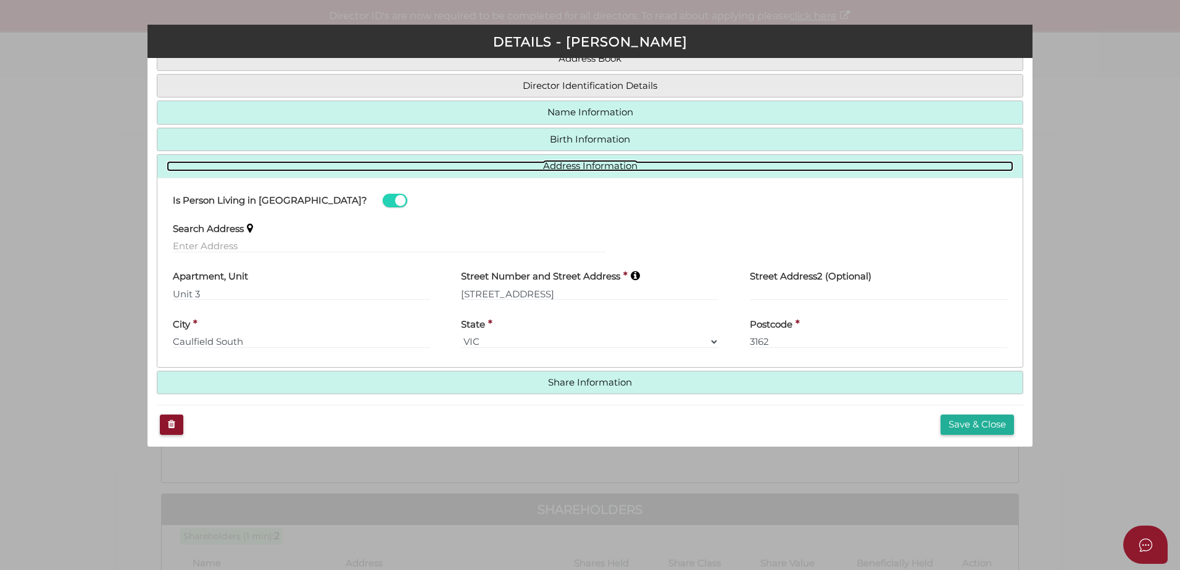
scroll to position [118, 0]
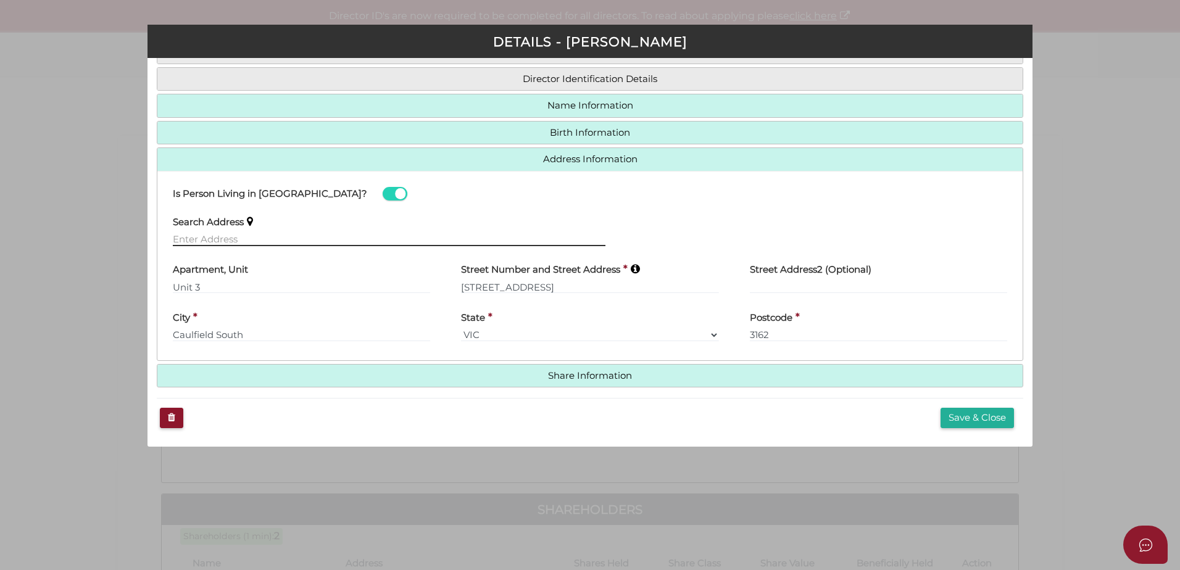
click at [235, 238] on input "text" at bounding box center [389, 240] width 432 height 14
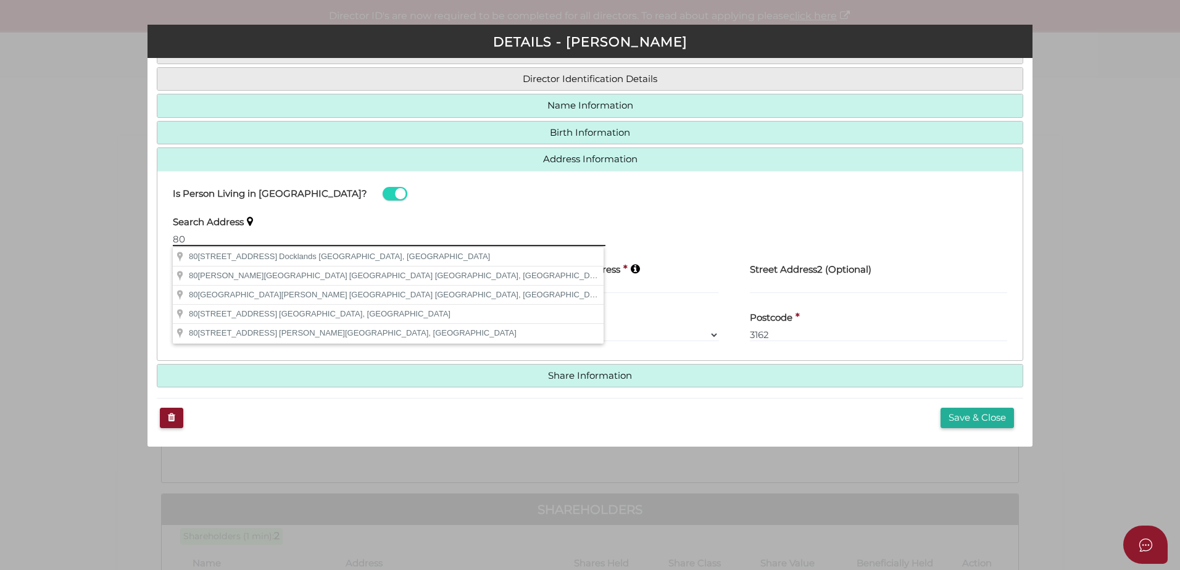
click at [222, 242] on input "80" at bounding box center [389, 240] width 432 height 14
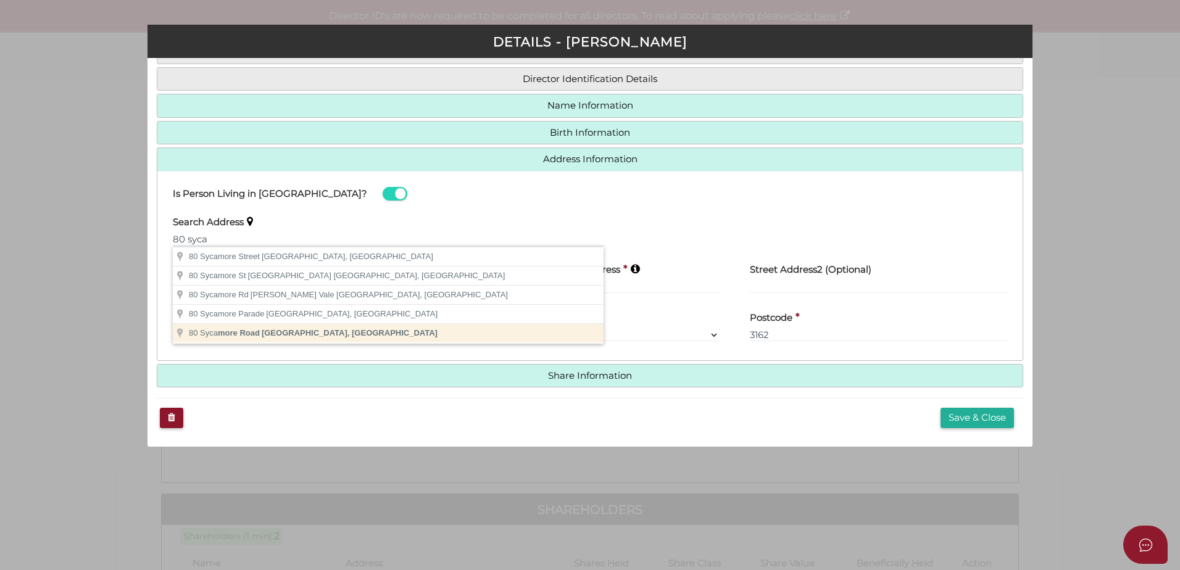
type input "[STREET_ADDRESS]"
type input "Frankston South"
select select "VIC"
type input "3199"
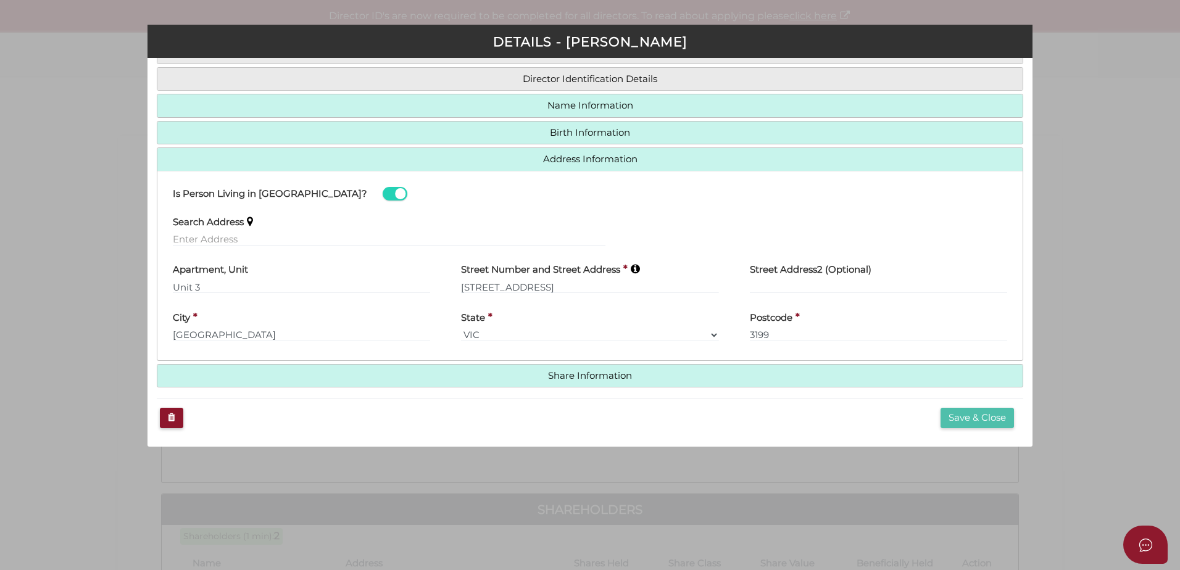
click at [962, 415] on button "Save & Close" at bounding box center [976, 418] width 73 height 20
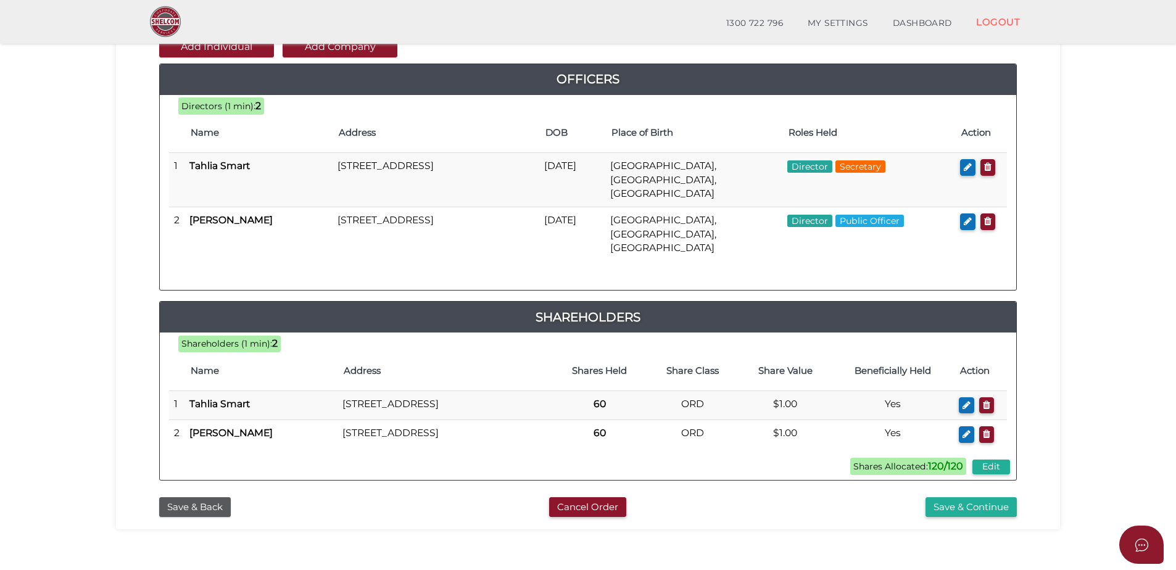
scroll to position [185, 0]
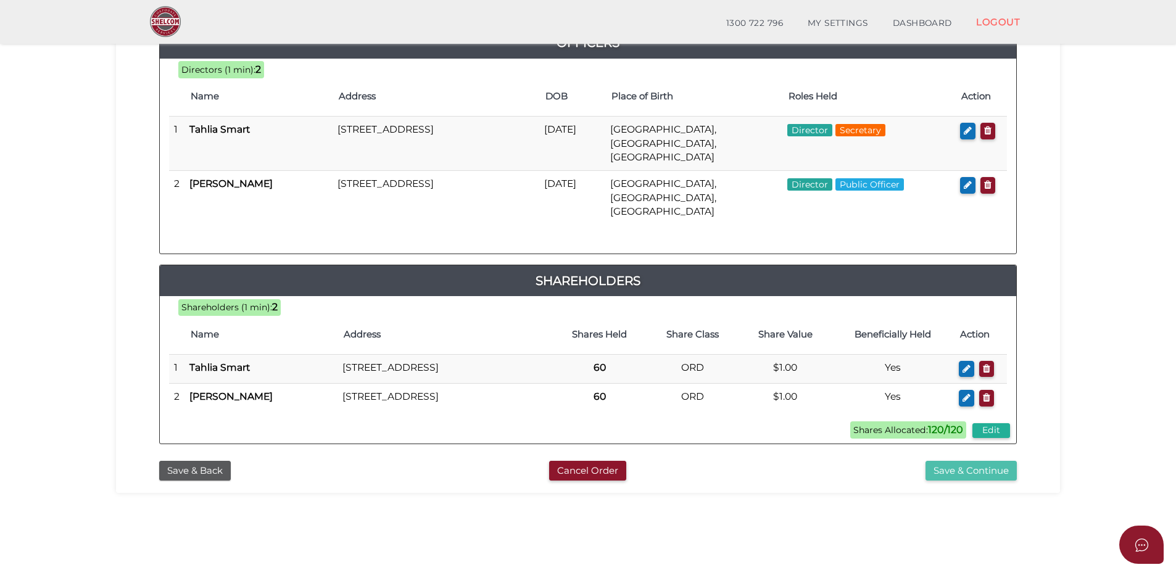
click at [979, 471] on button "Save & Continue" at bounding box center [970, 471] width 91 height 20
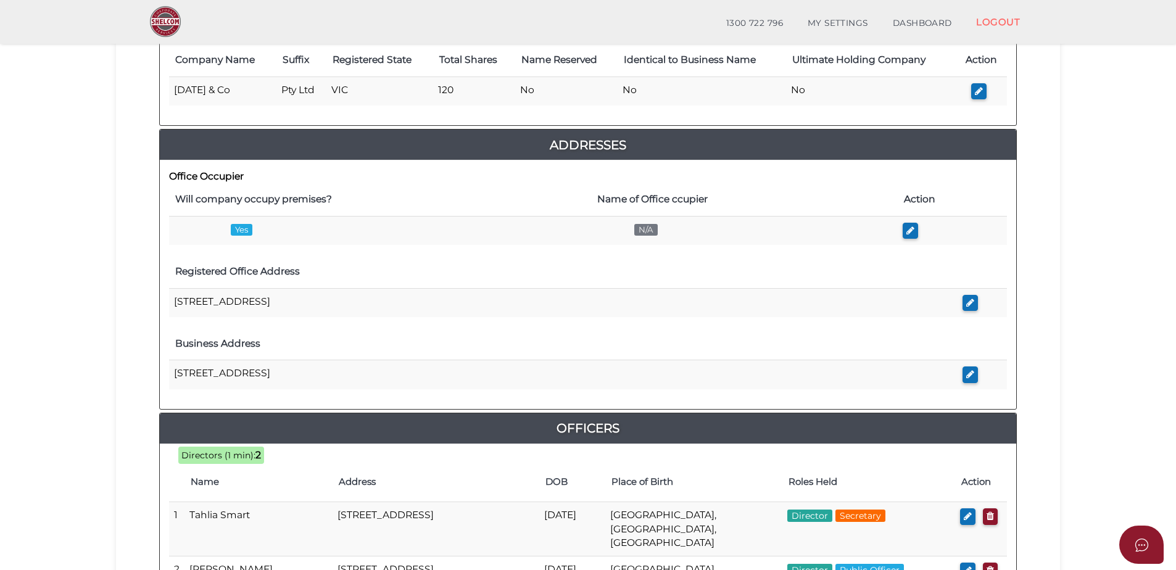
scroll to position [247, 0]
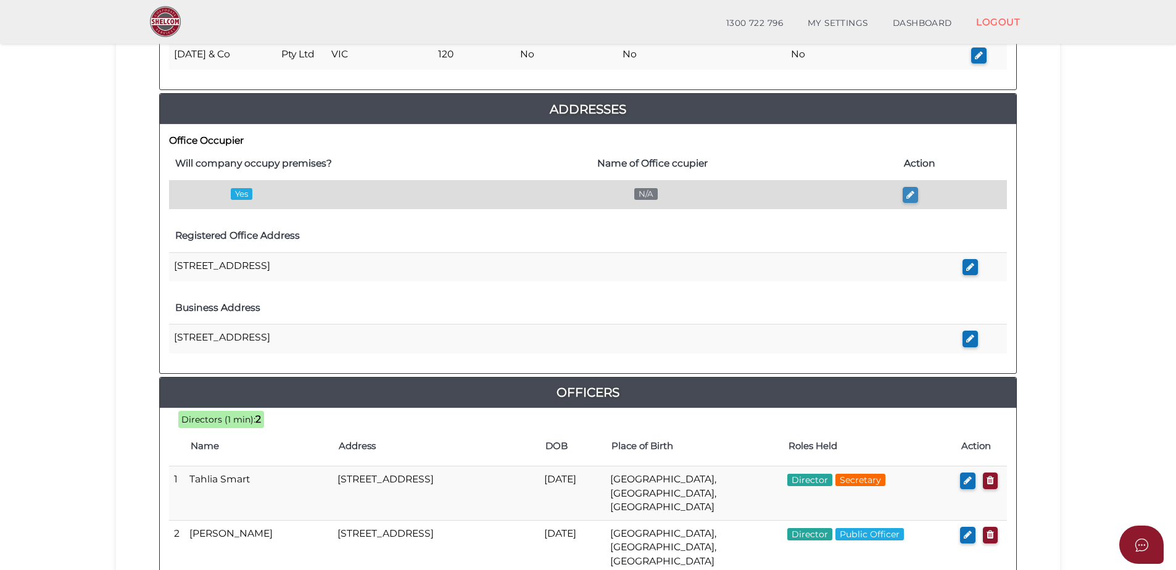
click at [904, 194] on button "button" at bounding box center [910, 195] width 15 height 17
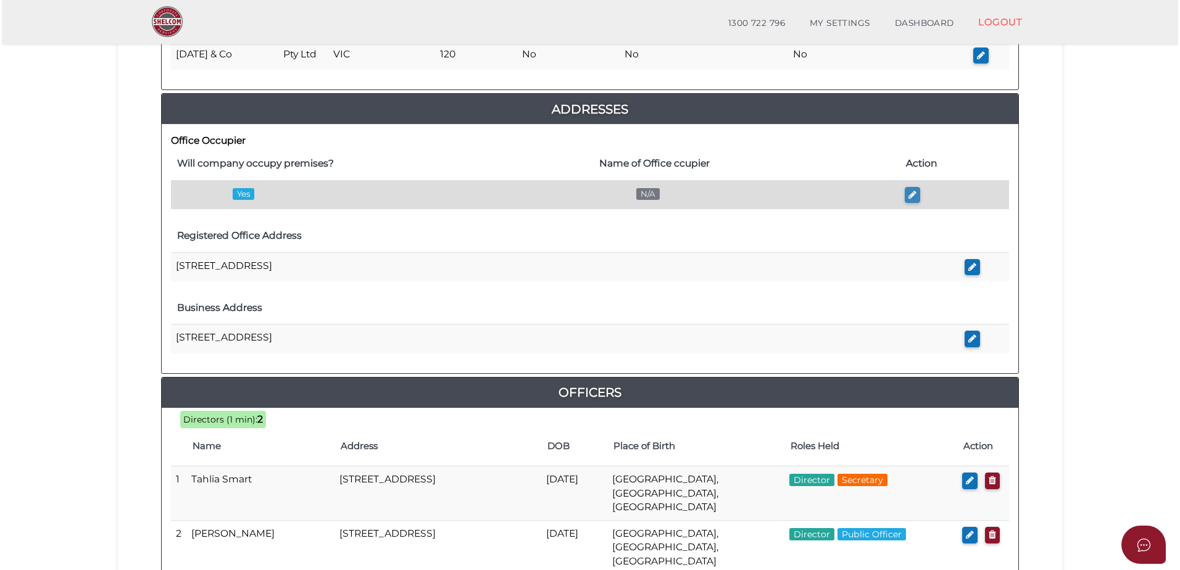
scroll to position [0, 0]
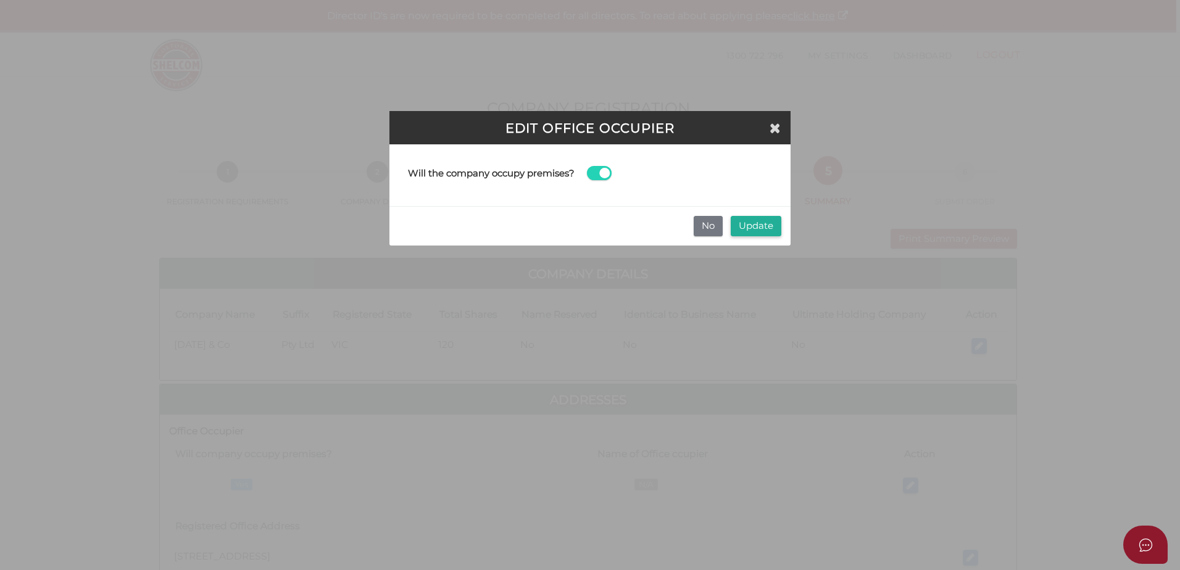
click at [597, 175] on span at bounding box center [599, 173] width 25 height 14
click at [0, 0] on input "checkbox" at bounding box center [0, 0] width 0 height 0
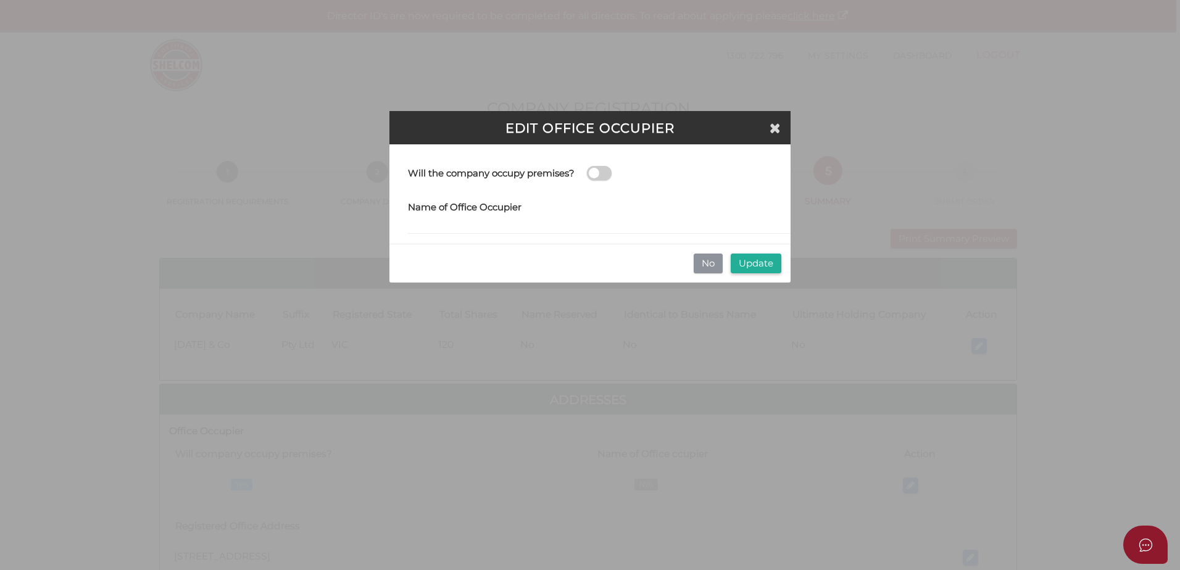
click at [709, 257] on button "No" at bounding box center [707, 264] width 29 height 20
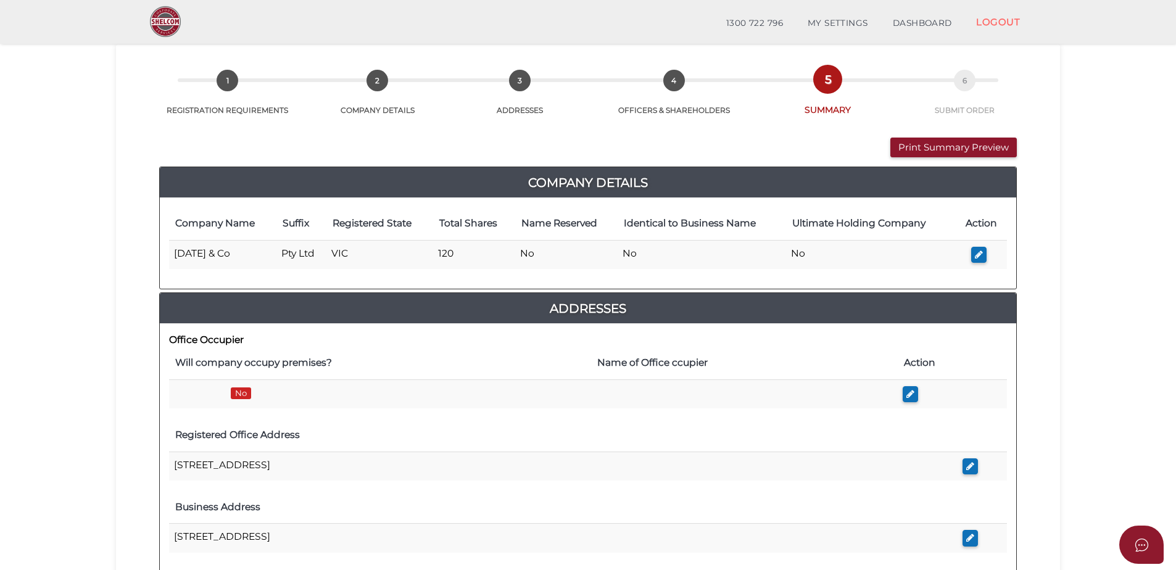
scroll to position [123, 0]
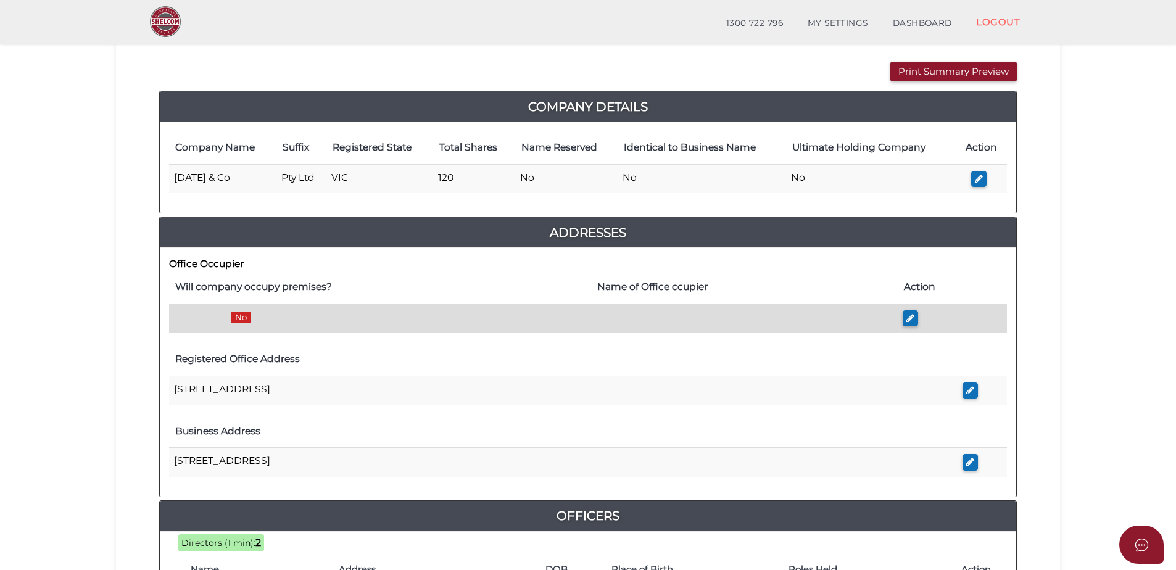
drag, startPoint x: 306, startPoint y: 310, endPoint x: 349, endPoint y: 312, distance: 42.6
click at [306, 310] on td "No" at bounding box center [380, 318] width 422 height 29
click at [905, 317] on button "button" at bounding box center [910, 318] width 15 height 17
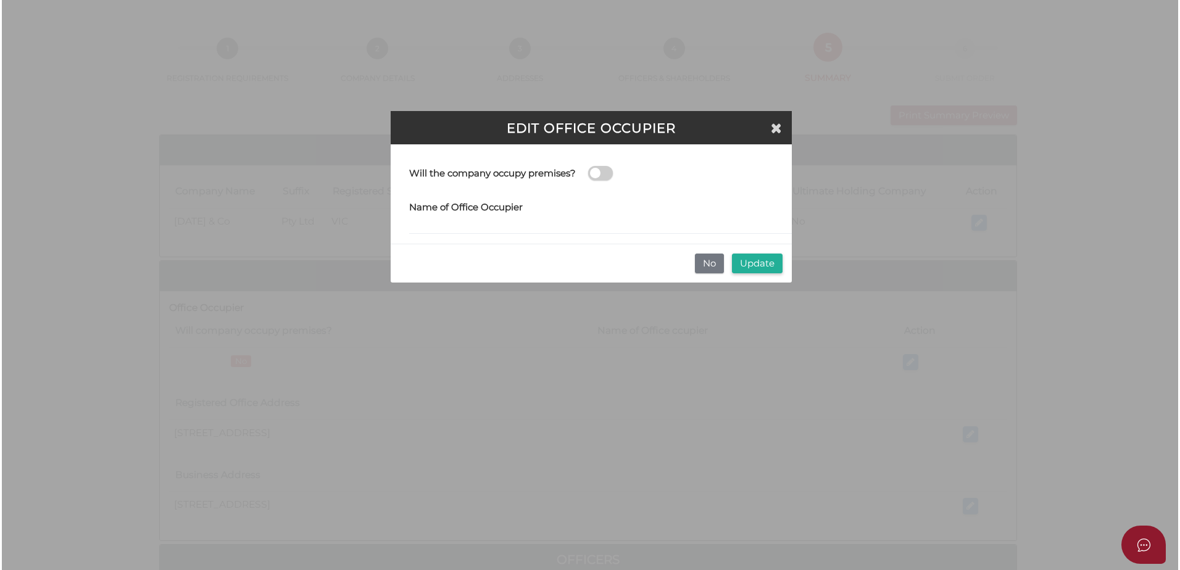
scroll to position [0, 0]
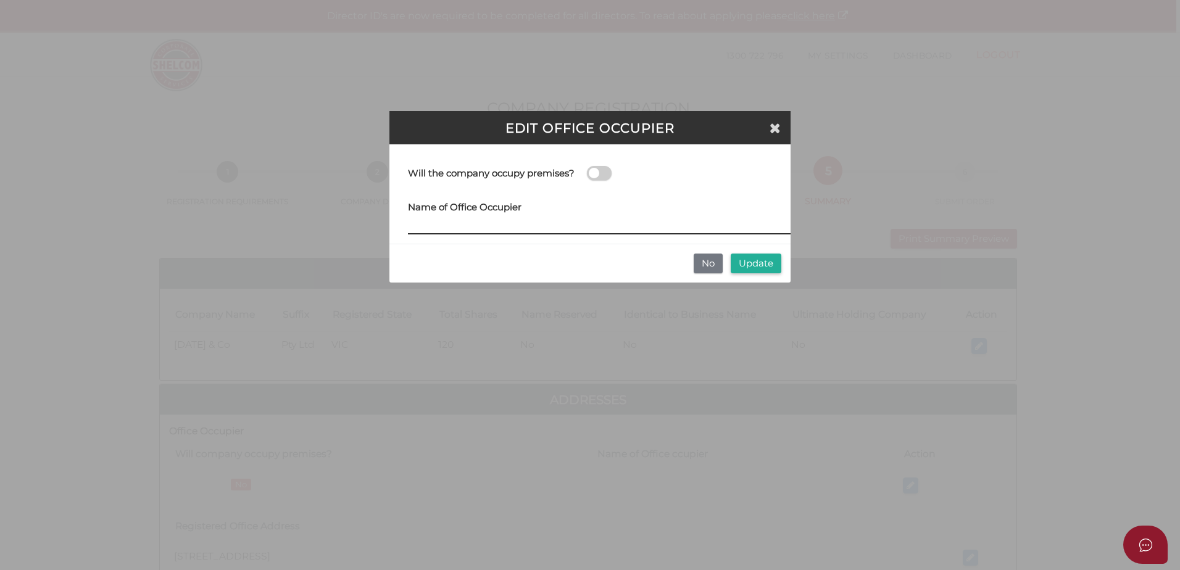
click at [413, 233] on input at bounding box center [608, 228] width 401 height 14
click at [442, 223] on input at bounding box center [608, 228] width 401 height 14
click at [442, 227] on input at bounding box center [608, 228] width 401 height 14
click at [441, 225] on input at bounding box center [608, 228] width 401 height 14
click at [427, 226] on input "Biz" at bounding box center [608, 228] width 401 height 14
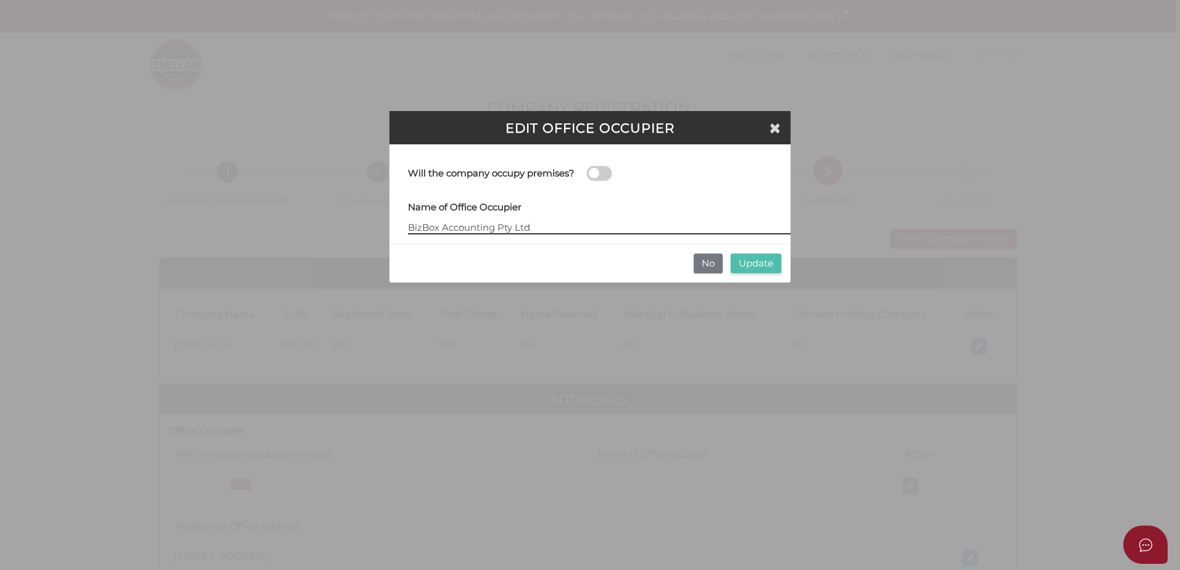
type input "BizBox Accounting Pty Ltd"
click at [763, 263] on button "Update" at bounding box center [755, 264] width 51 height 20
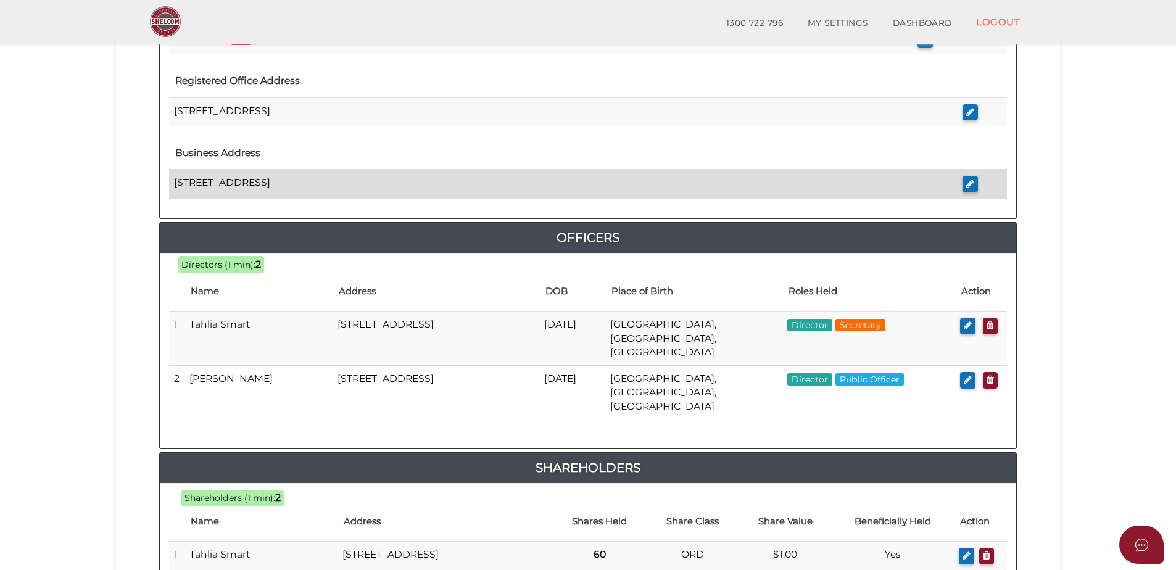
scroll to position [432, 0]
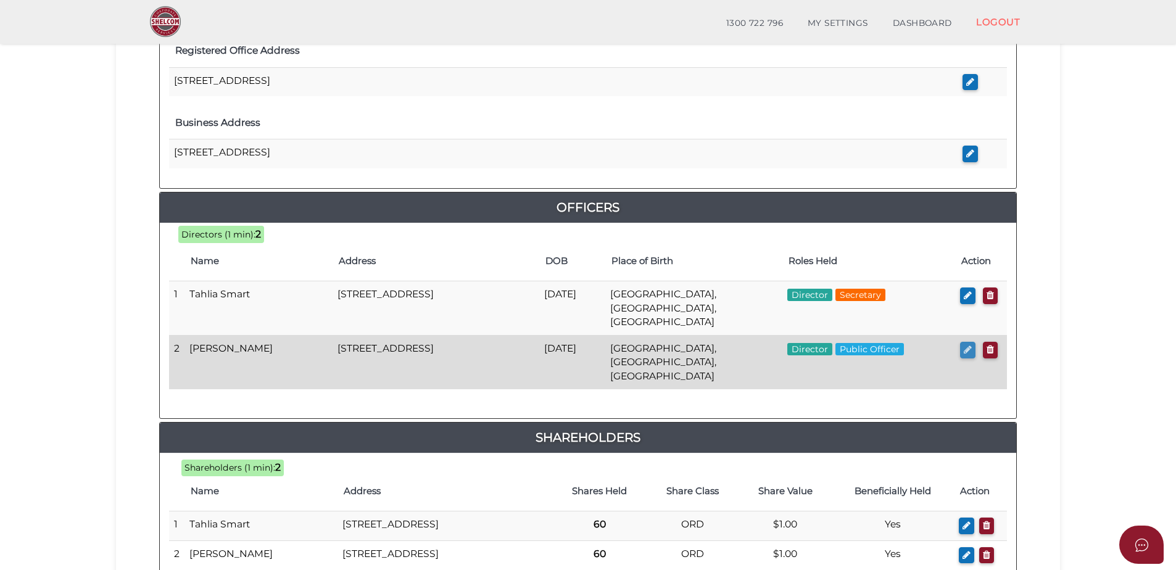
click at [966, 345] on icon "button" at bounding box center [968, 349] width 8 height 9
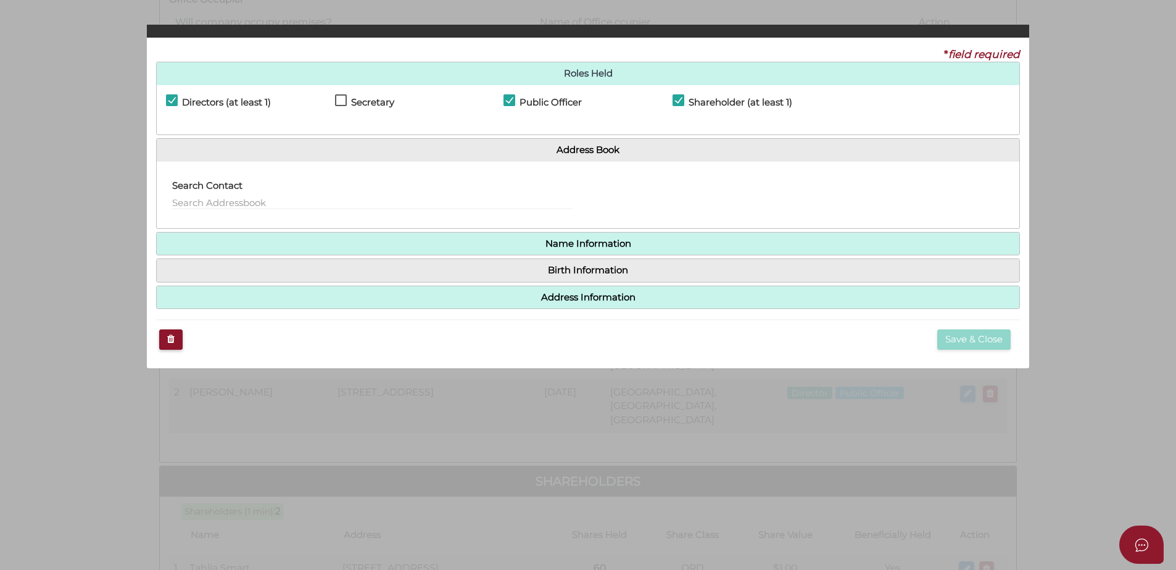
checkbox input "true"
type input "[EMAIL_ADDRESS][DOMAIN_NAME]"
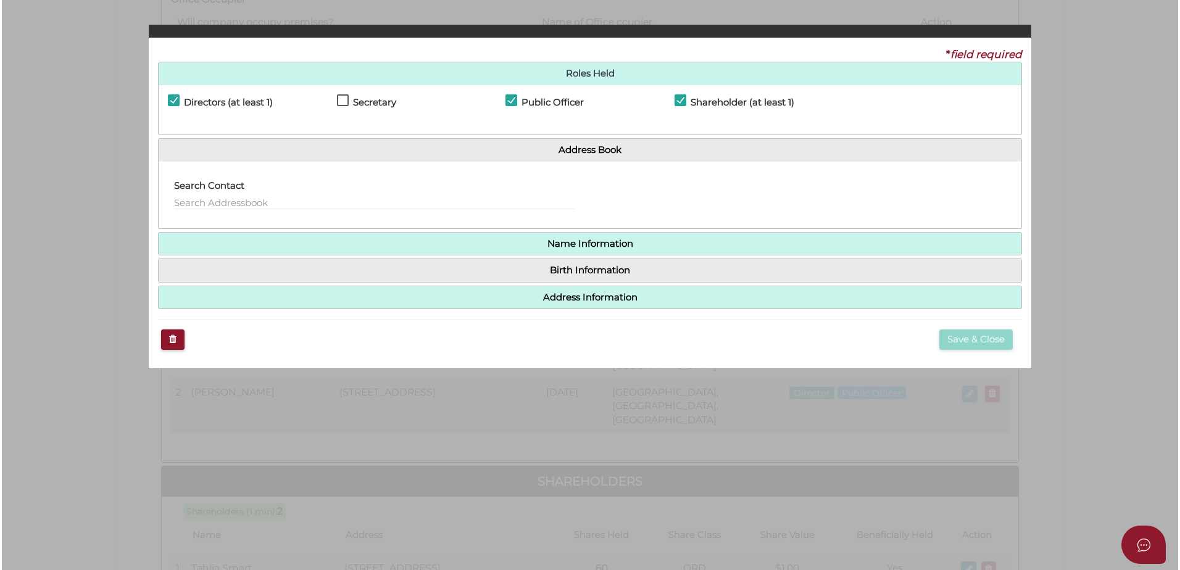
scroll to position [0, 0]
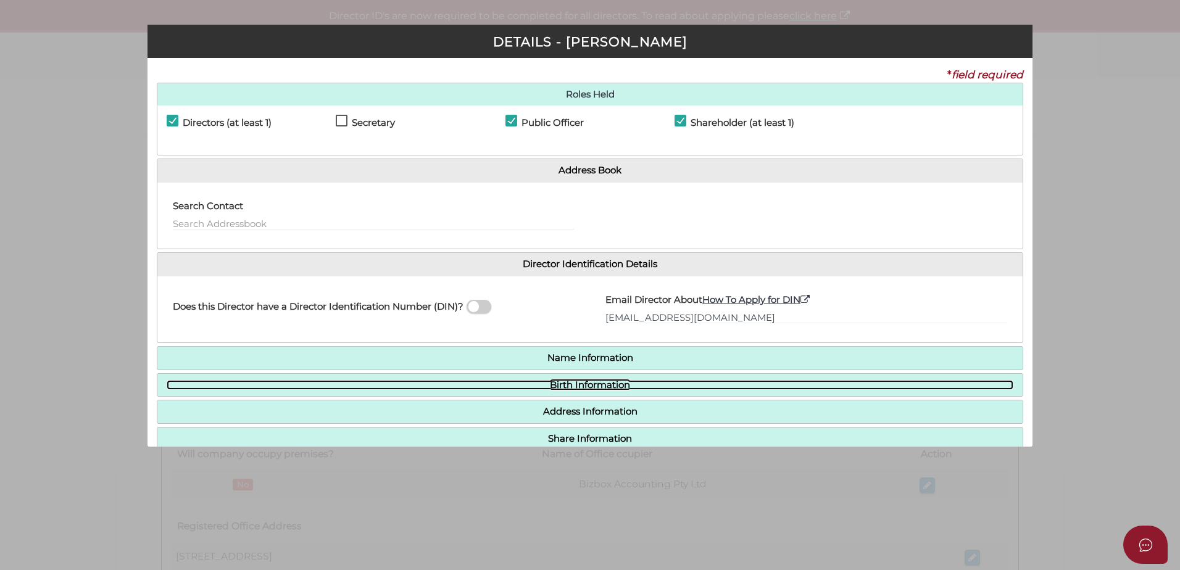
click at [553, 387] on link "Birth Information" at bounding box center [590, 385] width 846 height 10
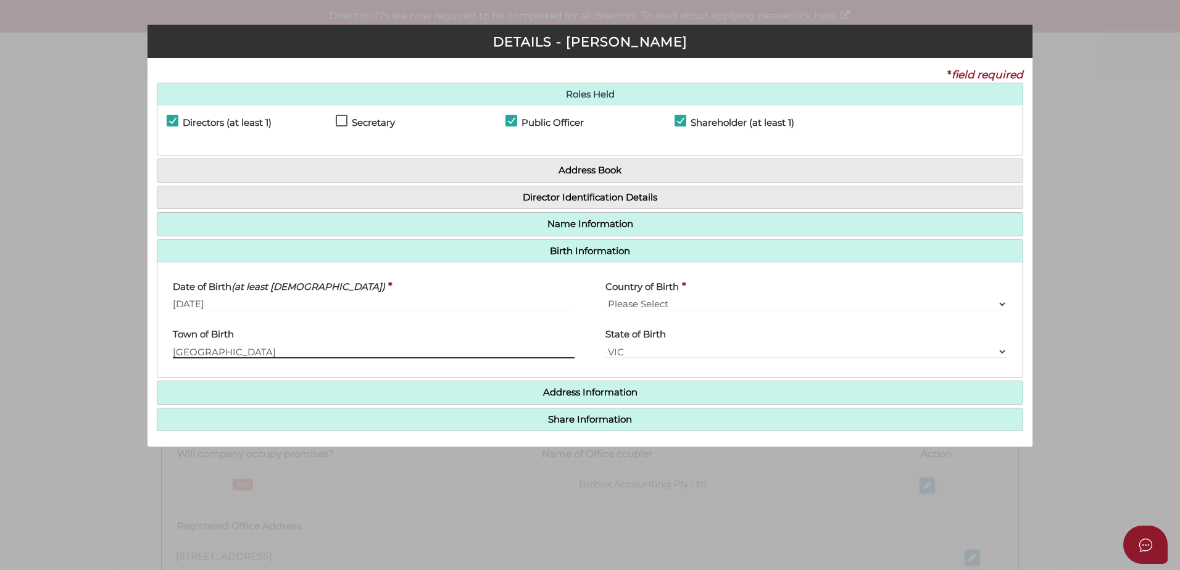
click at [198, 355] on input "[GEOGRAPHIC_DATA]" at bounding box center [374, 352] width 402 height 14
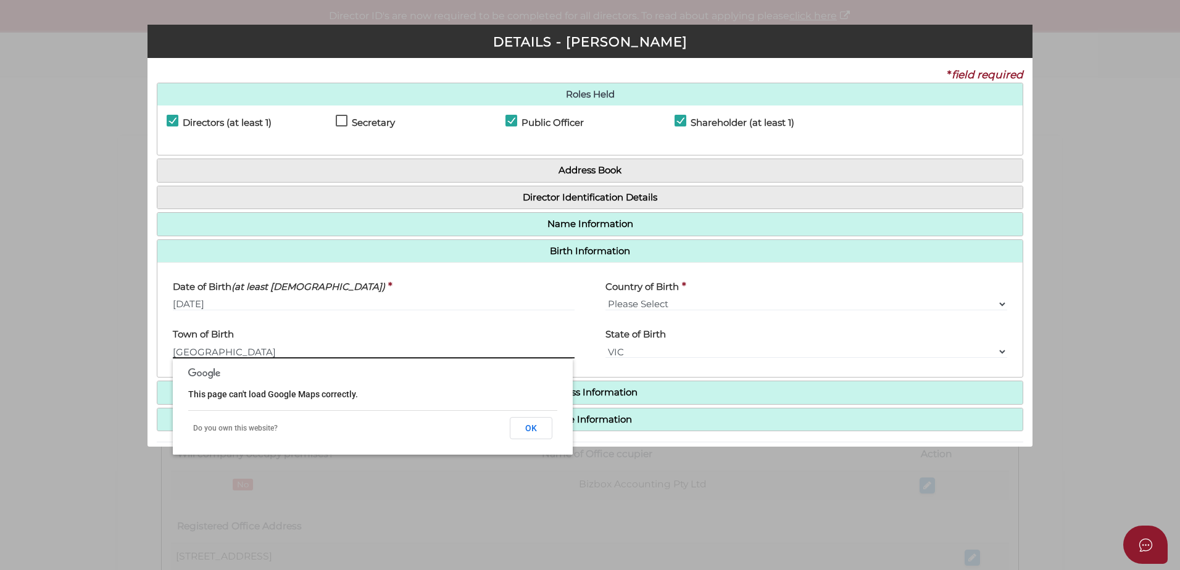
drag, startPoint x: 223, startPoint y: 354, endPoint x: 173, endPoint y: 353, distance: 49.4
click at [175, 353] on input "[GEOGRAPHIC_DATA]" at bounding box center [374, 352] width 402 height 14
type input "Frankston"
click at [534, 429] on button "OK" at bounding box center [531, 428] width 43 height 22
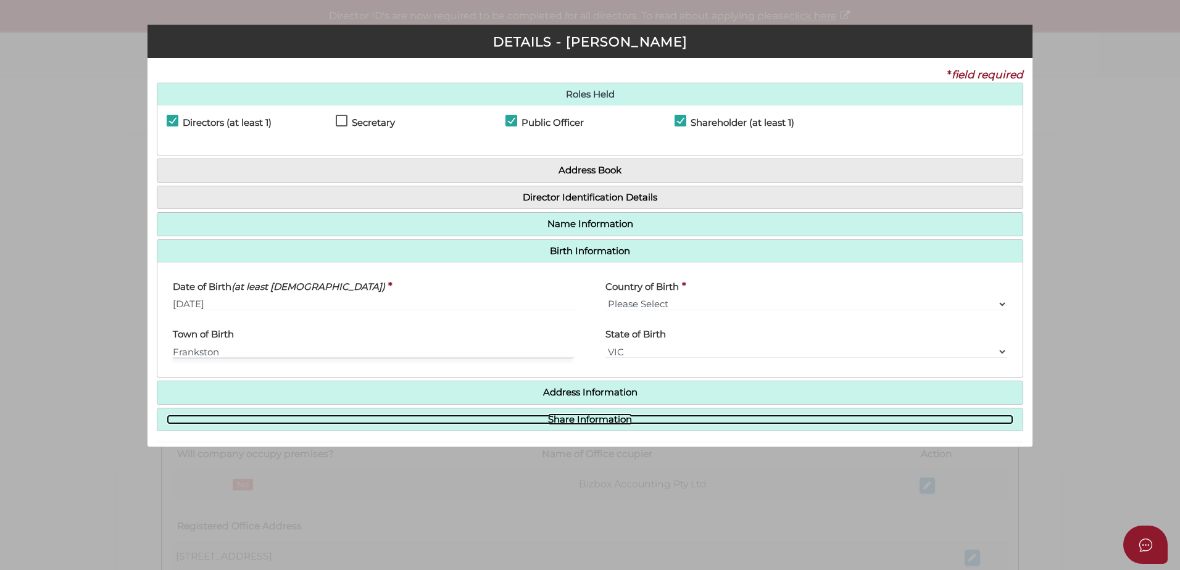
click at [574, 415] on link "Share Information" at bounding box center [590, 420] width 846 height 10
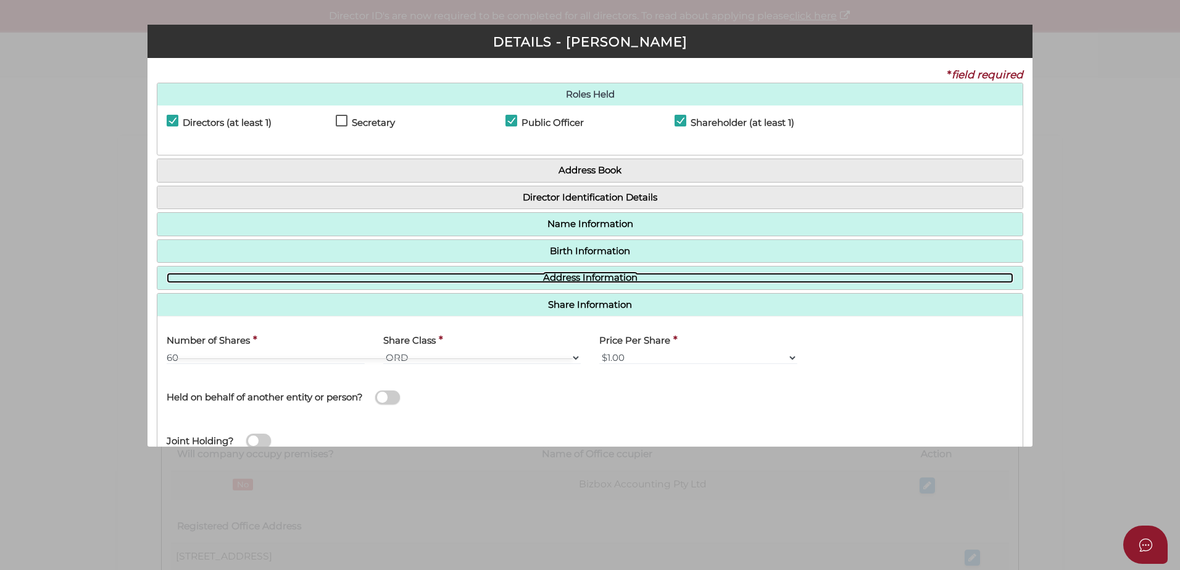
click at [563, 279] on link "Address Information" at bounding box center [590, 278] width 846 height 10
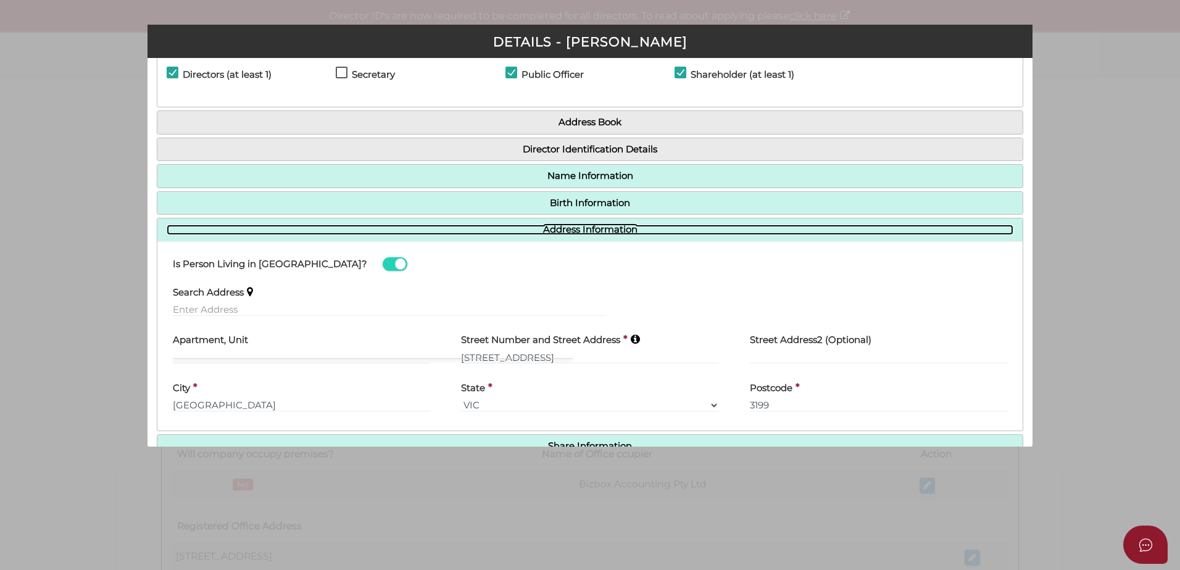
scroll to position [118, 0]
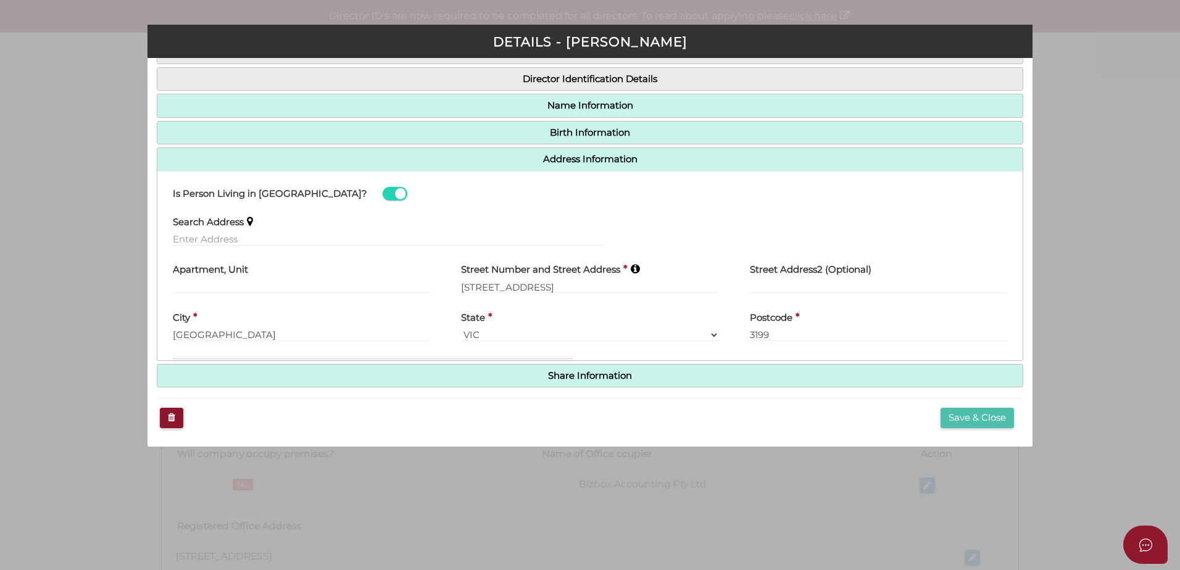
click at [960, 419] on button "Save & Close" at bounding box center [976, 418] width 73 height 20
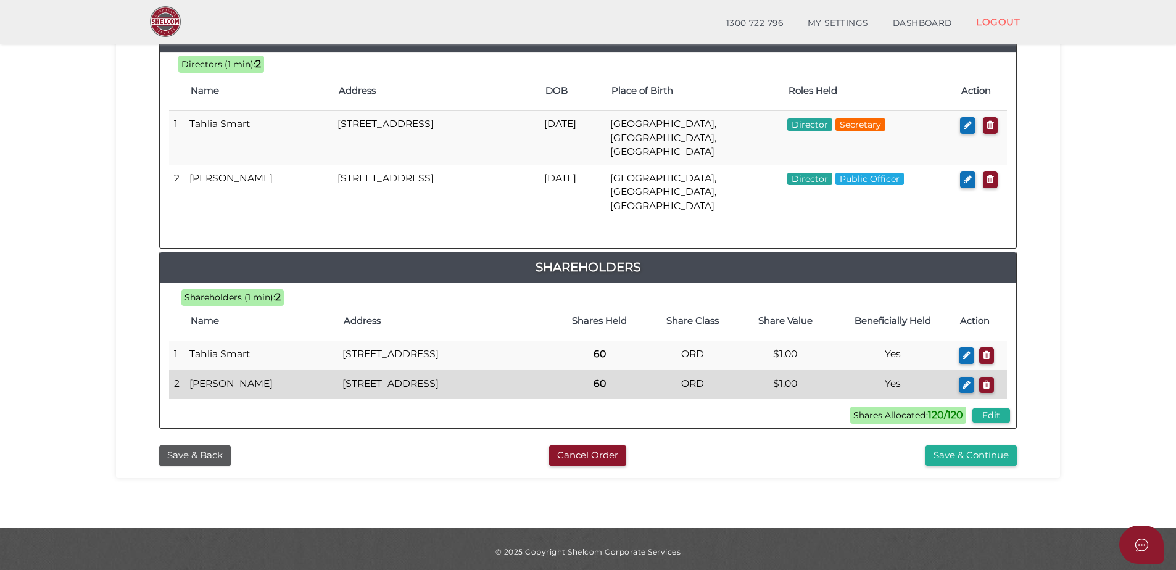
scroll to position [603, 0]
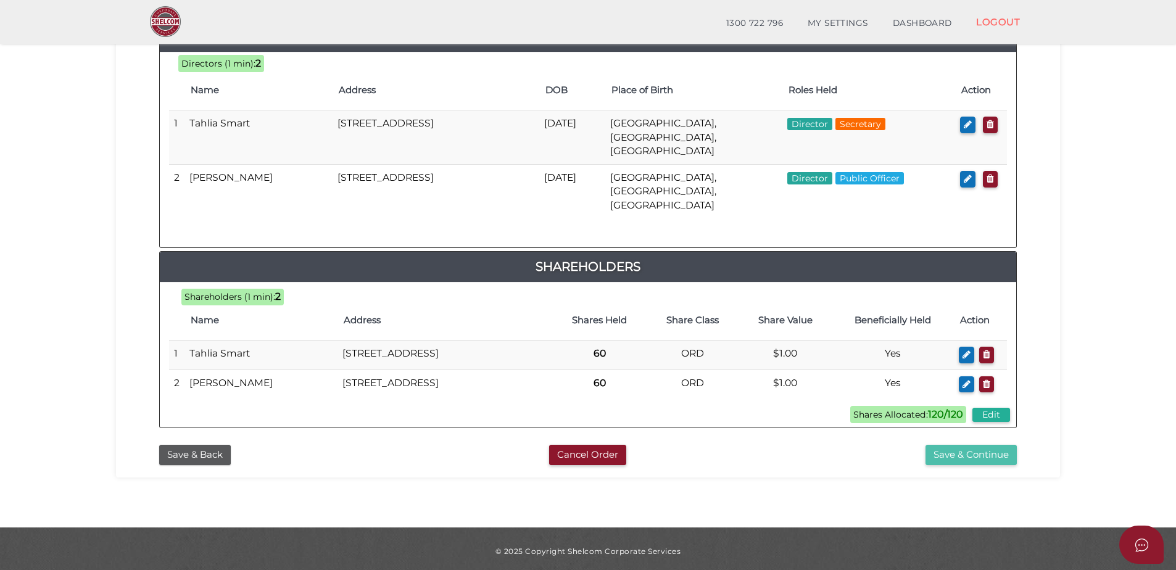
click at [946, 449] on button "Save & Continue" at bounding box center [970, 455] width 91 height 20
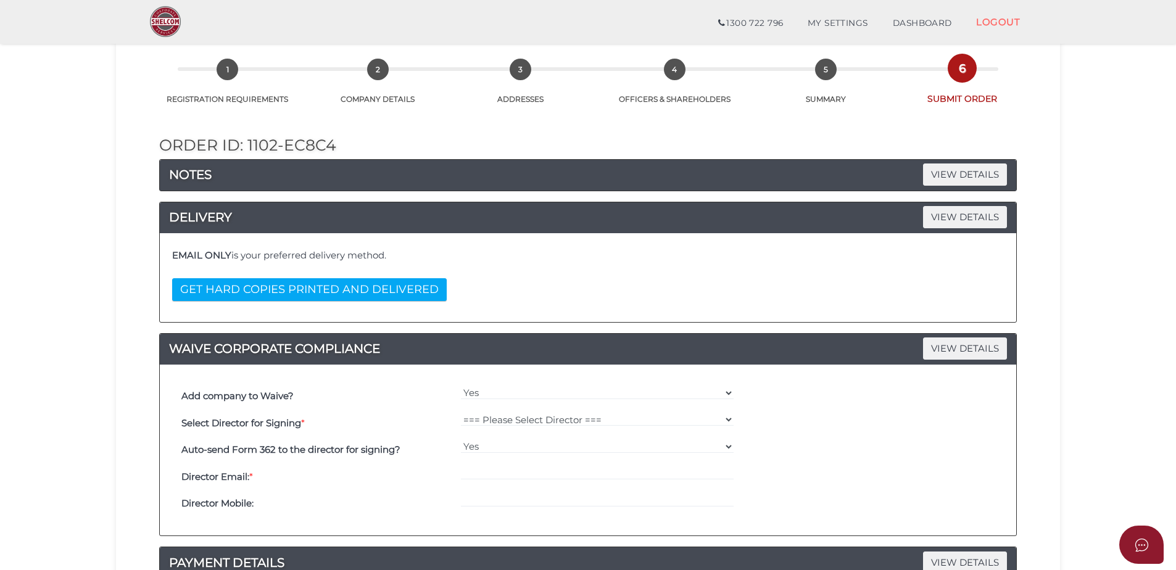
scroll to position [185, 0]
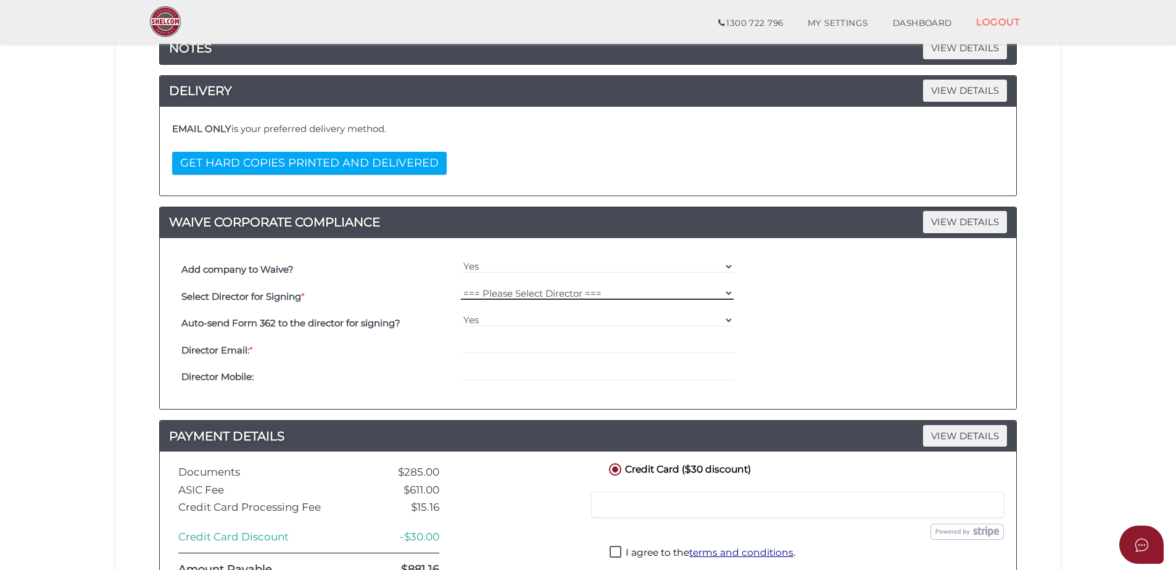
click at [522, 294] on select "=== Please Select Director === [PERSON_NAME] [PERSON_NAME]" at bounding box center [597, 293] width 273 height 14
select select "000026645"
click at [461, 286] on select "=== Please Select Director === [PERSON_NAME] [PERSON_NAME]" at bounding box center [597, 293] width 273 height 14
type input "[EMAIL_ADDRESS][DOMAIN_NAME]"
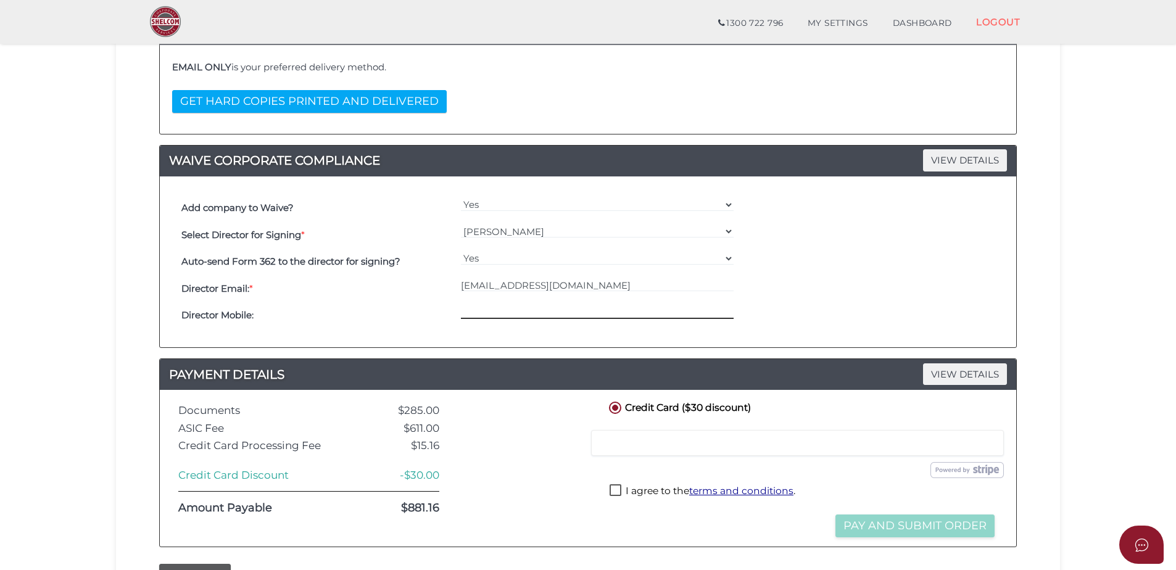
click at [475, 310] on input "tel" at bounding box center [597, 312] width 273 height 14
type input "0447020014"
click at [302, 299] on div "Director Email: *" at bounding box center [317, 288] width 279 height 27
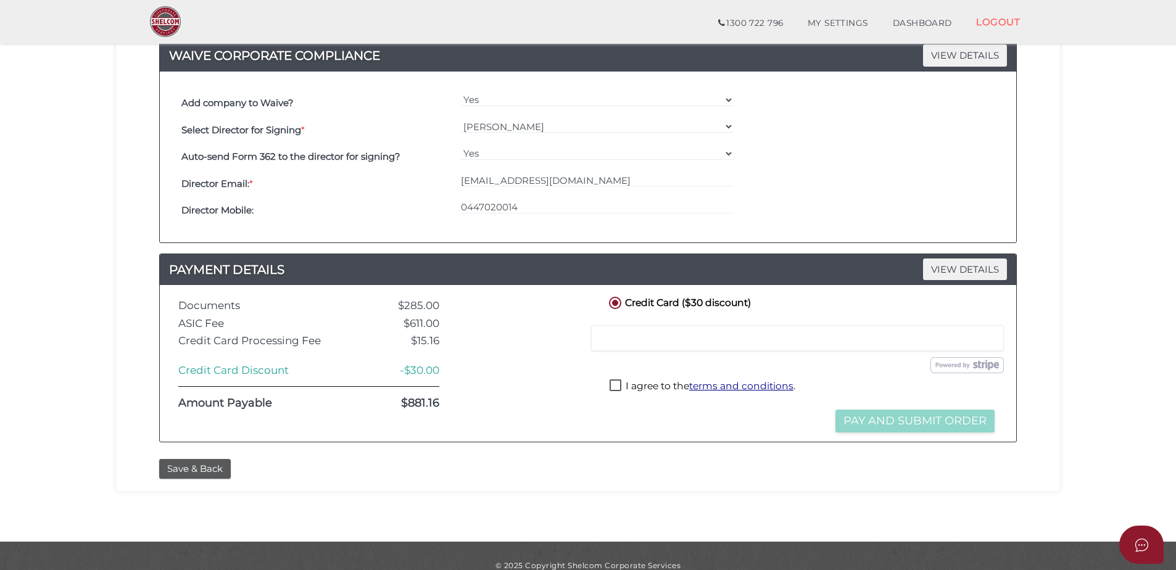
scroll to position [371, 0]
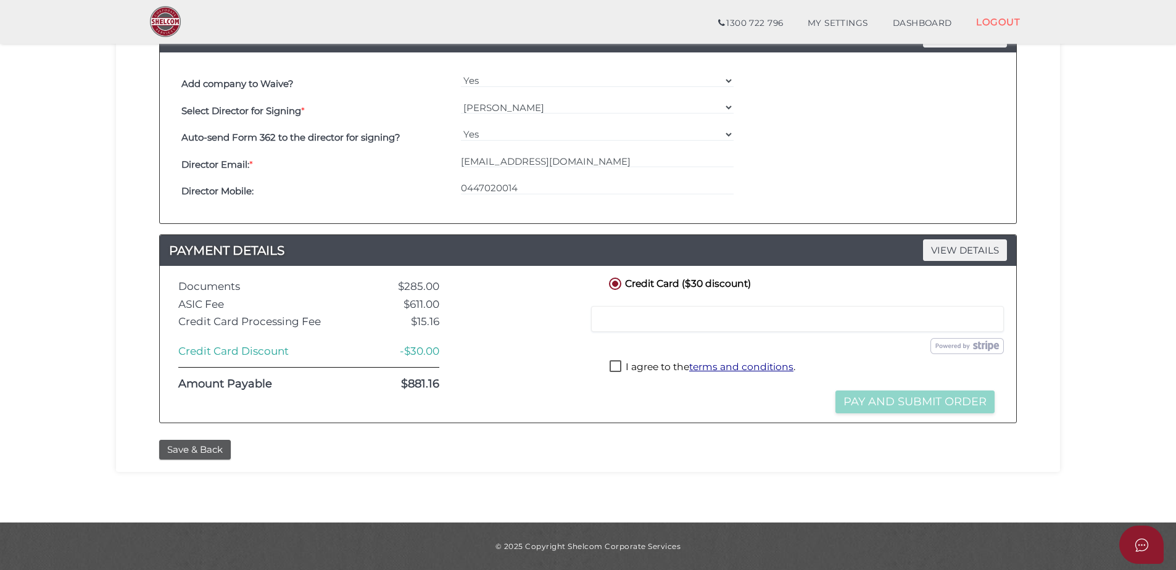
click at [737, 328] on div at bounding box center [797, 319] width 413 height 26
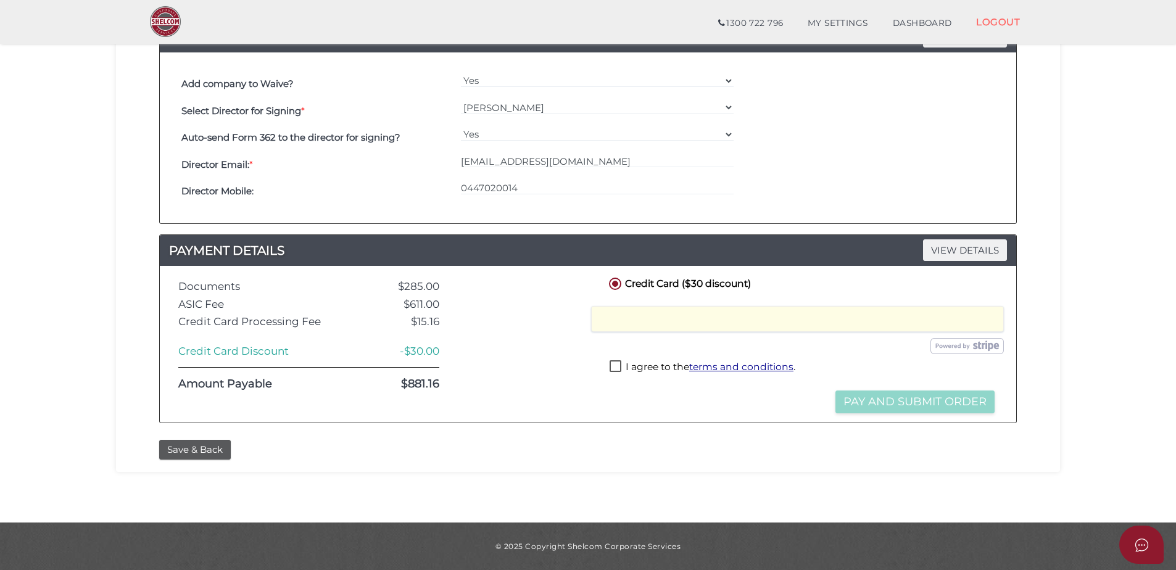
click at [616, 363] on label "I agree to the terms and conditions ." at bounding box center [703, 367] width 186 height 15
checkbox input "true"
click at [893, 400] on button "Pay and Submit Order" at bounding box center [914, 402] width 159 height 23
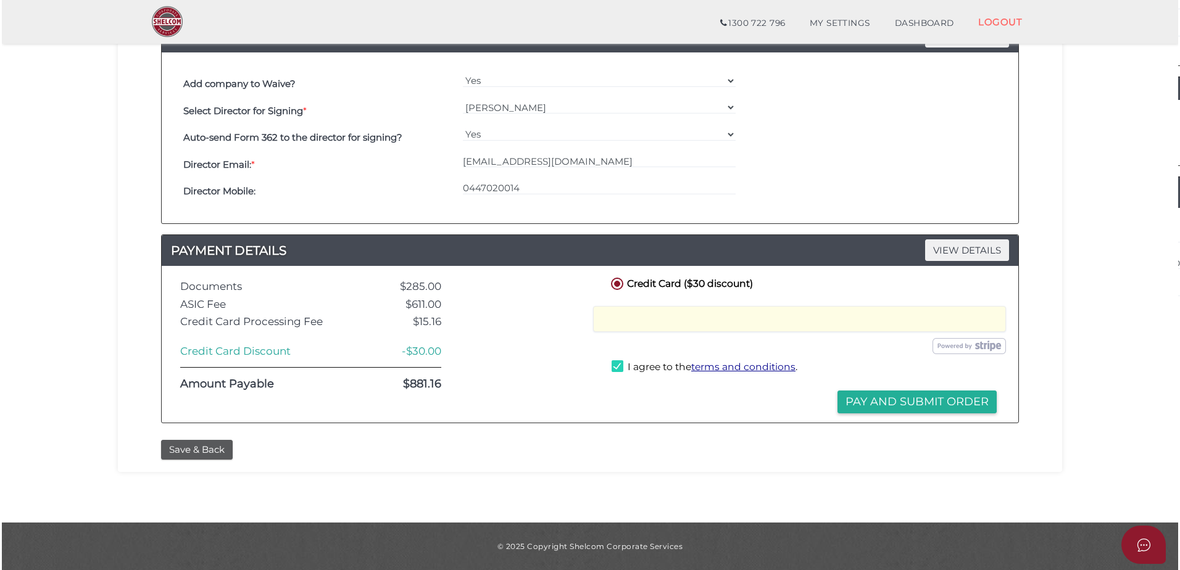
scroll to position [0, 0]
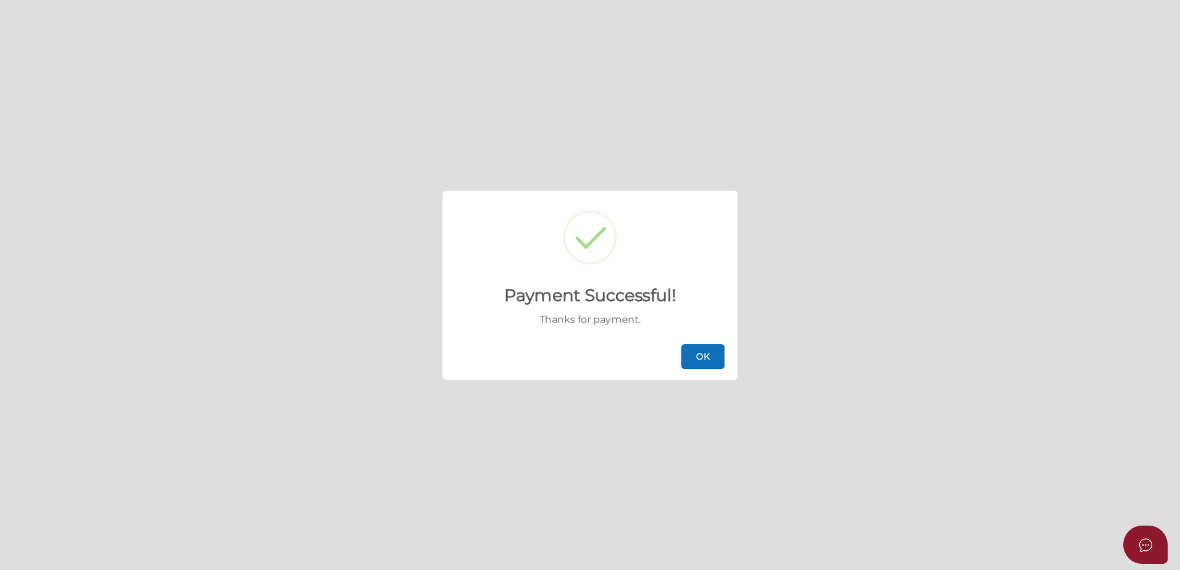
click at [696, 352] on button "OK" at bounding box center [702, 356] width 43 height 25
